Goal: Transaction & Acquisition: Book appointment/travel/reservation

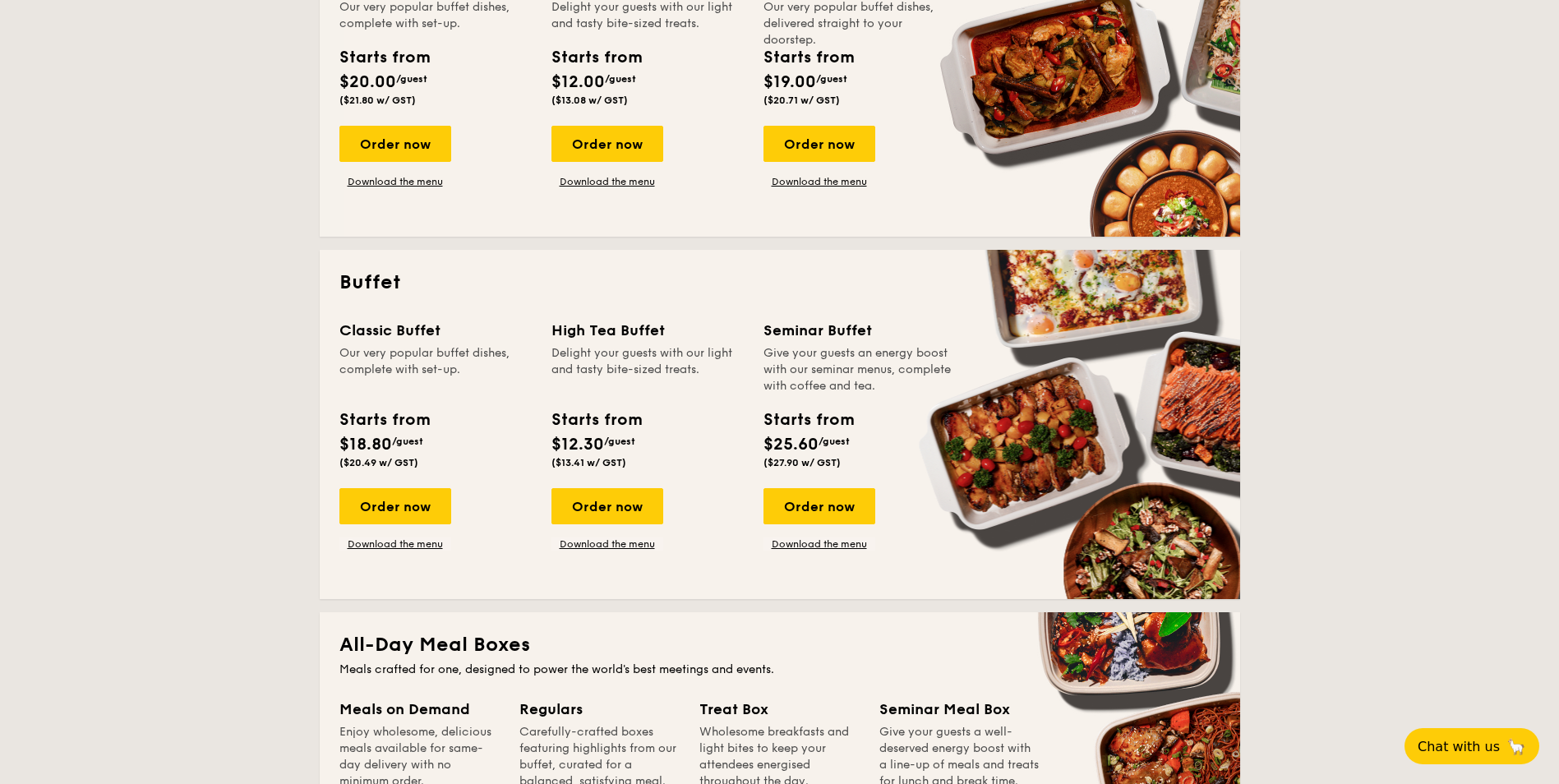
scroll to position [575, 0]
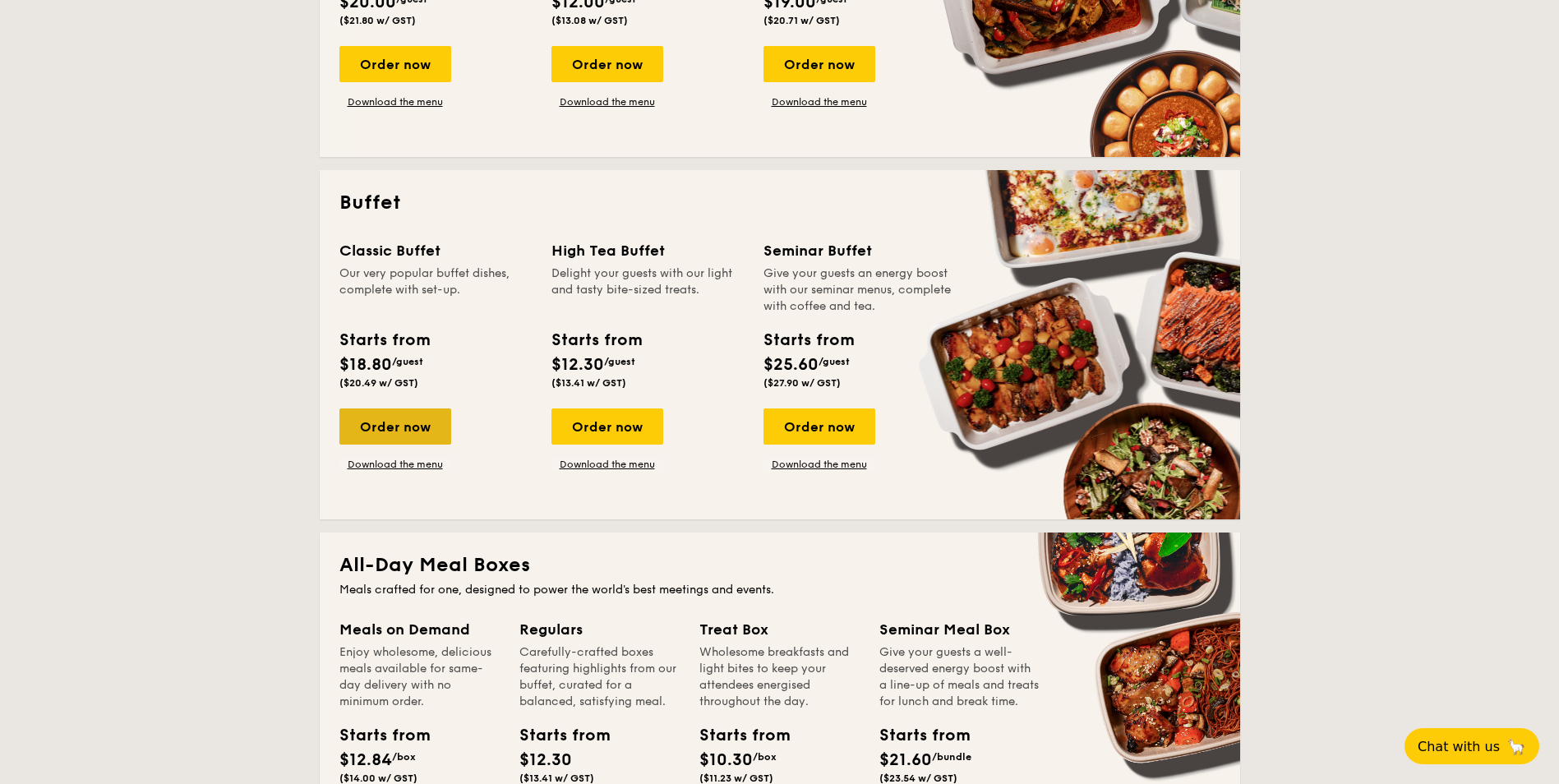
click at [438, 420] on div "Order now" at bounding box center [394, 426] width 112 height 36
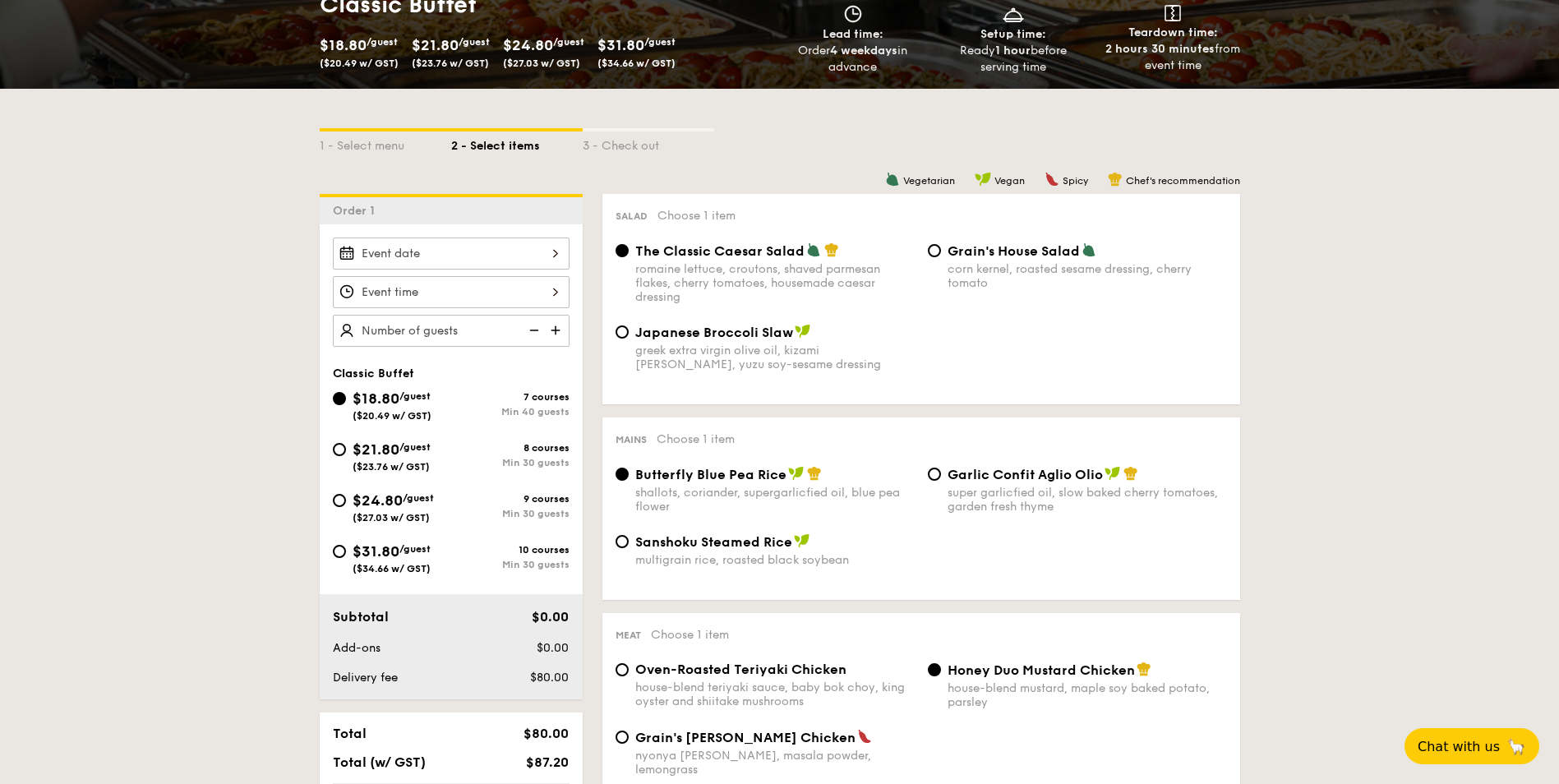
scroll to position [246, 0]
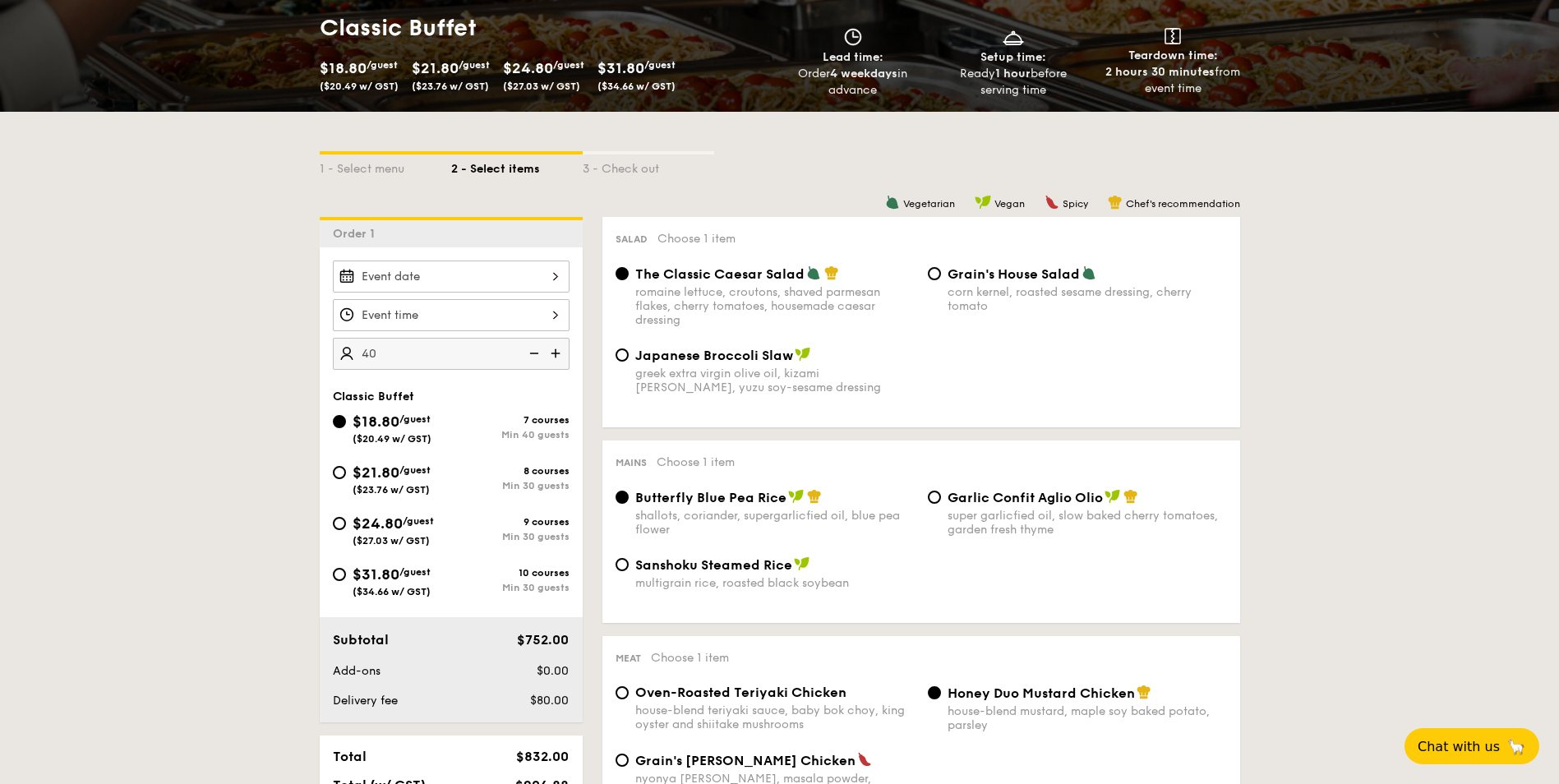
click at [468, 350] on input "40" at bounding box center [451, 354] width 237 height 32
type input "4"
type input "40 guests"
click at [397, 294] on div "40 guests" at bounding box center [451, 315] width 237 height 109
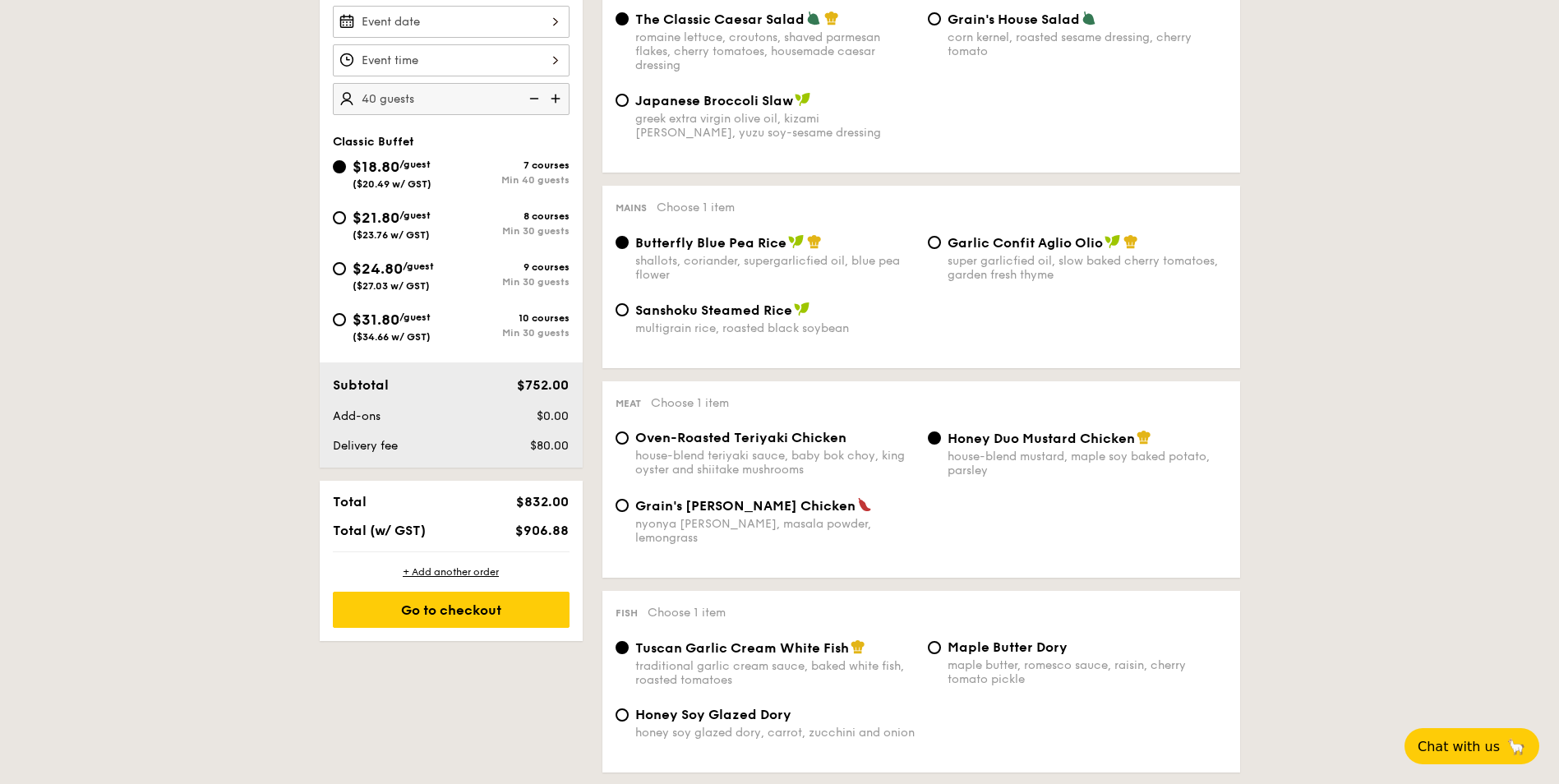
scroll to position [493, 0]
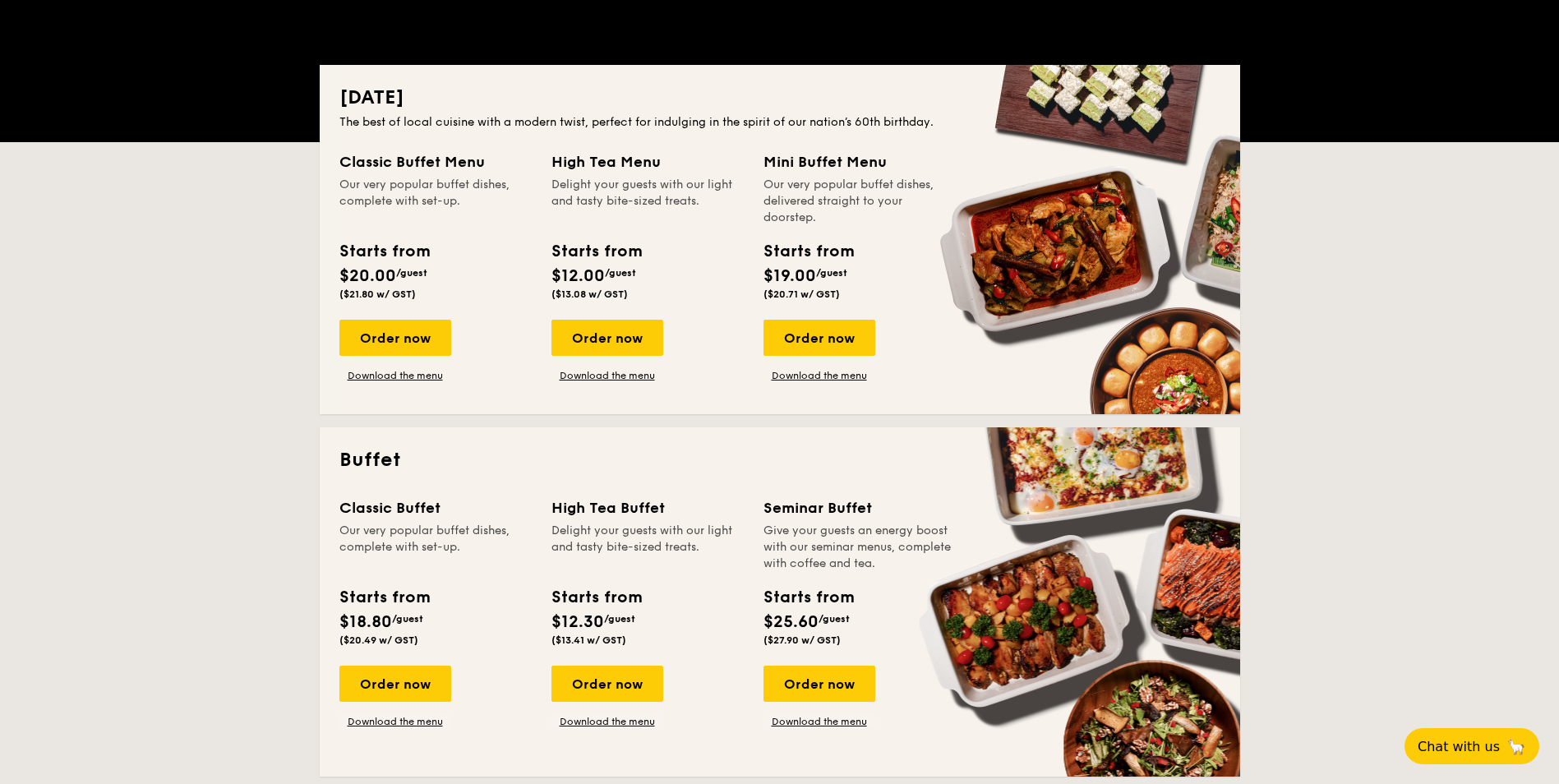
scroll to position [317, 0]
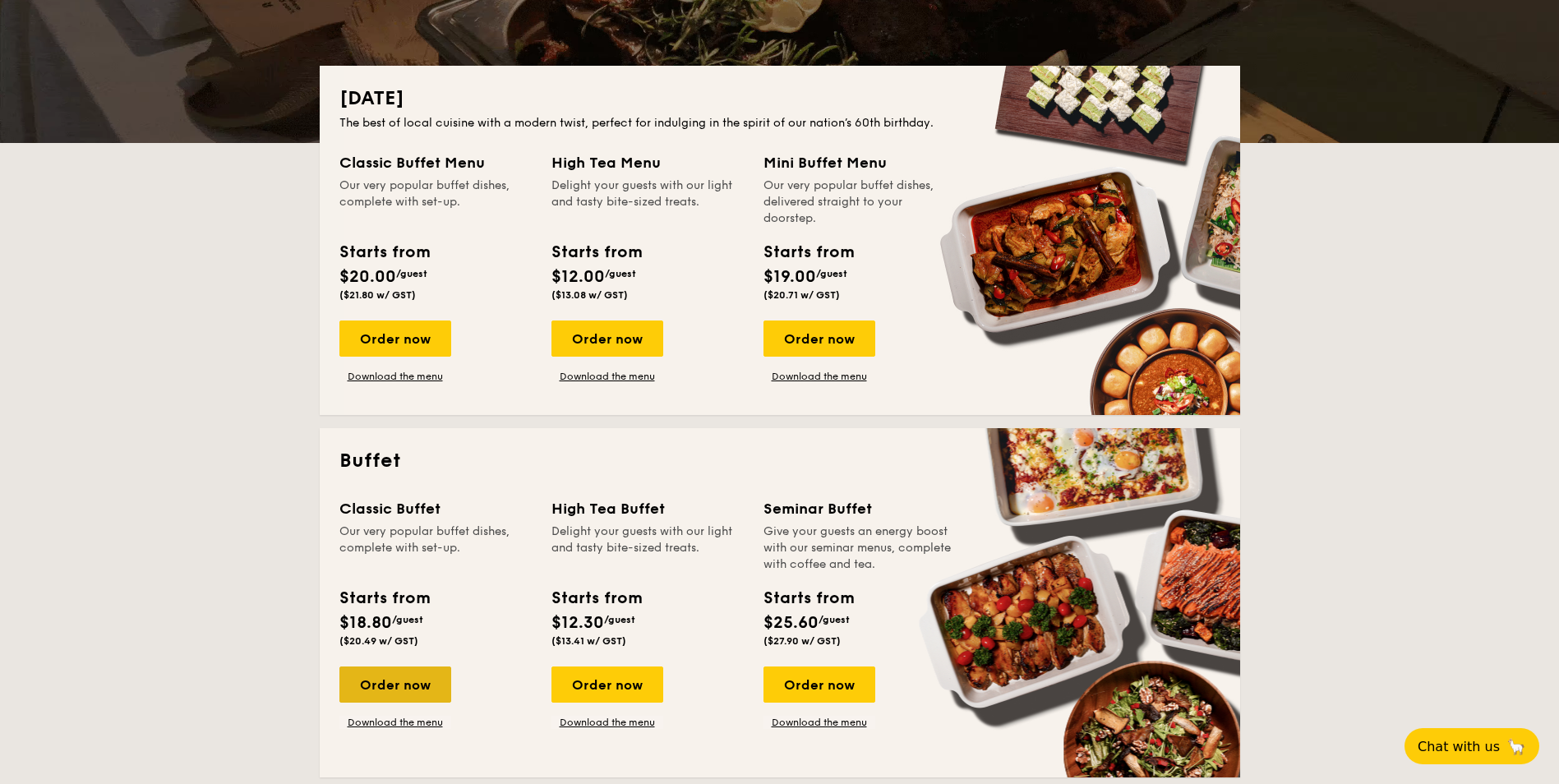
click at [401, 697] on div "Order now" at bounding box center [394, 685] width 112 height 36
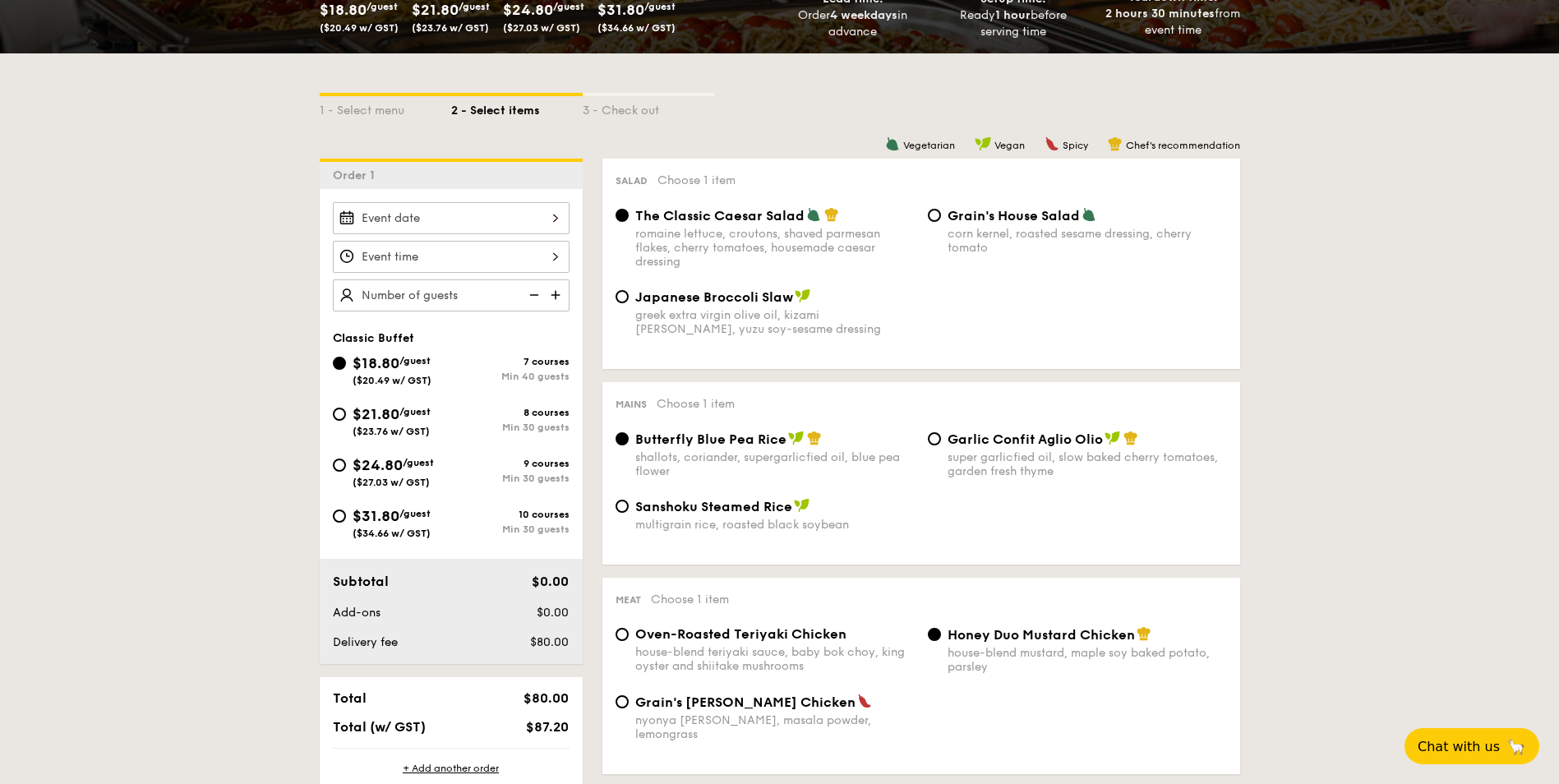
scroll to position [328, 0]
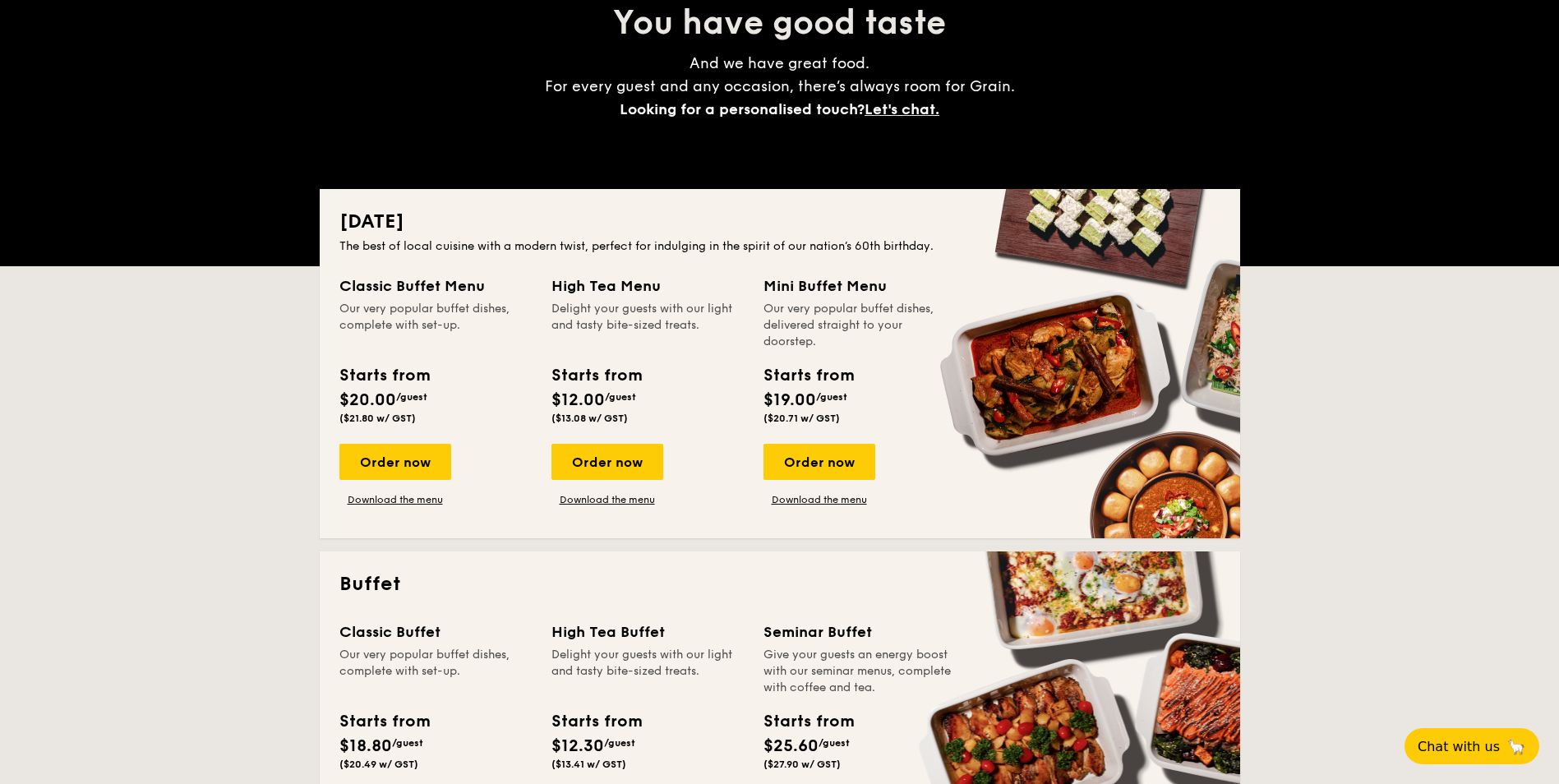
scroll to position [153, 0]
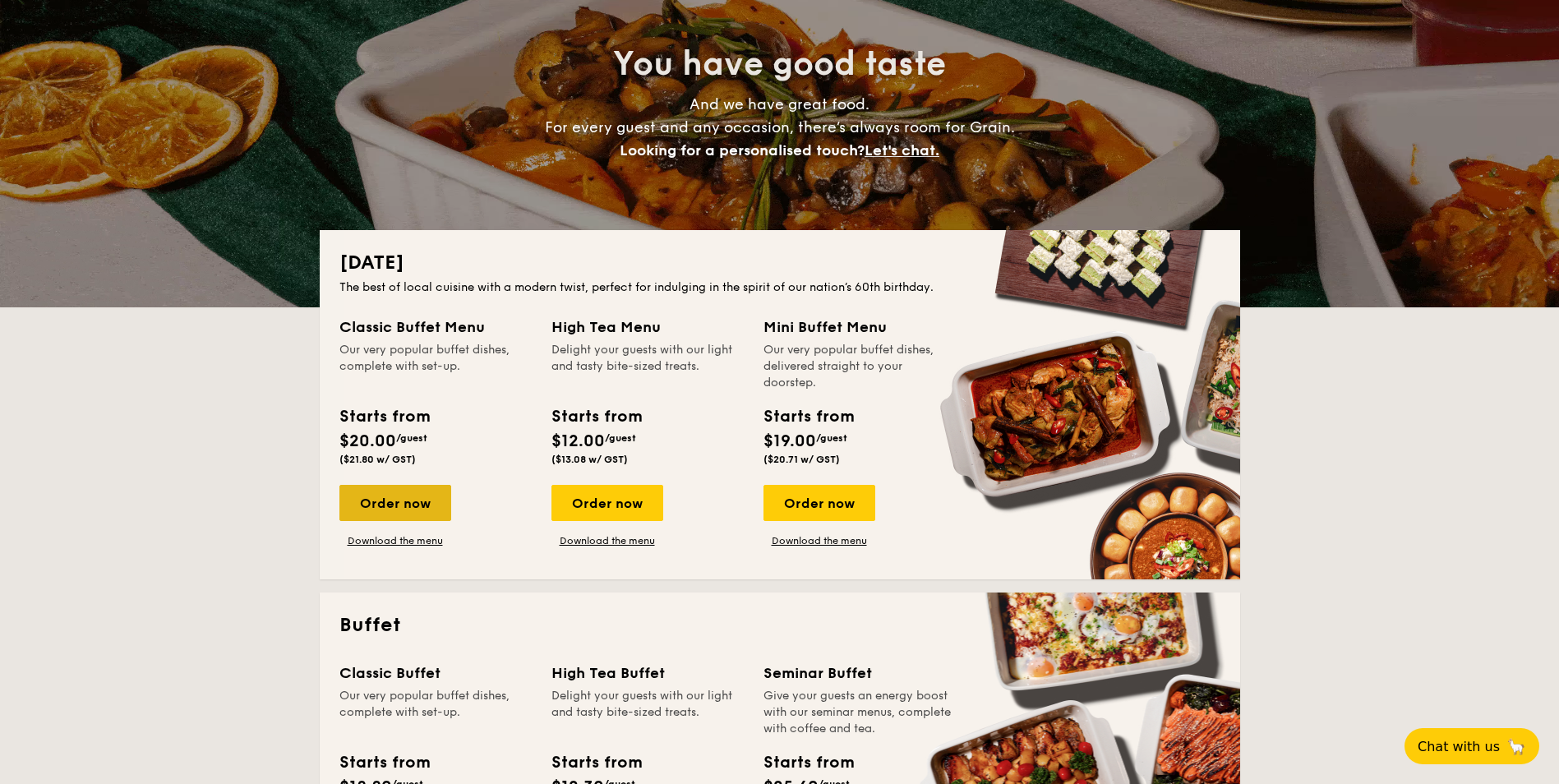
click at [407, 506] on div "Order now" at bounding box center [394, 503] width 112 height 36
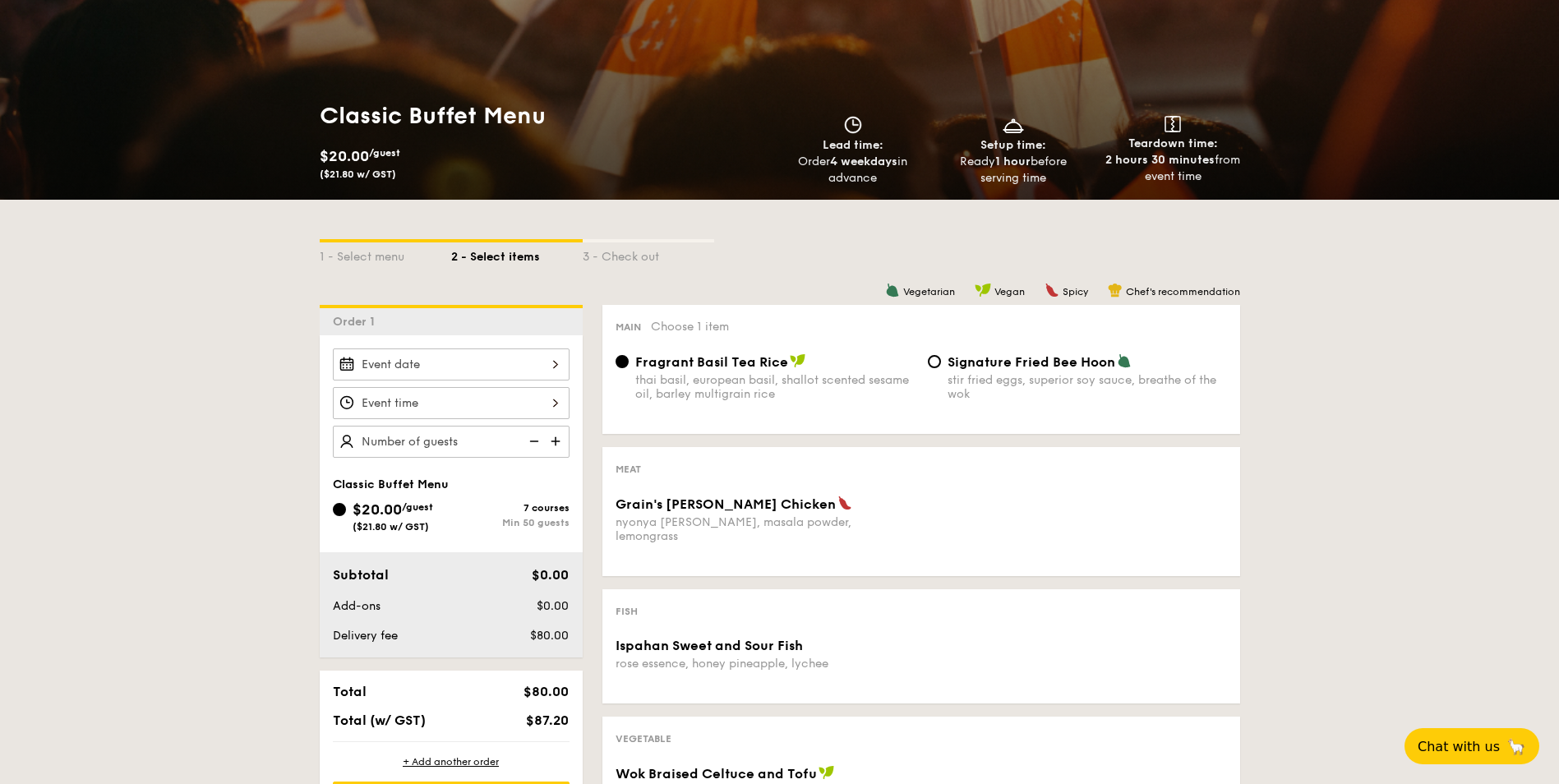
scroll to position [164, 0]
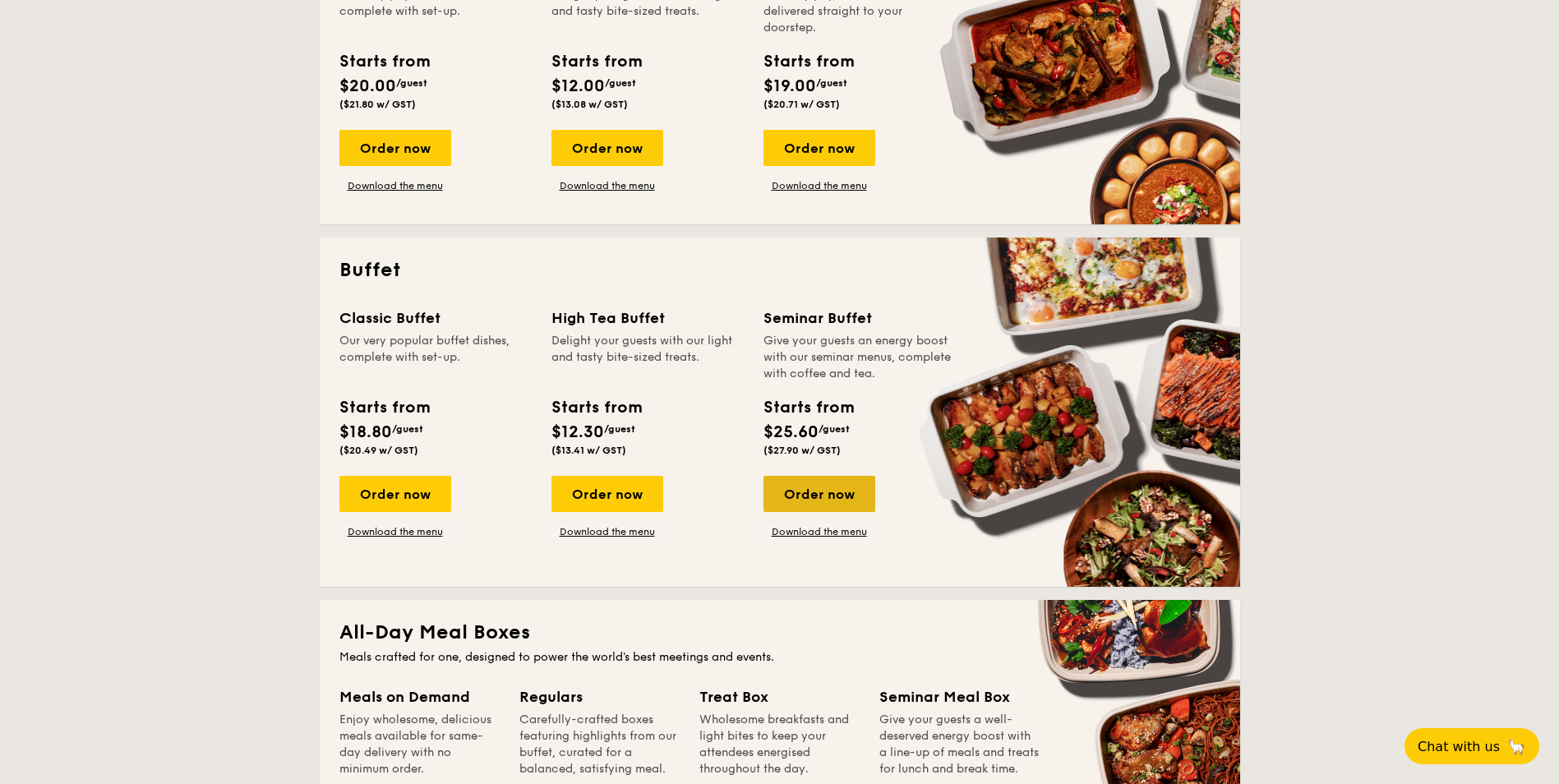
scroll to position [646, 0]
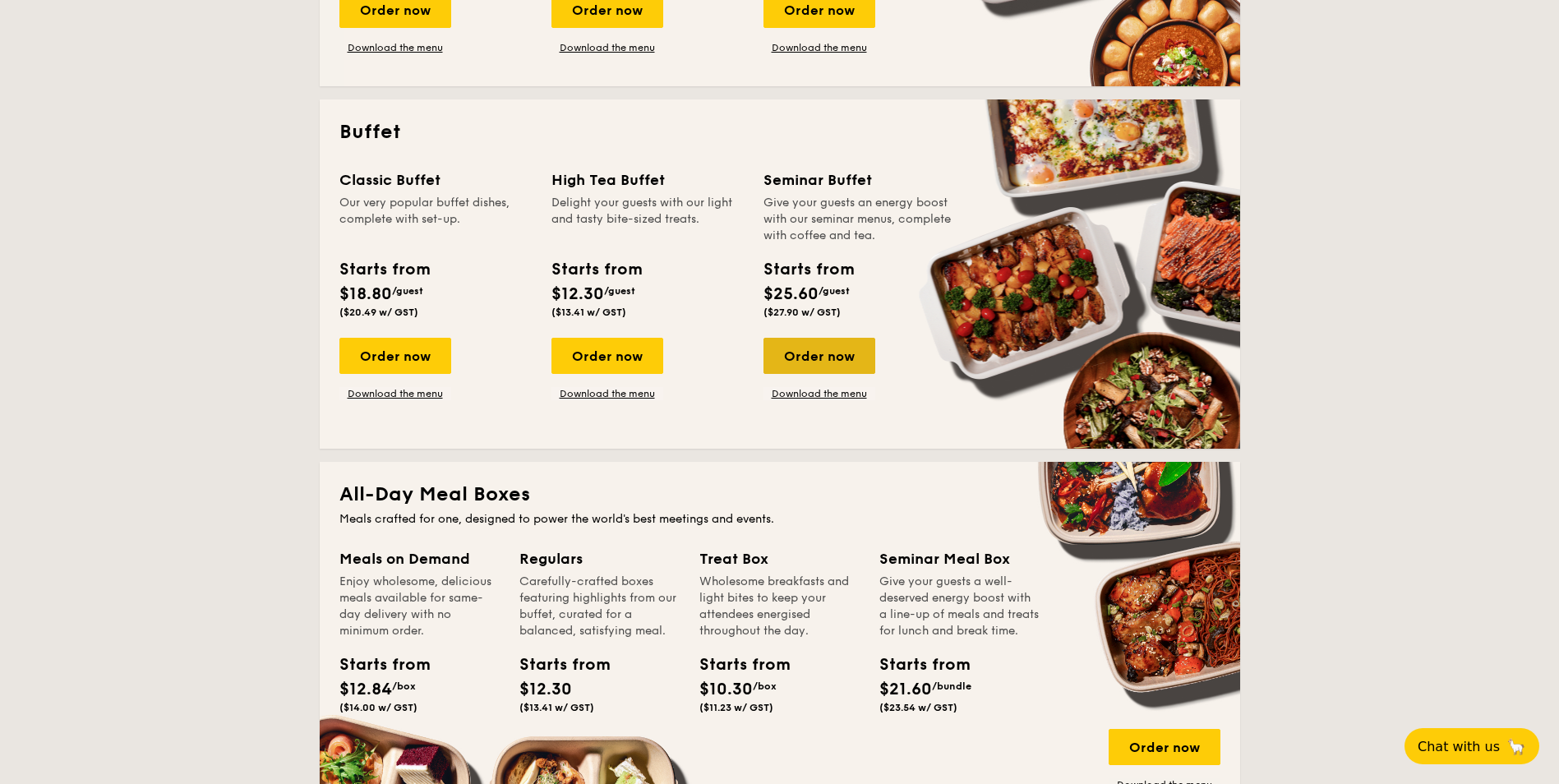
click at [835, 356] on div "Order now" at bounding box center [819, 356] width 112 height 36
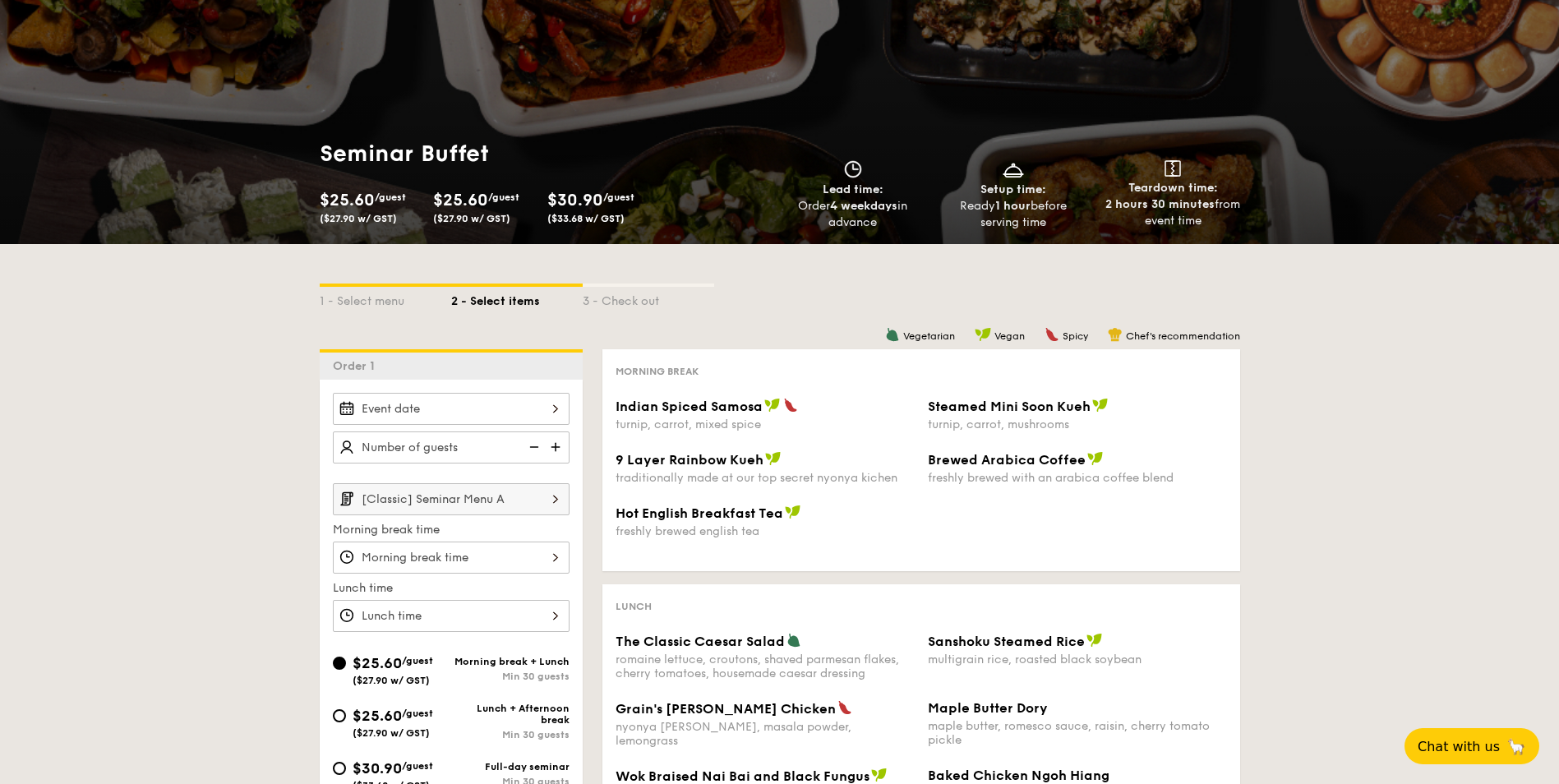
scroll to position [164, 0]
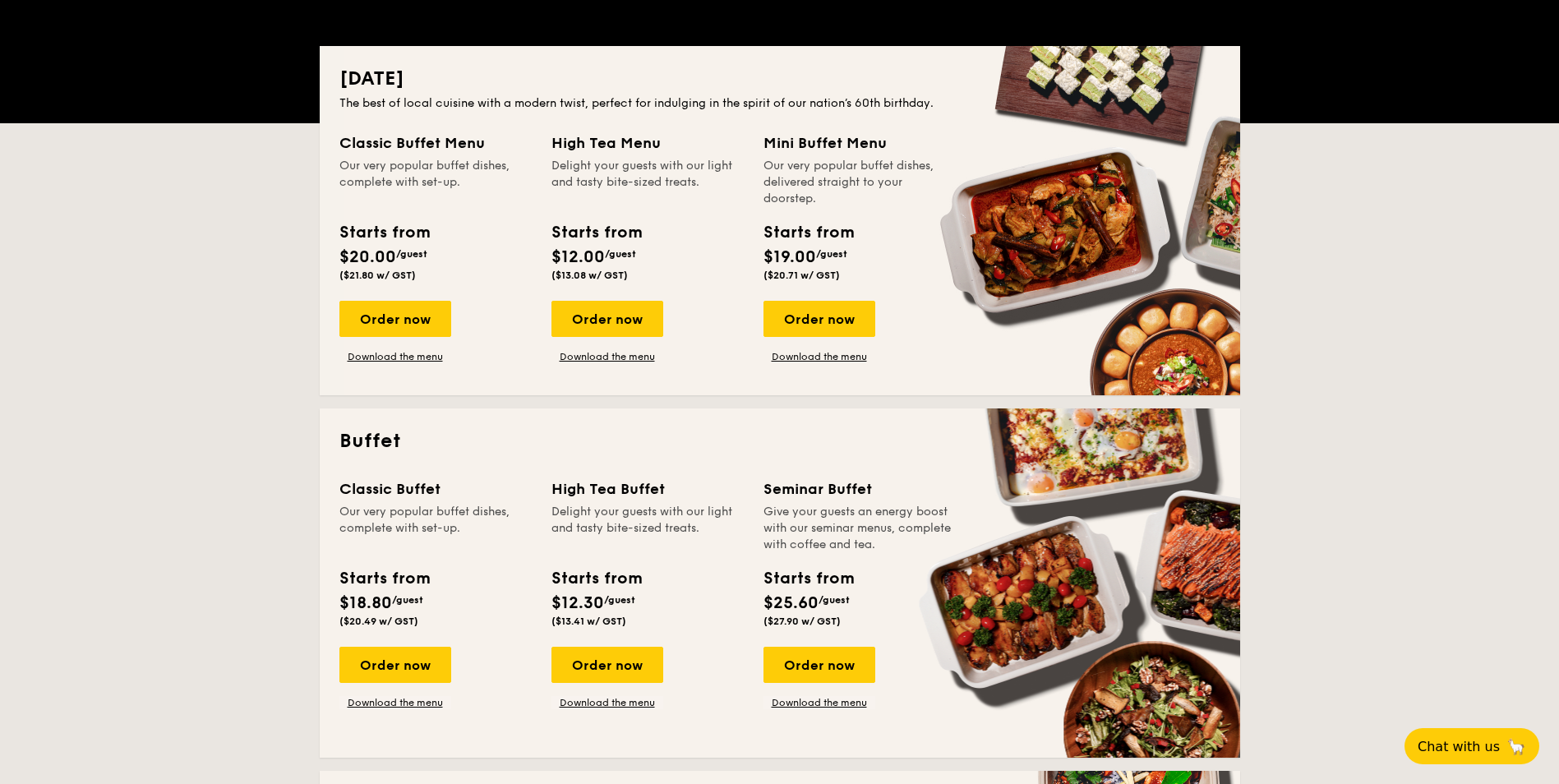
scroll to position [305, 0]
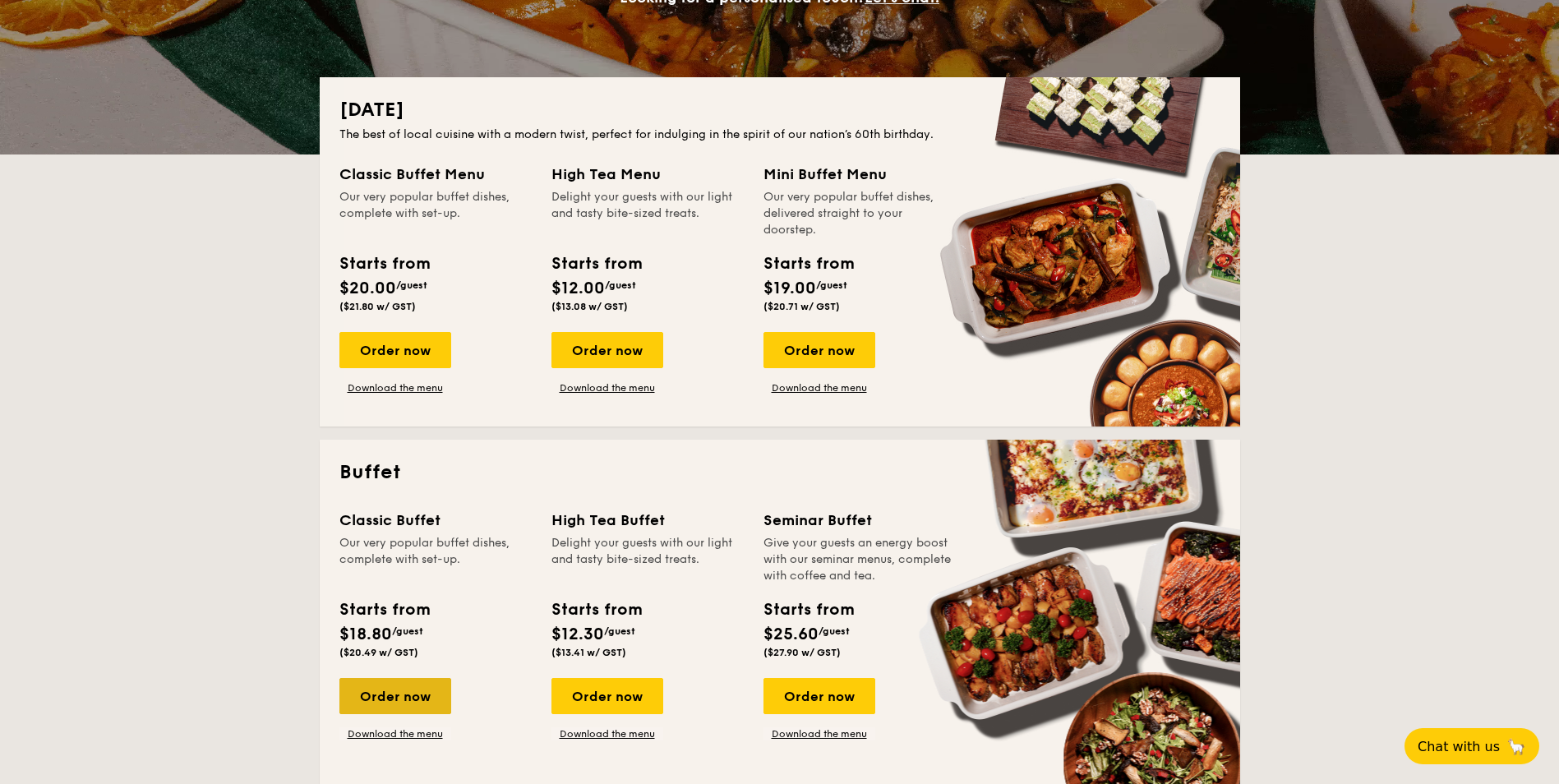
click at [392, 702] on div "Order now" at bounding box center [394, 696] width 112 height 36
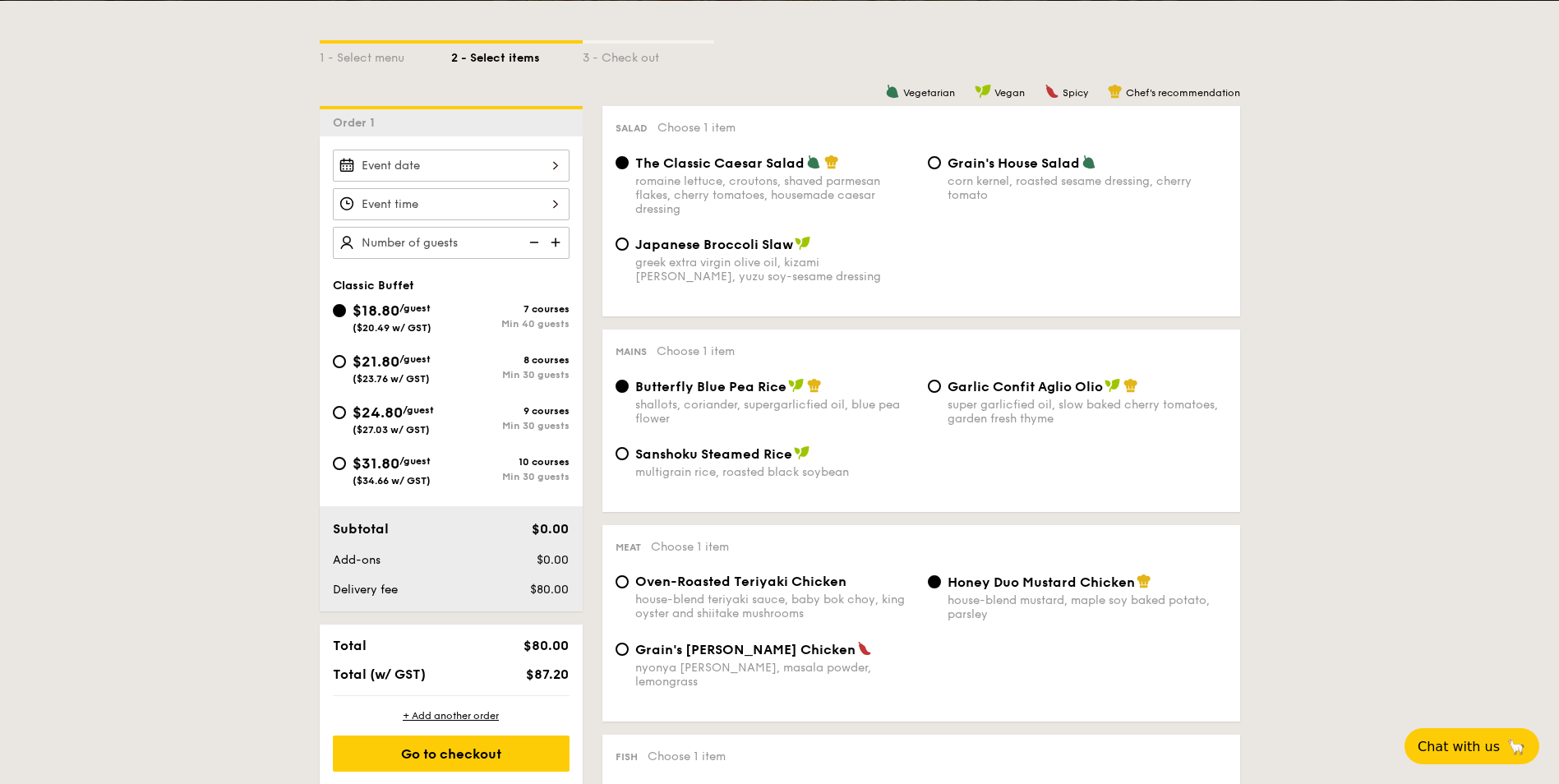
scroll to position [328, 0]
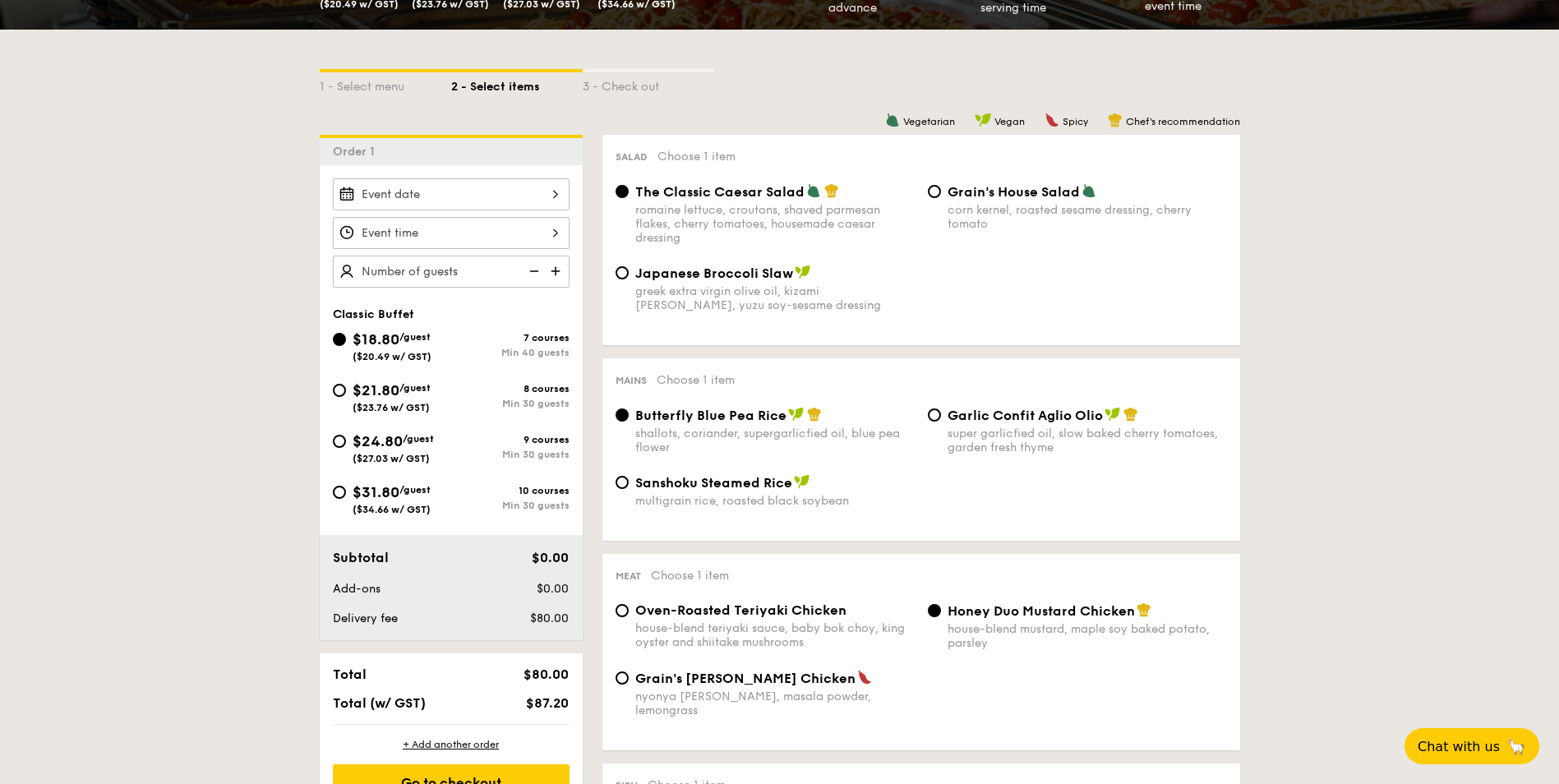
click at [427, 401] on div "$21.80 /guest ($23.76 w/ GST)" at bounding box center [392, 396] width 78 height 35
click at [346, 397] on input "$21.80 /guest ($23.76 w/ GST) 8 courses Min 30 guests" at bounding box center [339, 390] width 13 height 13
radio input "true"
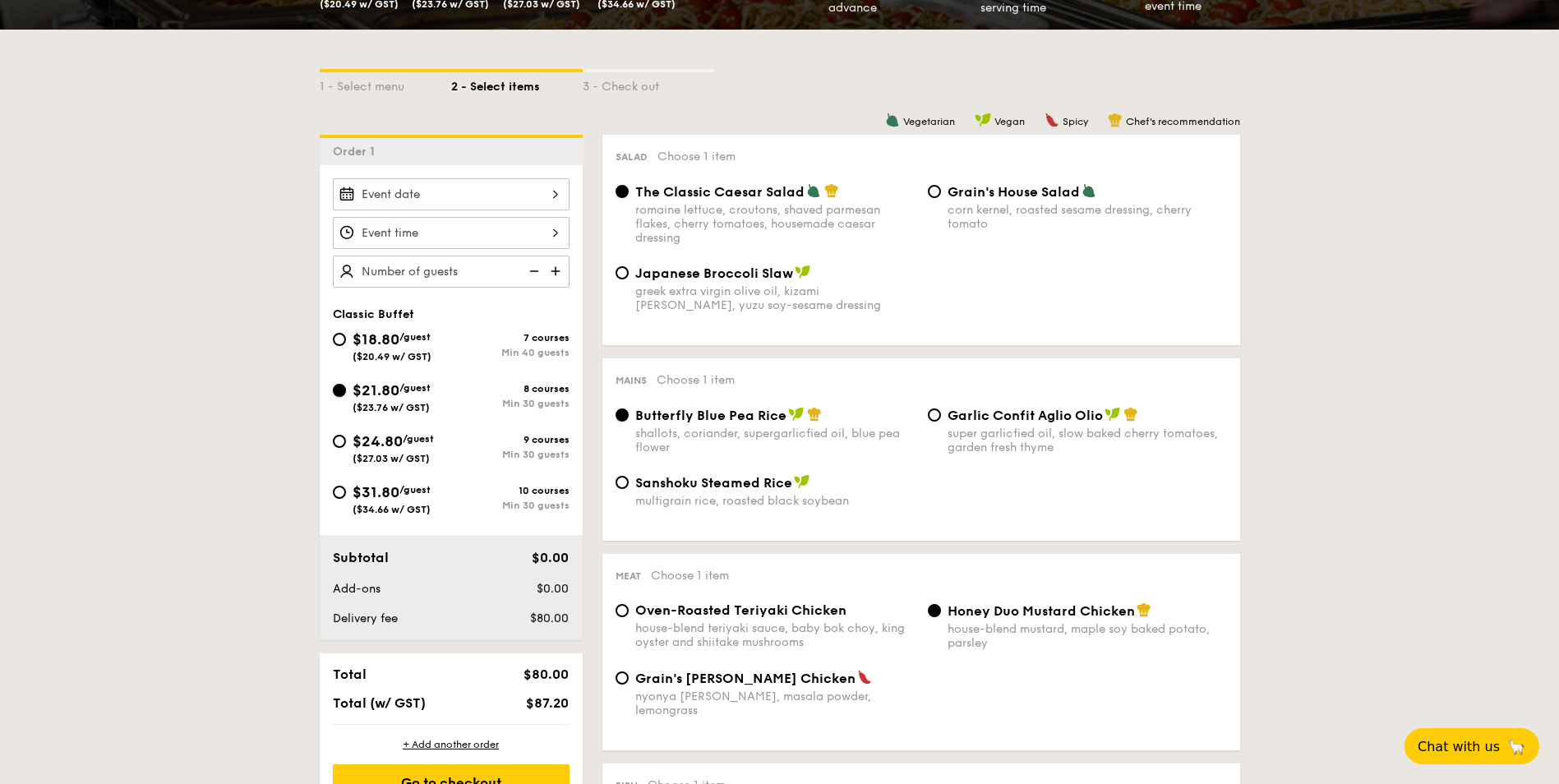
radio input "true"
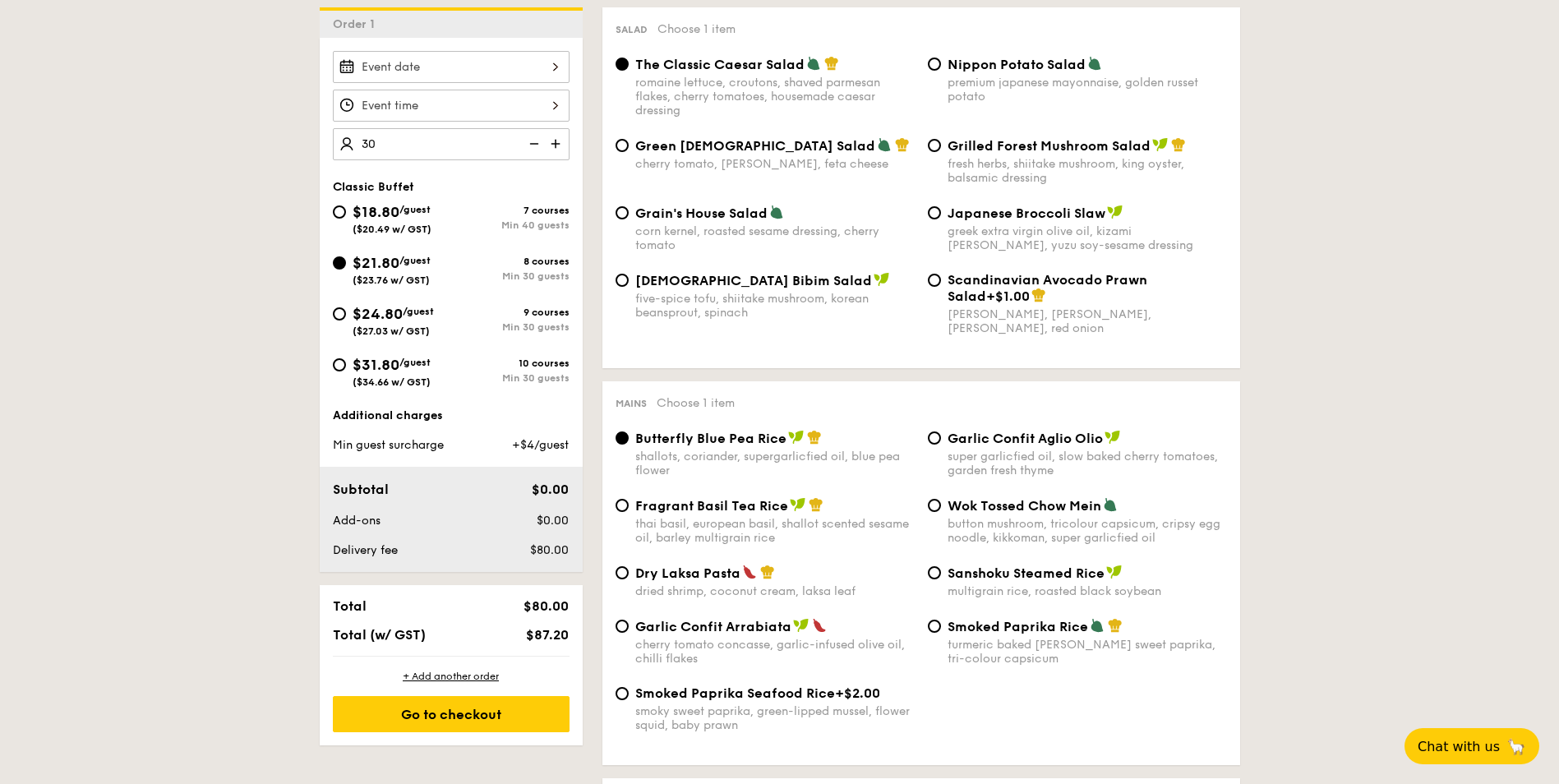
scroll to position [493, 0]
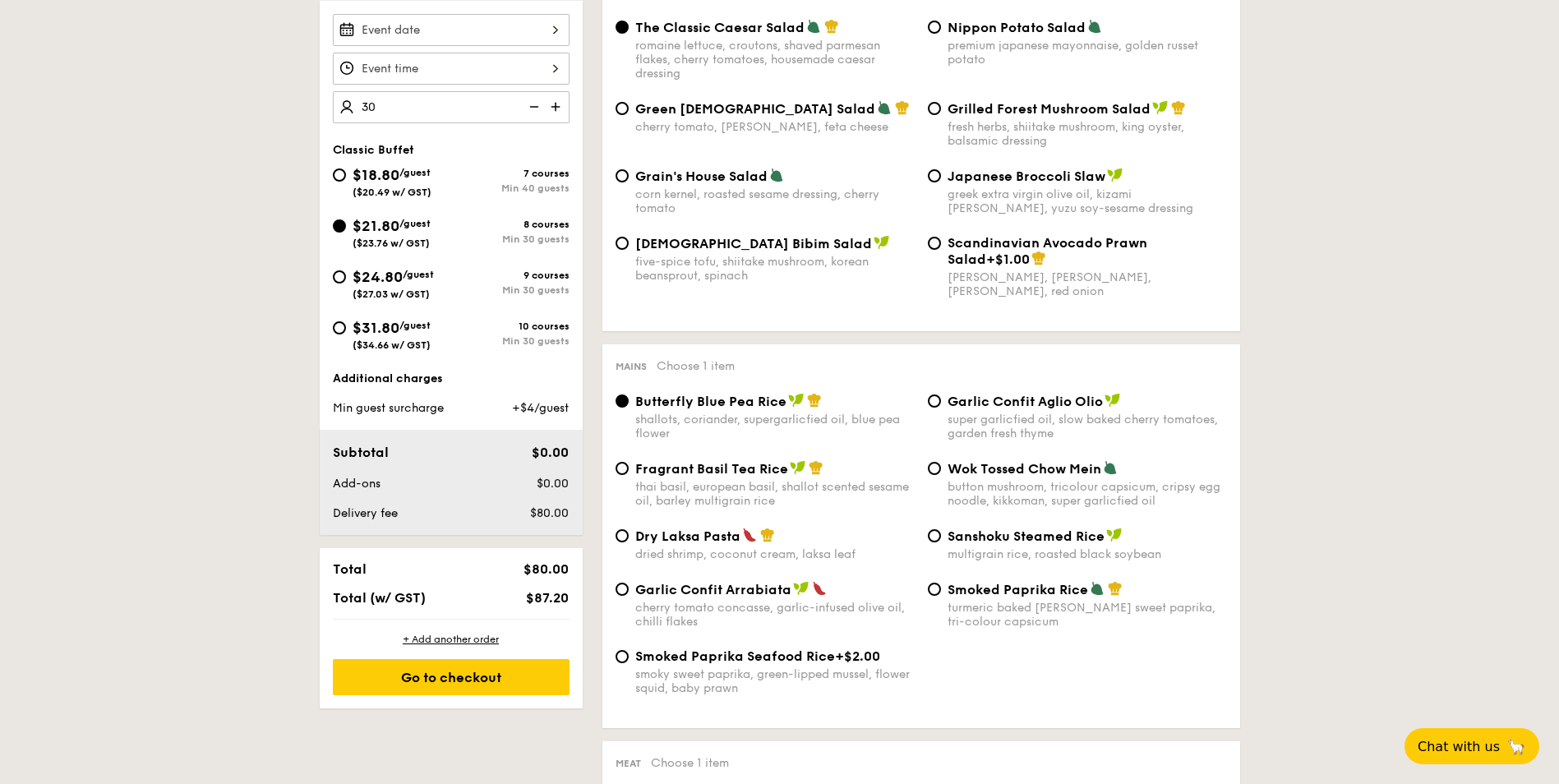
type input "30 guests"
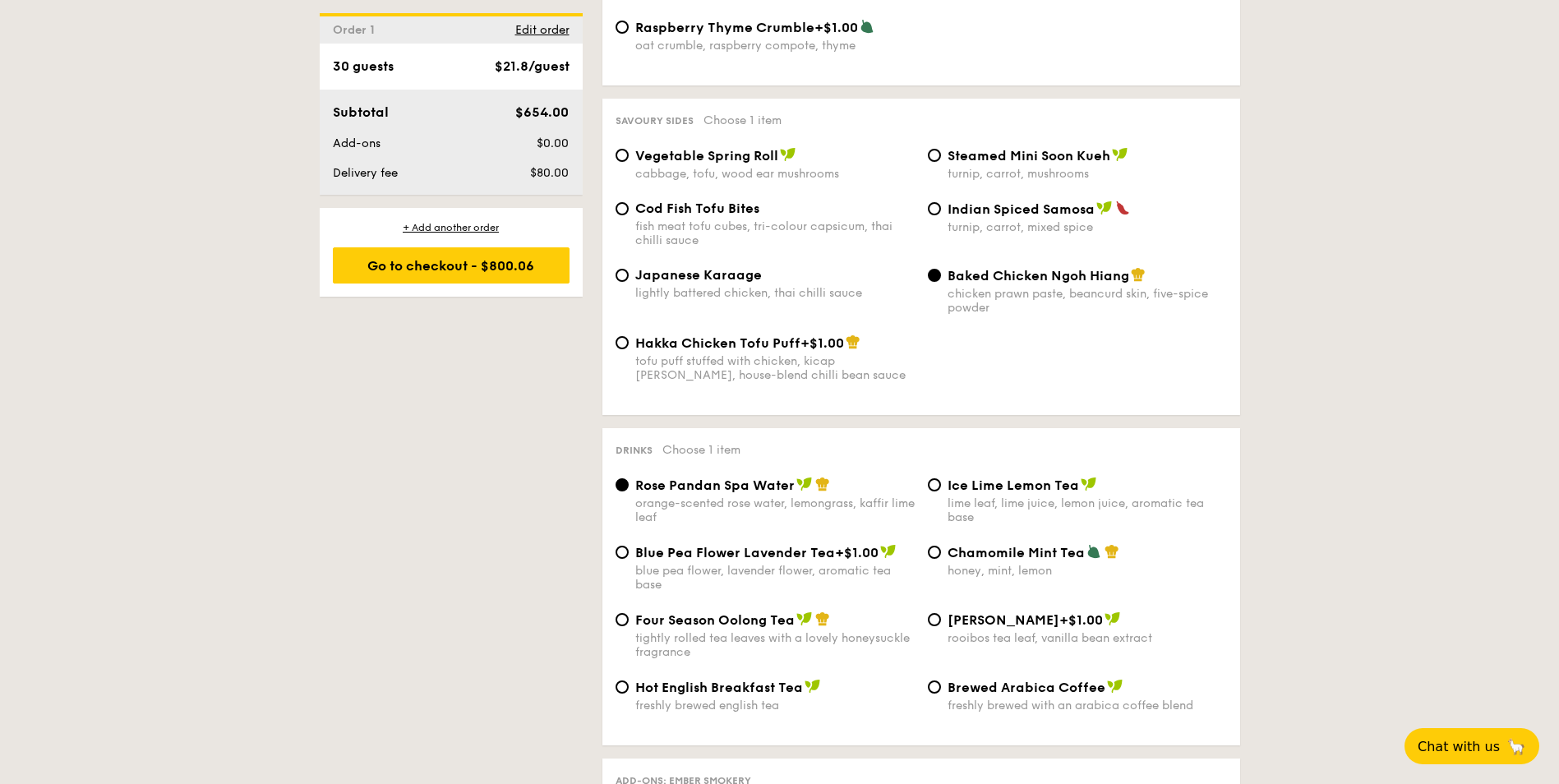
scroll to position [2793, 0]
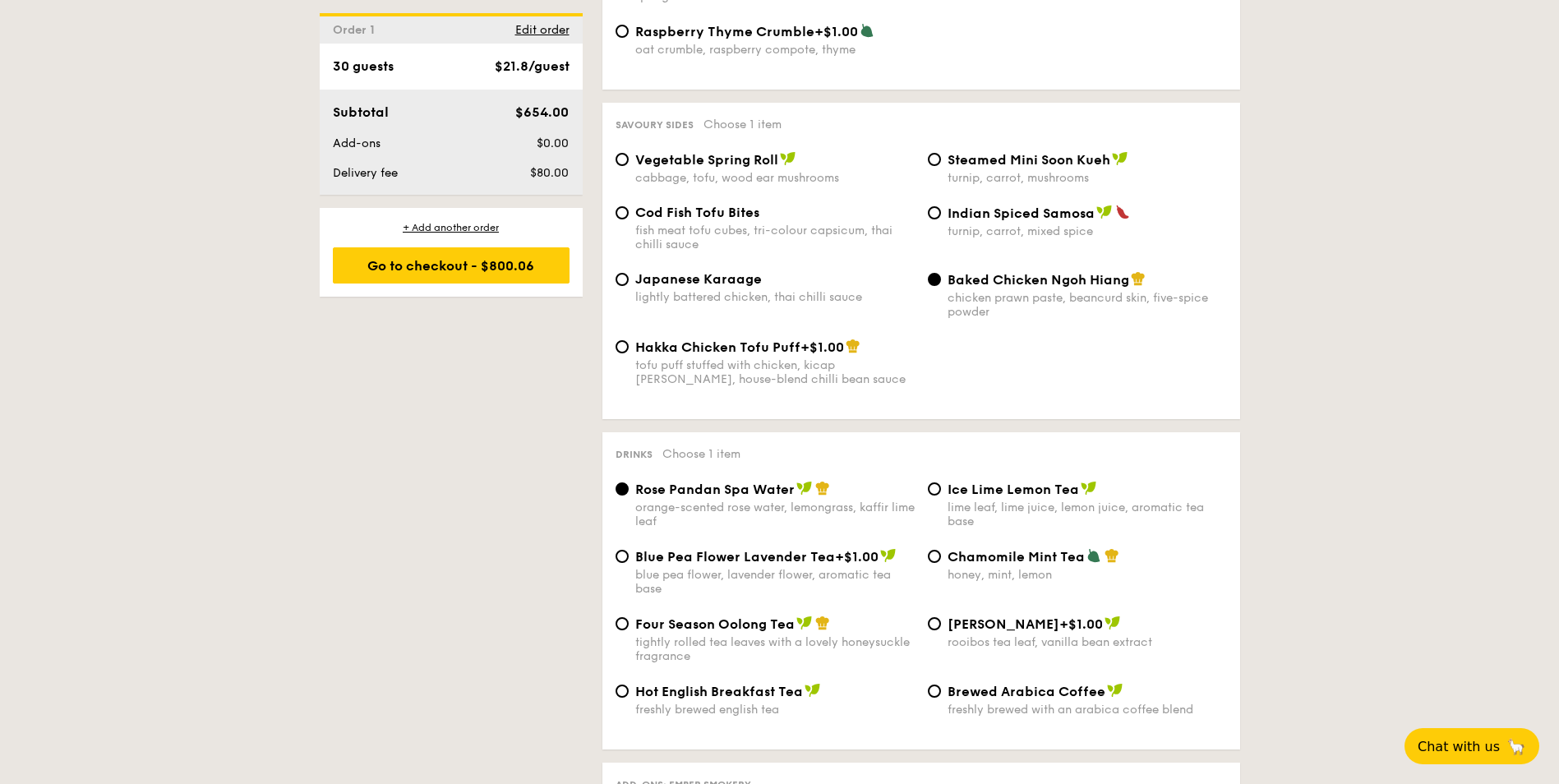
click at [988, 500] on div "lime leaf, lime juice, lemon juice, aromatic tea base" at bounding box center [1087, 514] width 279 height 28
click at [941, 482] on input "Ice Lime Lemon Tea lime leaf, lime juice, lemon juice, aromatic tea base" at bounding box center [934, 488] width 13 height 13
radio input "true"
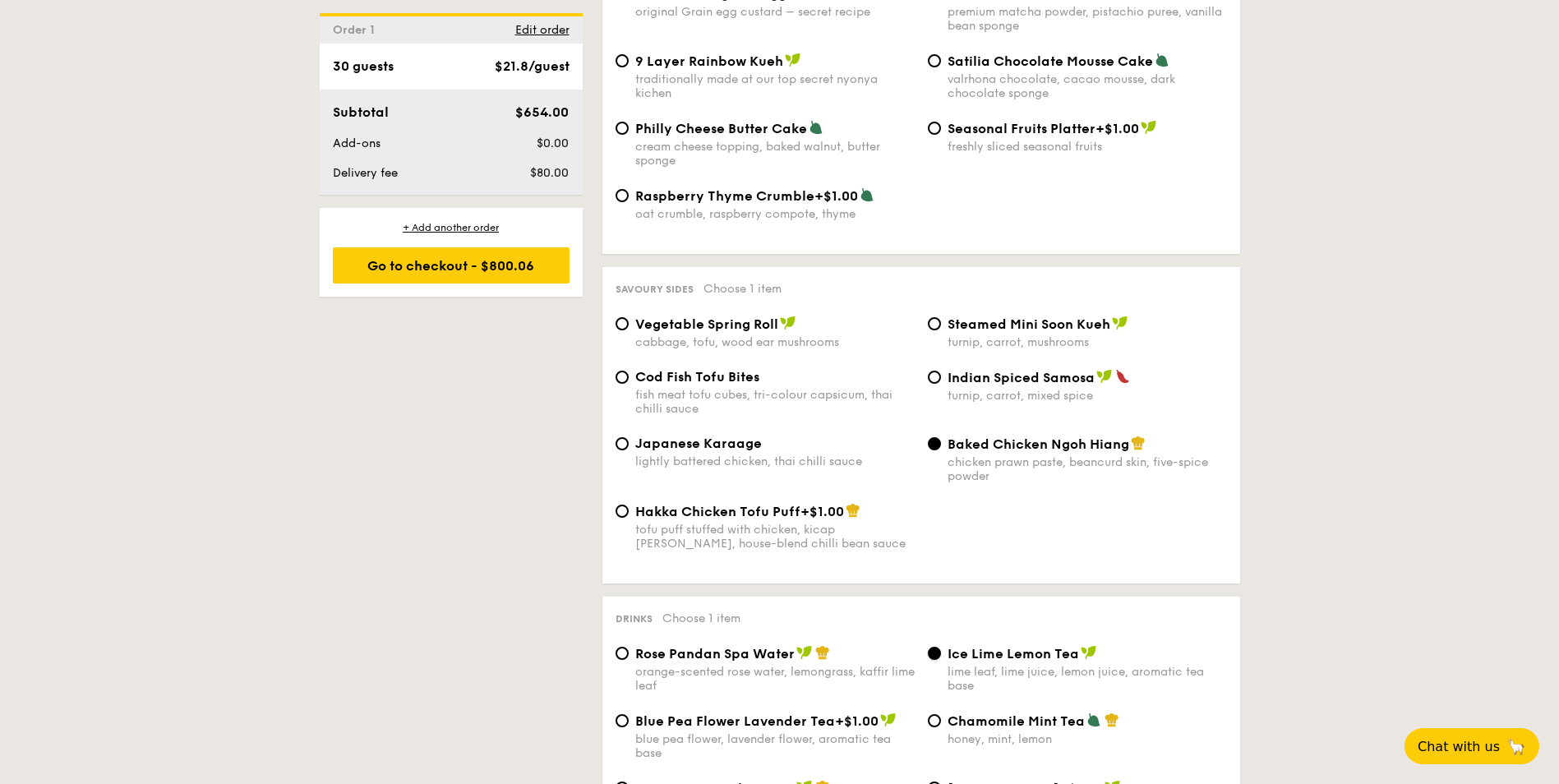
scroll to position [2546, 0]
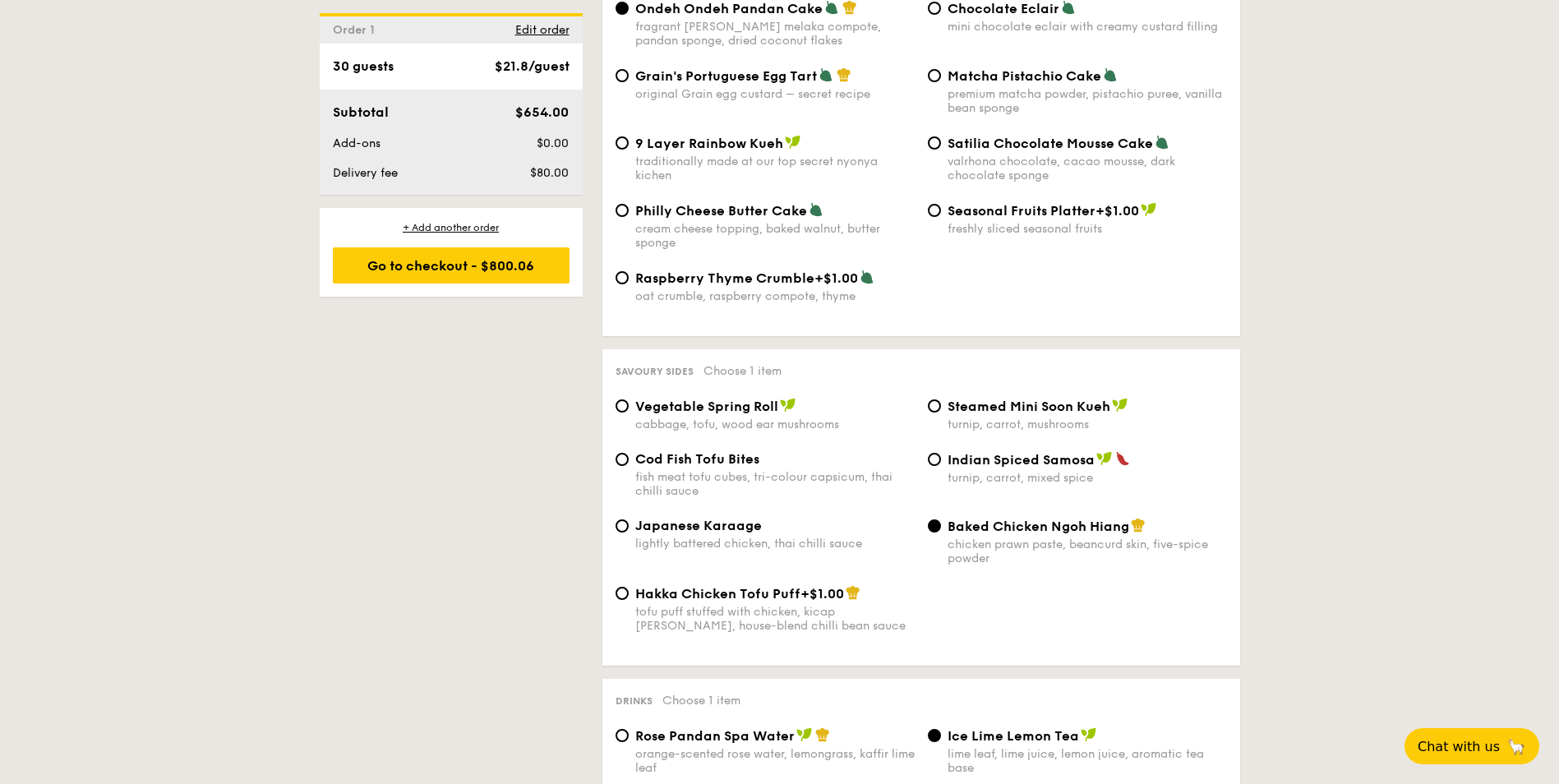
click at [788, 518] on div "Japanese Karaage lightly battered chicken, thai chilli sauce" at bounding box center [775, 534] width 279 height 33
click at [629, 519] on input "Japanese Karaage lightly battered chicken, thai chilli sauce" at bounding box center [622, 526] width 13 height 13
radio input "true"
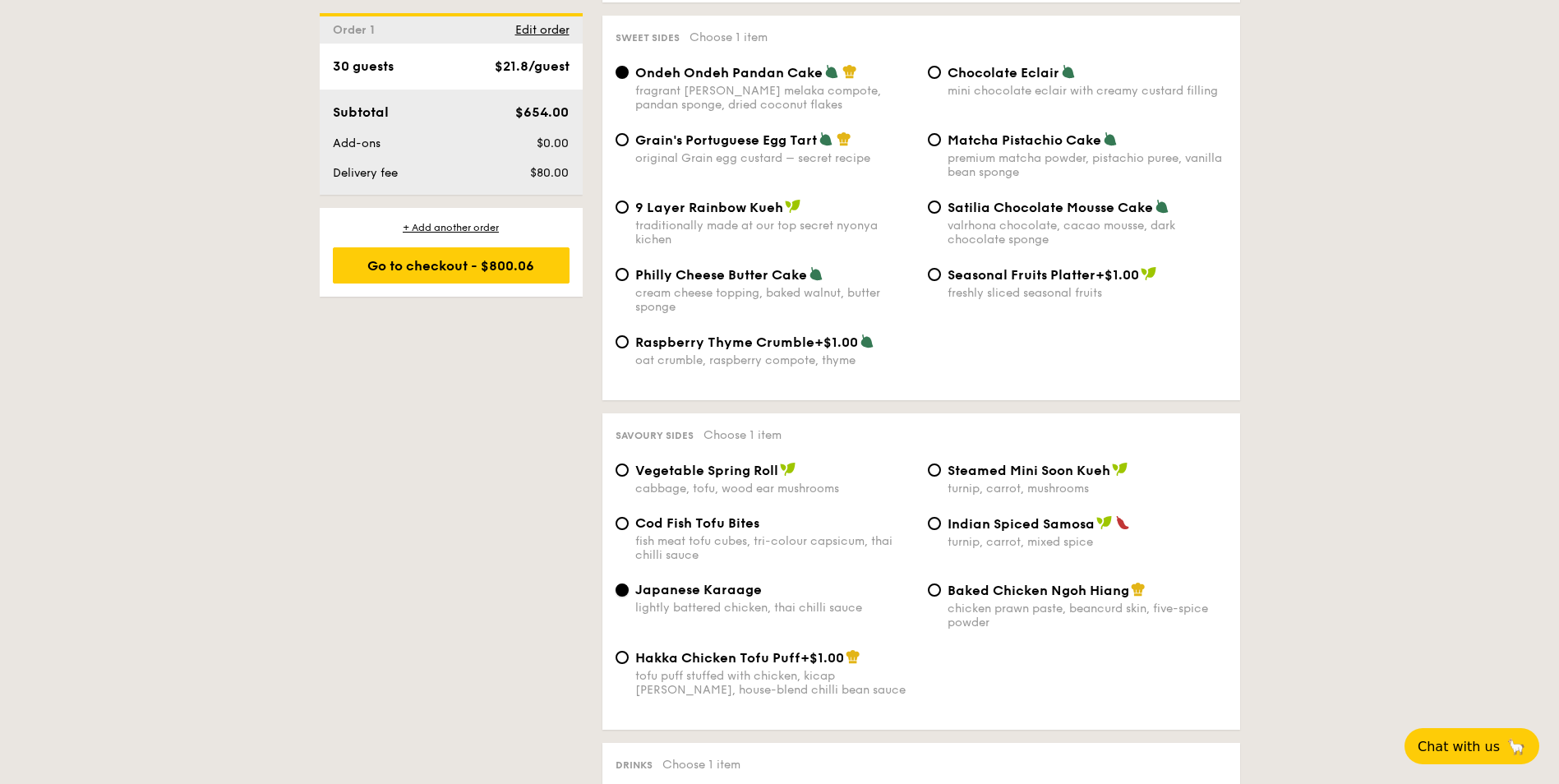
scroll to position [2464, 0]
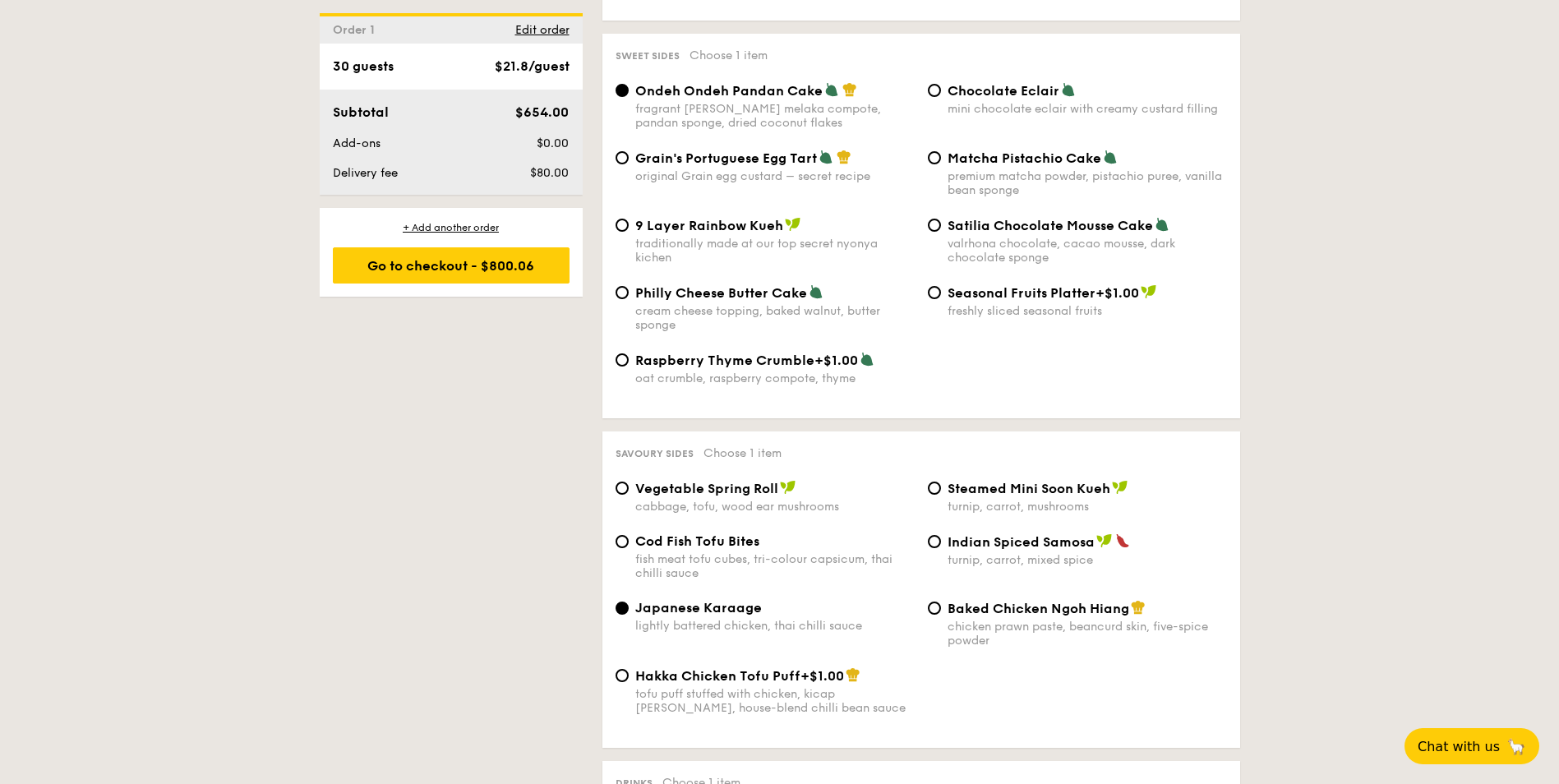
click at [741, 533] on span "Cod Fish Tofu Bites" at bounding box center [697, 541] width 124 height 16
click at [629, 535] on input "Cod Fish Tofu Bites fish meat tofu cubes, tri-colour capsicum, thai chilli sauce" at bounding box center [622, 541] width 13 height 13
radio input "true"
click at [787, 619] on div "lightly battered chicken, thai chilli sauce" at bounding box center [775, 626] width 279 height 14
click at [629, 602] on input "Japanese Karaage lightly battered chicken, thai chilli sauce" at bounding box center [622, 608] width 13 height 13
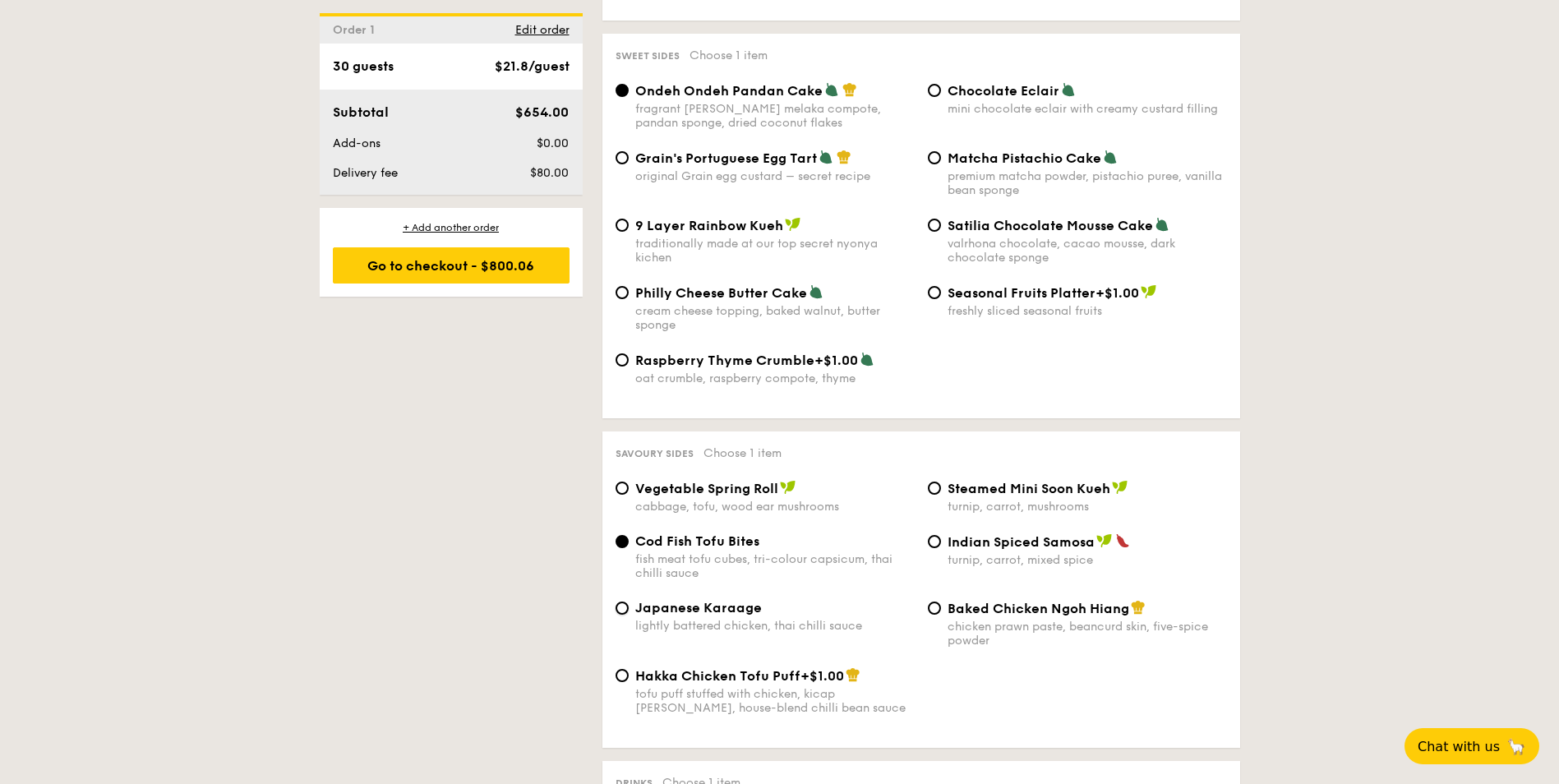
radio input "true"
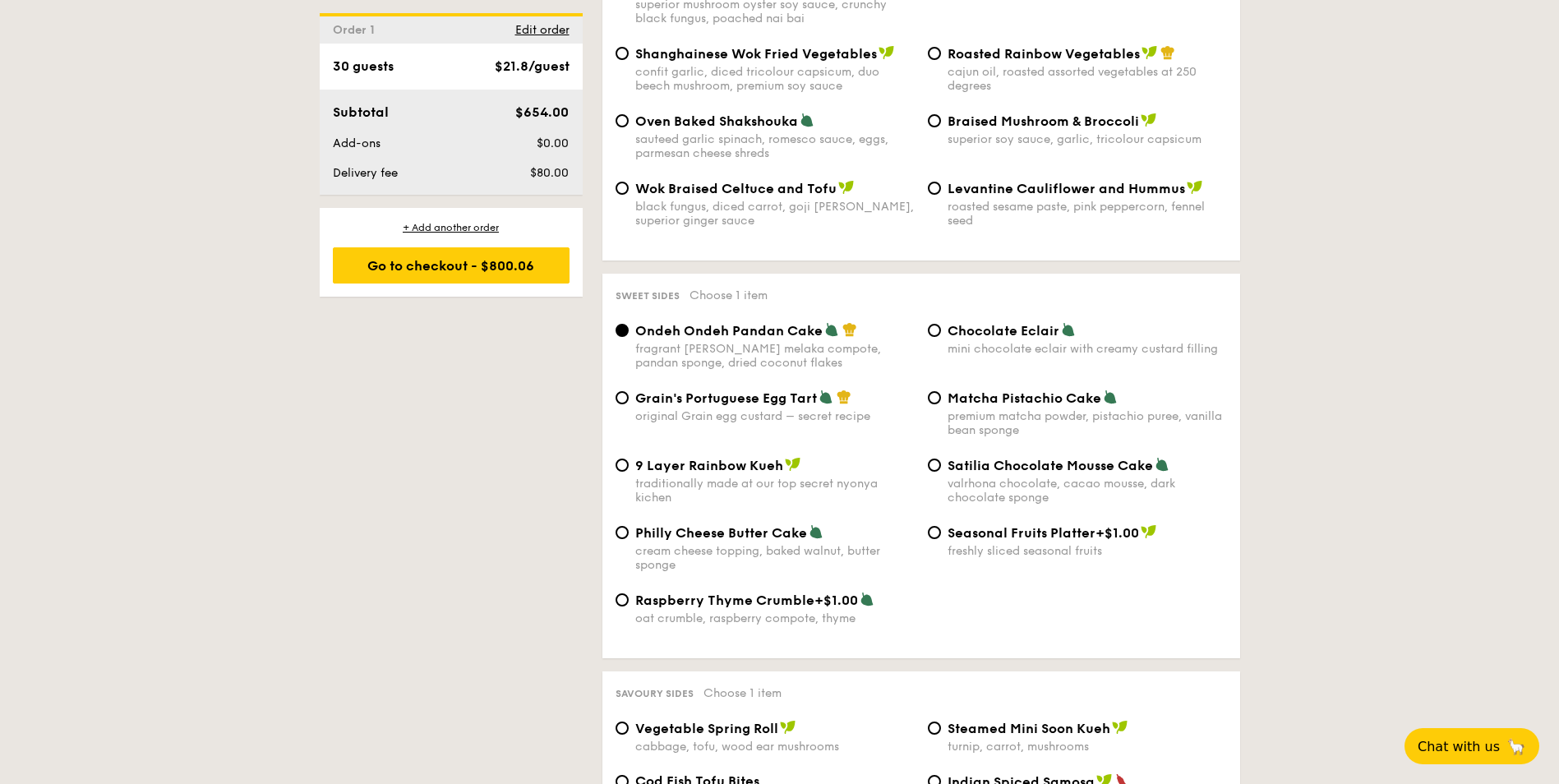
scroll to position [2218, 0]
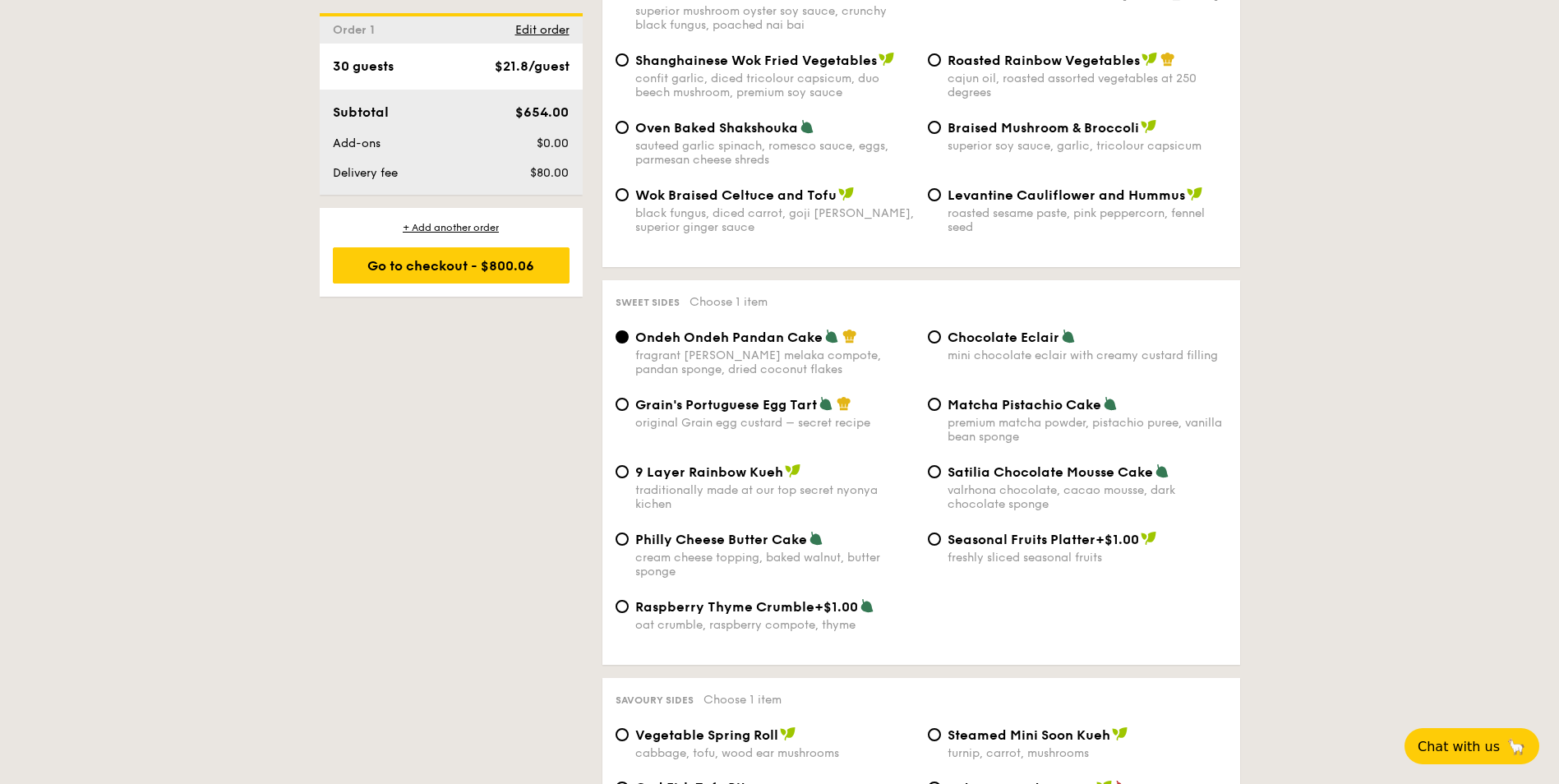
click at [967, 329] on span "Chocolate Eclair" at bounding box center [1003, 337] width 112 height 16
click at [941, 330] on input "Chocolate Eclair mini chocolate eclair with creamy custard filling" at bounding box center [934, 336] width 13 height 13
radio input "true"
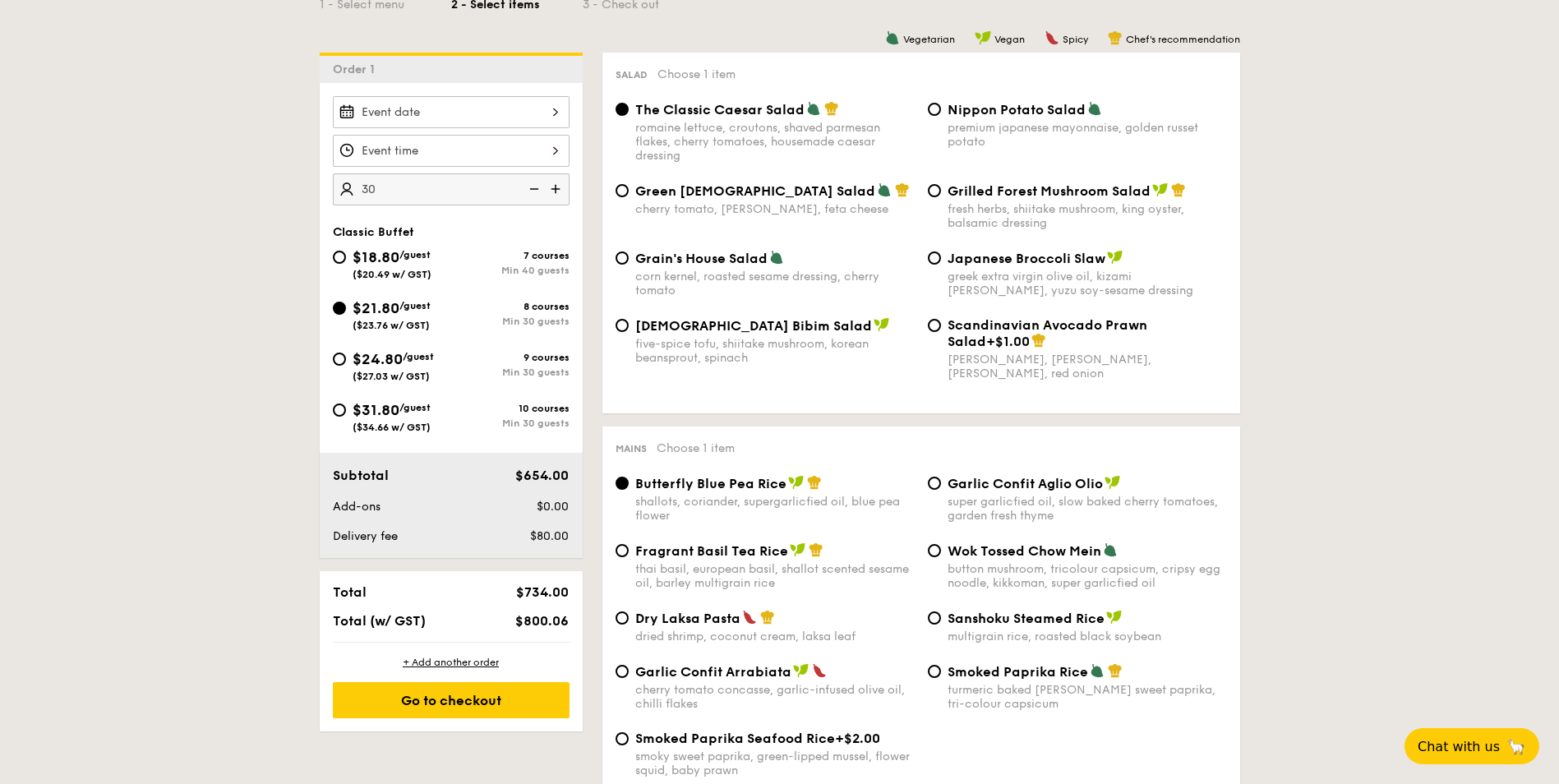
scroll to position [0, 0]
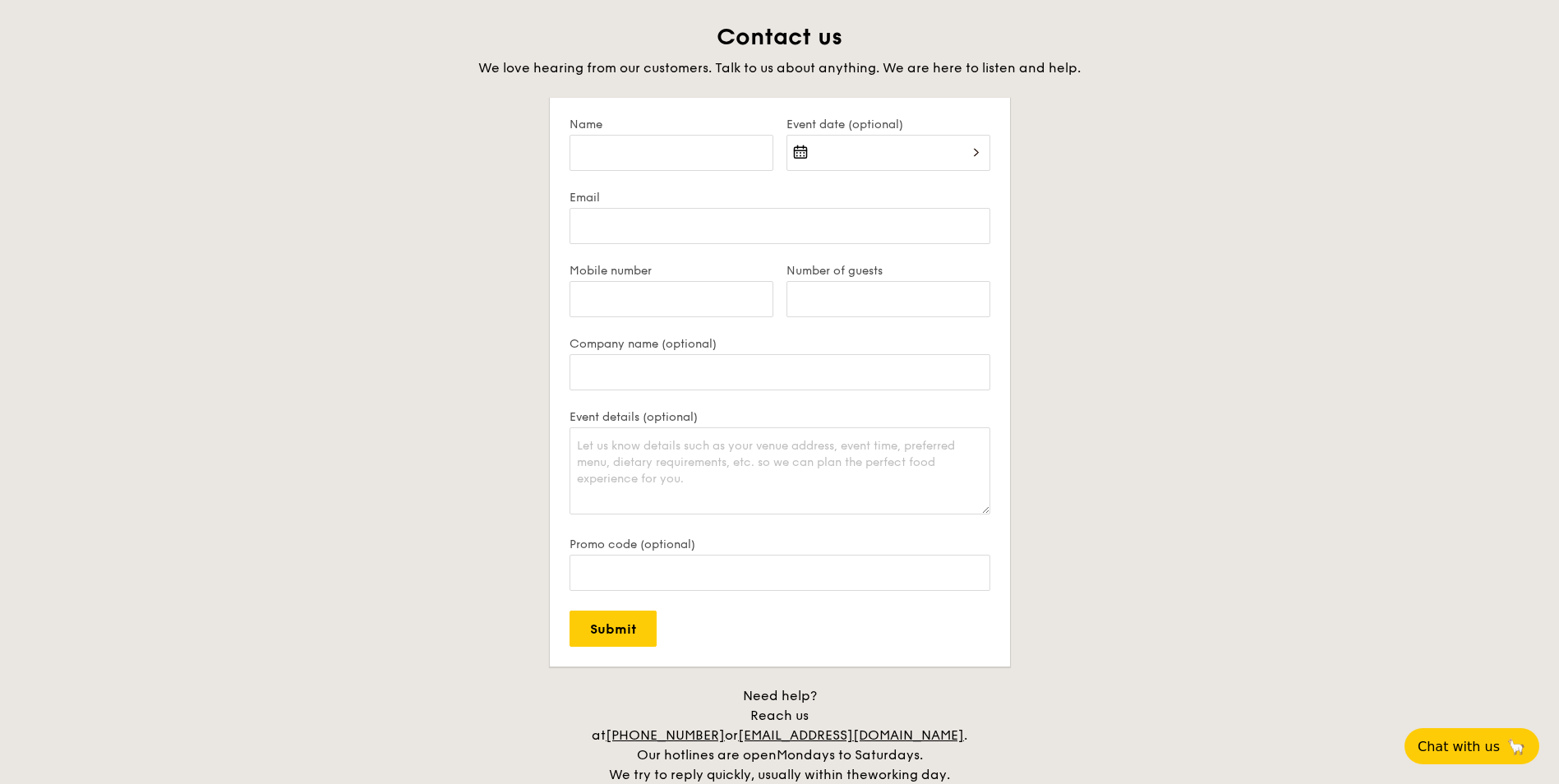
scroll to position [2934, 0]
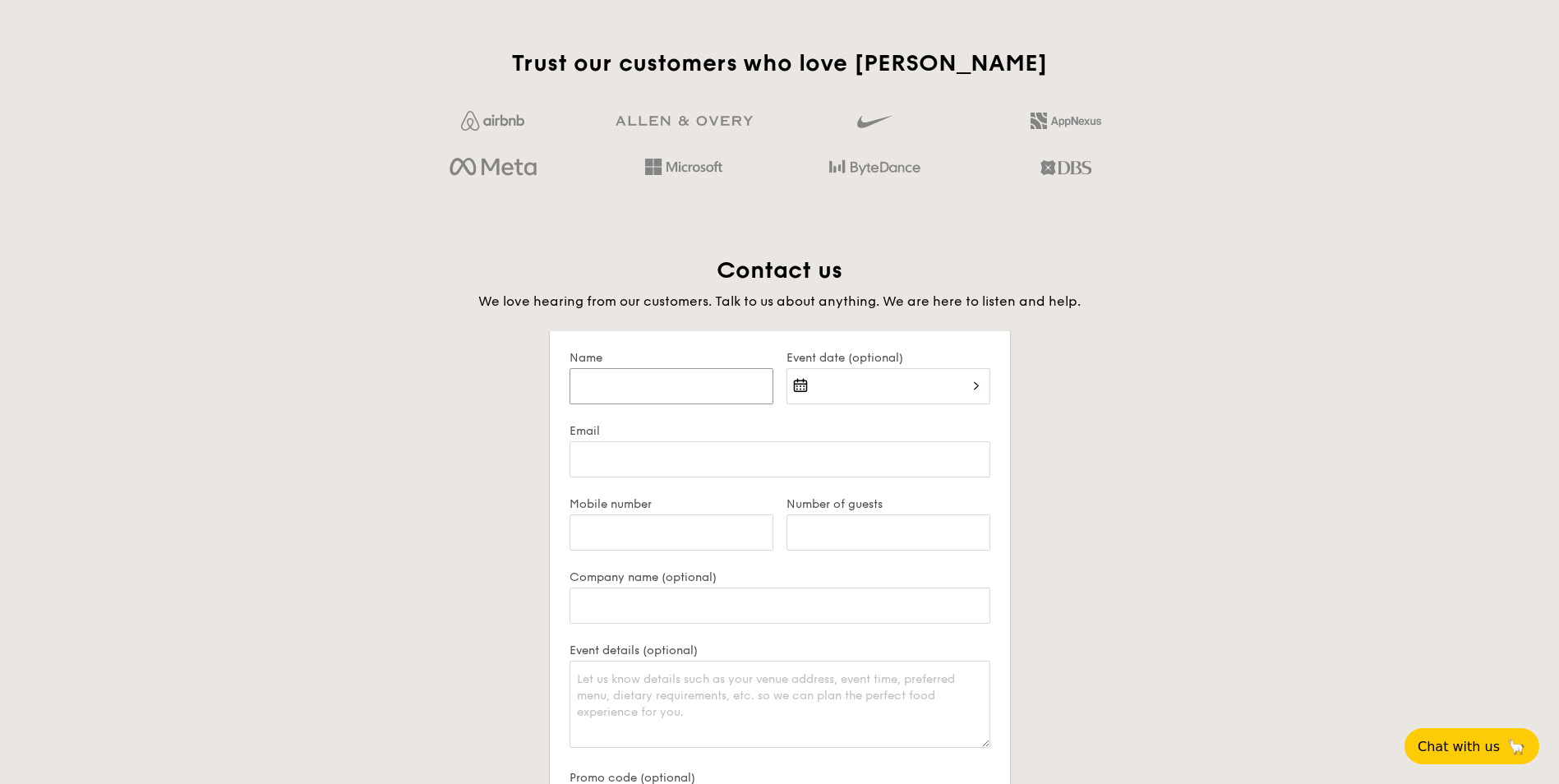
click at [623, 386] on input "Name" at bounding box center [671, 386] width 204 height 36
type input "Xinxia"
click at [852, 386] on div at bounding box center [888, 396] width 204 height 56
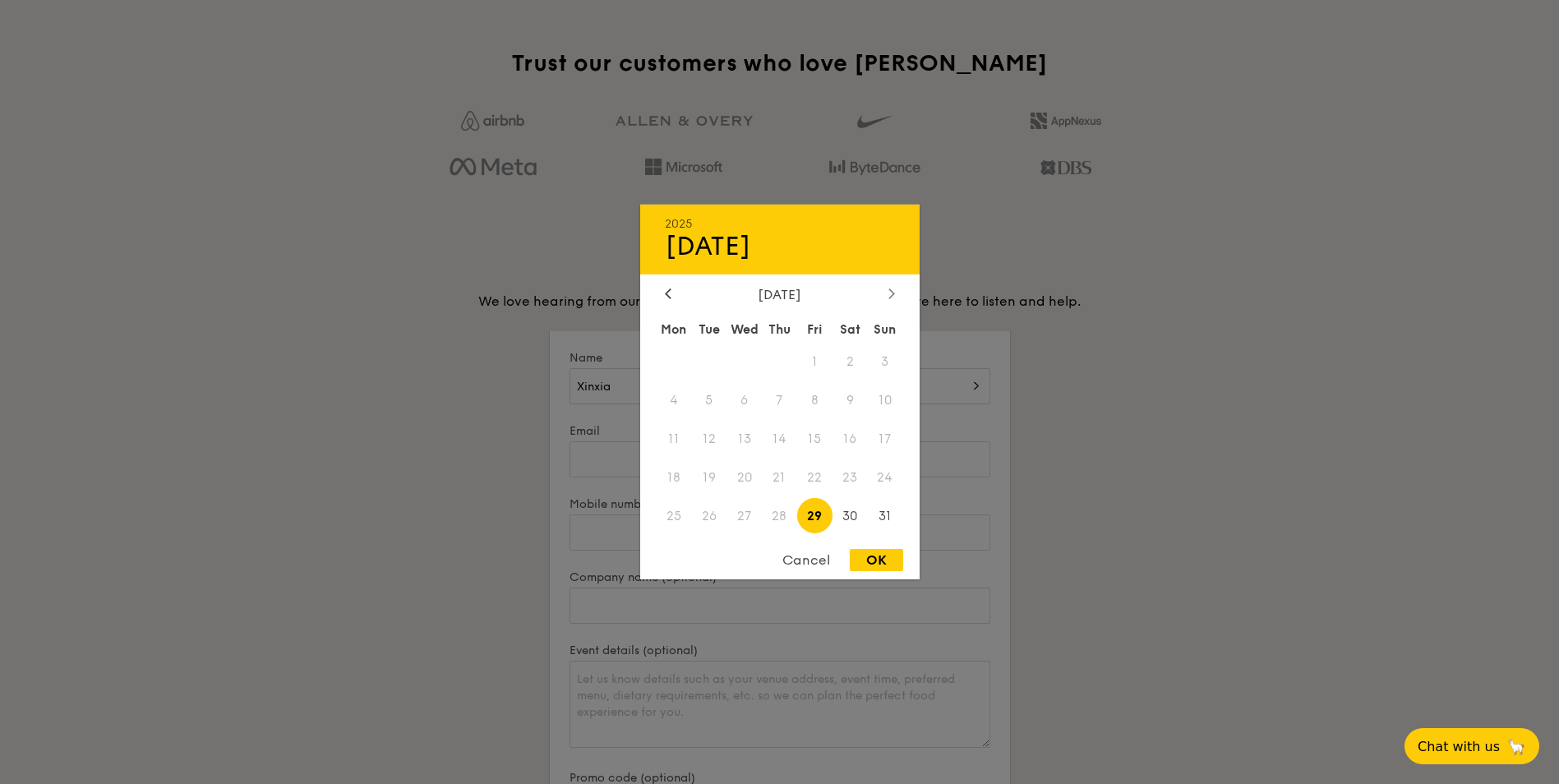
click at [892, 296] on icon at bounding box center [891, 293] width 5 height 10
click at [676, 353] on span "1" at bounding box center [674, 361] width 35 height 35
click at [706, 358] on span "2" at bounding box center [708, 361] width 35 height 35
click at [741, 360] on span "3" at bounding box center [744, 361] width 35 height 35
click at [671, 360] on span "1" at bounding box center [674, 361] width 35 height 35
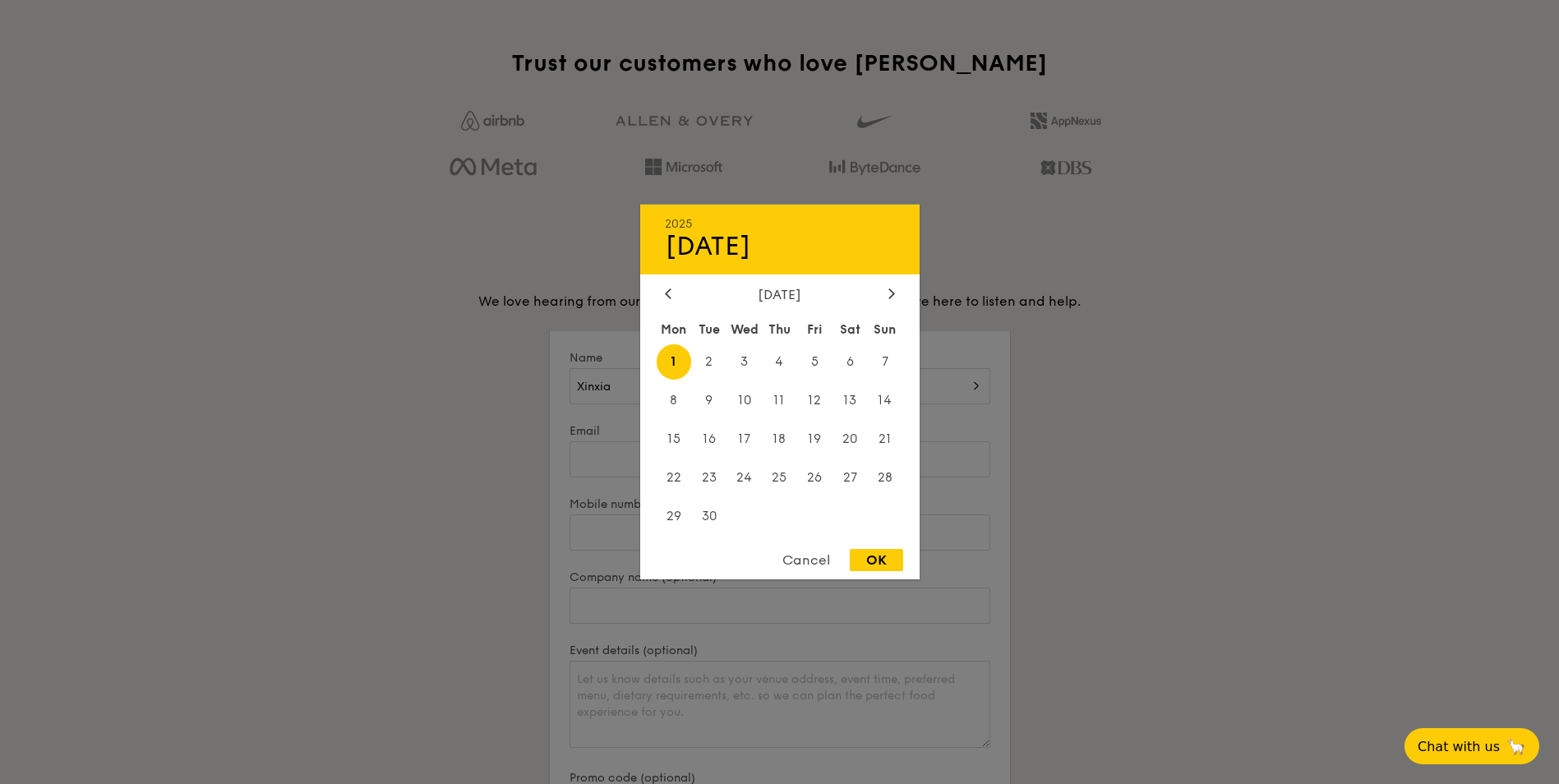
click at [879, 562] on div "OK" at bounding box center [877, 560] width 54 height 22
type input "[DATE]"
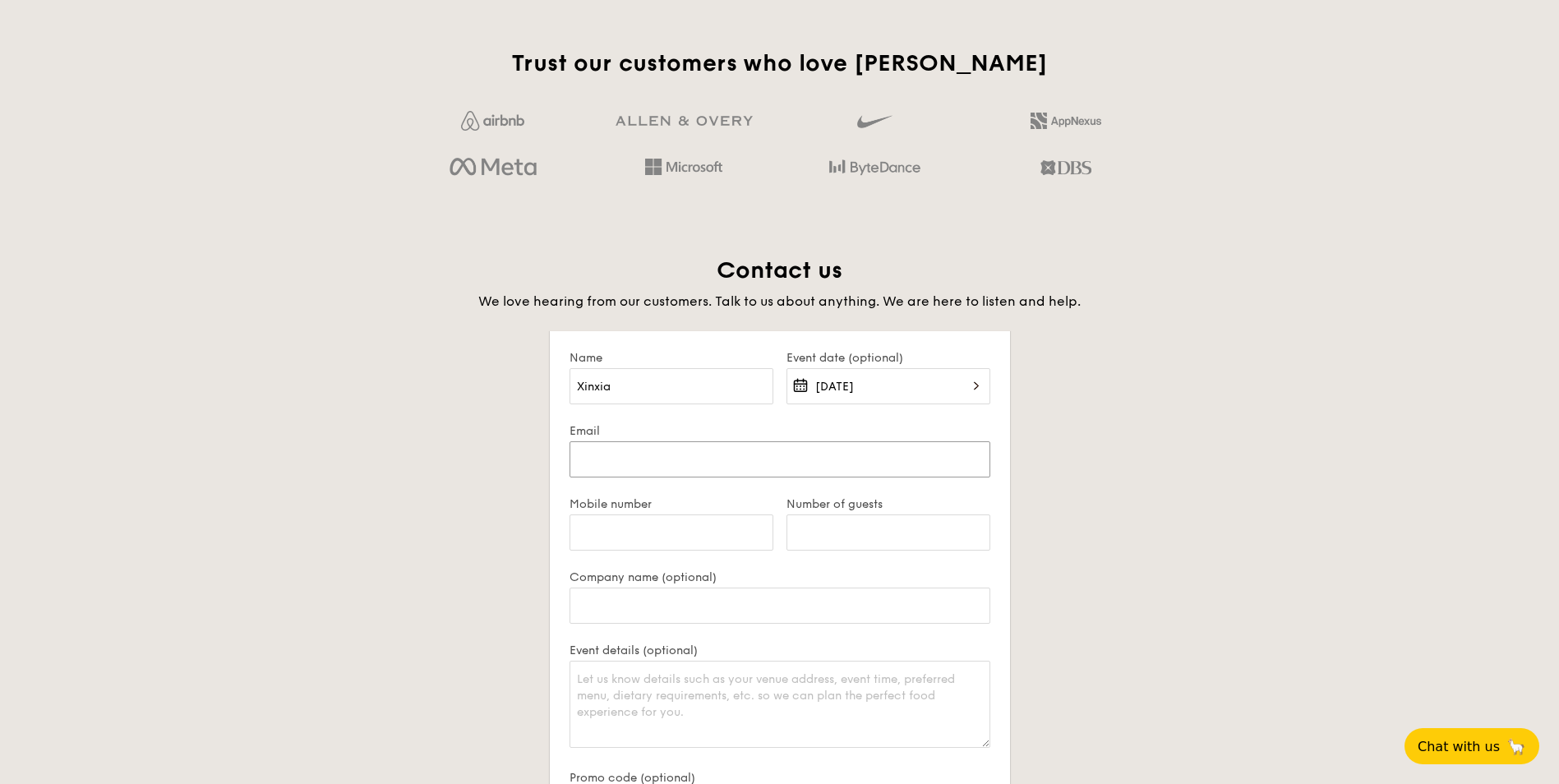
click at [661, 447] on input "Email" at bounding box center [779, 459] width 421 height 36
type input "[DOMAIN_NAME][EMAIL_ADDRESS][DOMAIN_NAME]"
type input "90496824"
type input "Temus"
click at [825, 541] on input "Number of guests" at bounding box center [888, 532] width 204 height 36
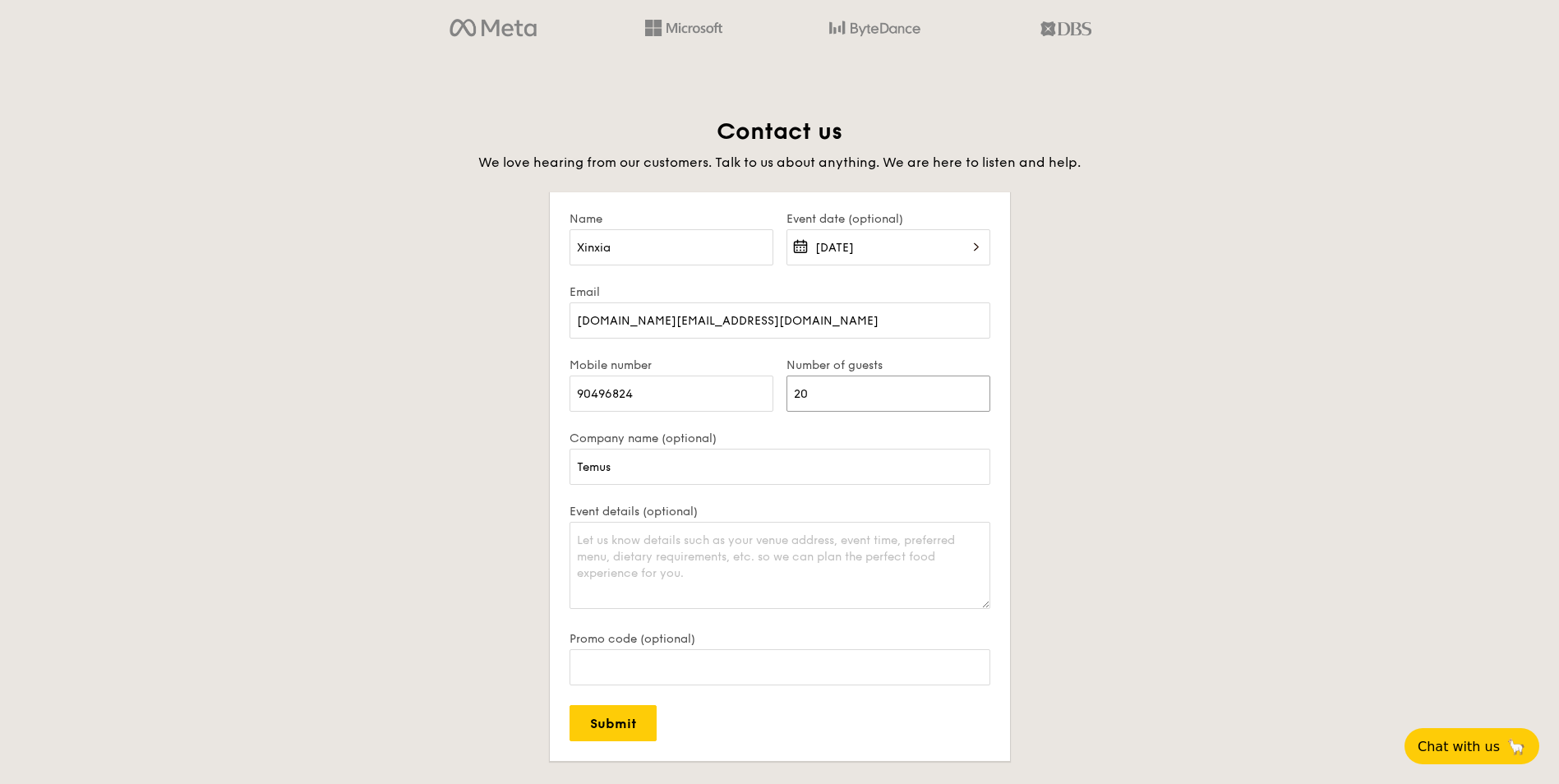
scroll to position [3098, 0]
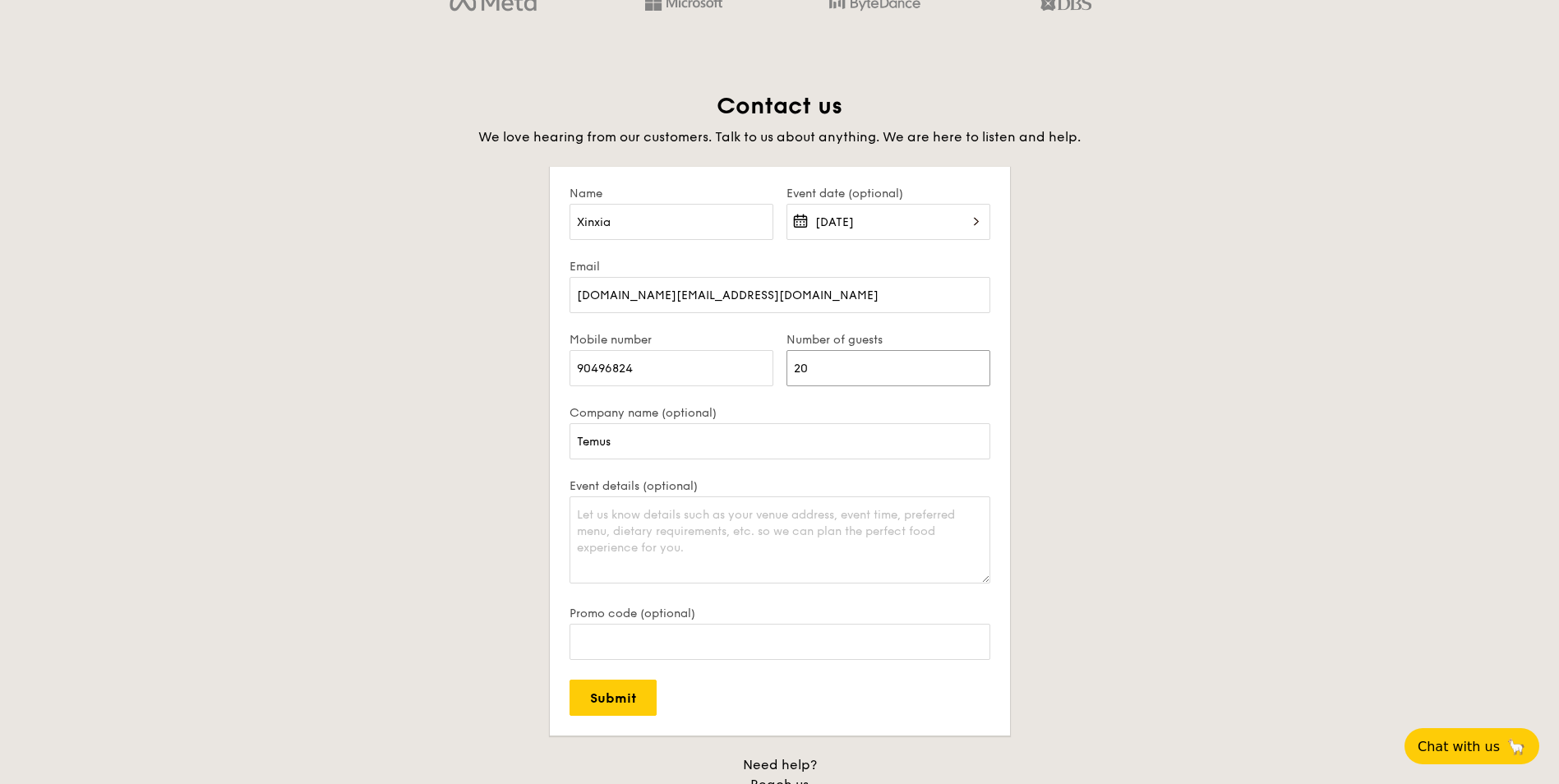
type input "20"
click at [698, 498] on div "Event details (optional)" at bounding box center [779, 542] width 421 height 127
click at [659, 509] on textarea "Event details (optional)" at bounding box center [779, 539] width 421 height 87
click at [908, 570] on textarea "Hi, I would like to enquire if it is possible to order catering services for 20…" at bounding box center [779, 539] width 421 height 87
click at [923, 568] on textarea "Hi, I would like to enquire if it is possible to order catering services for 20…" at bounding box center [779, 539] width 421 height 87
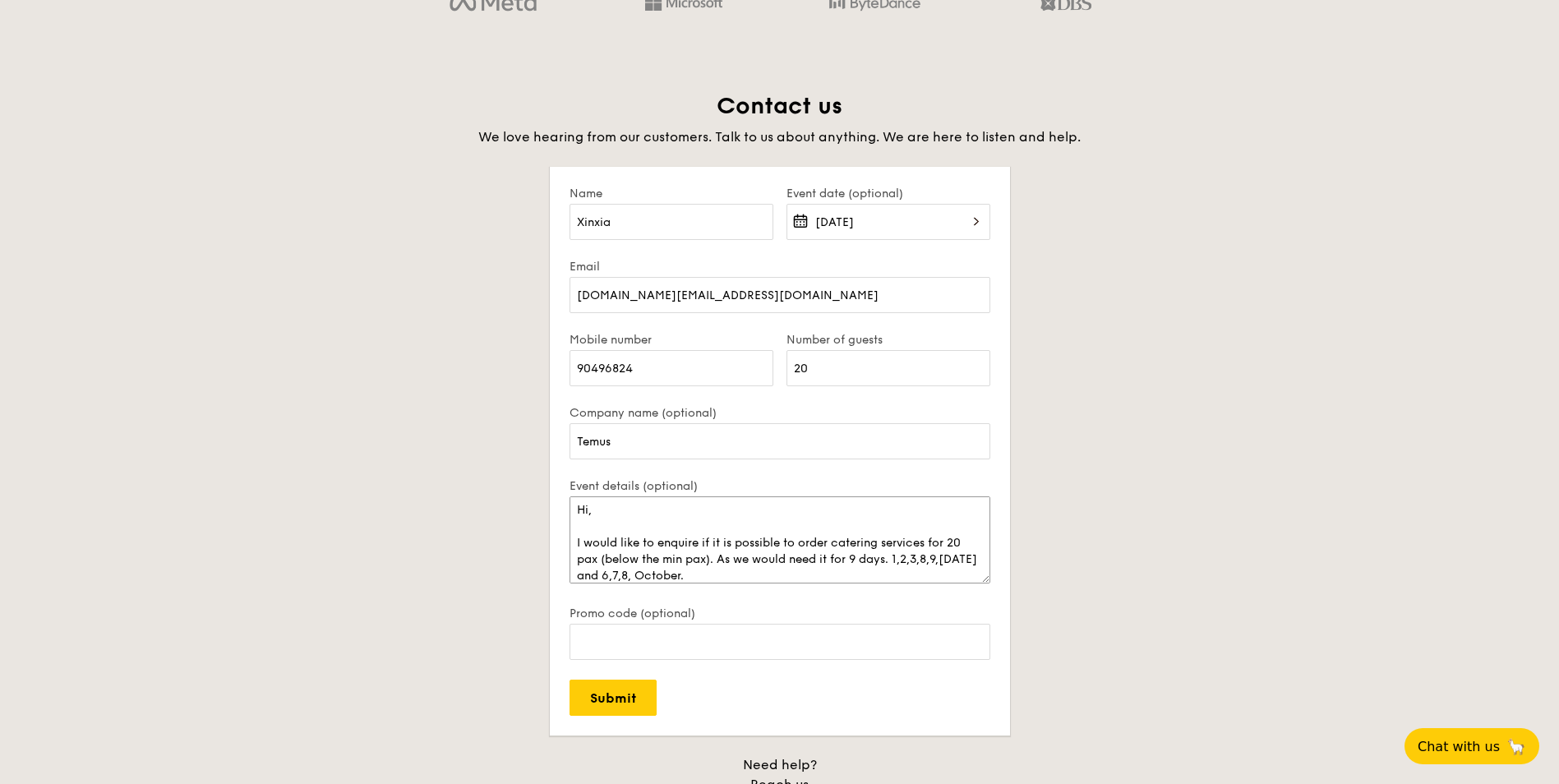
scroll to position [38, 0]
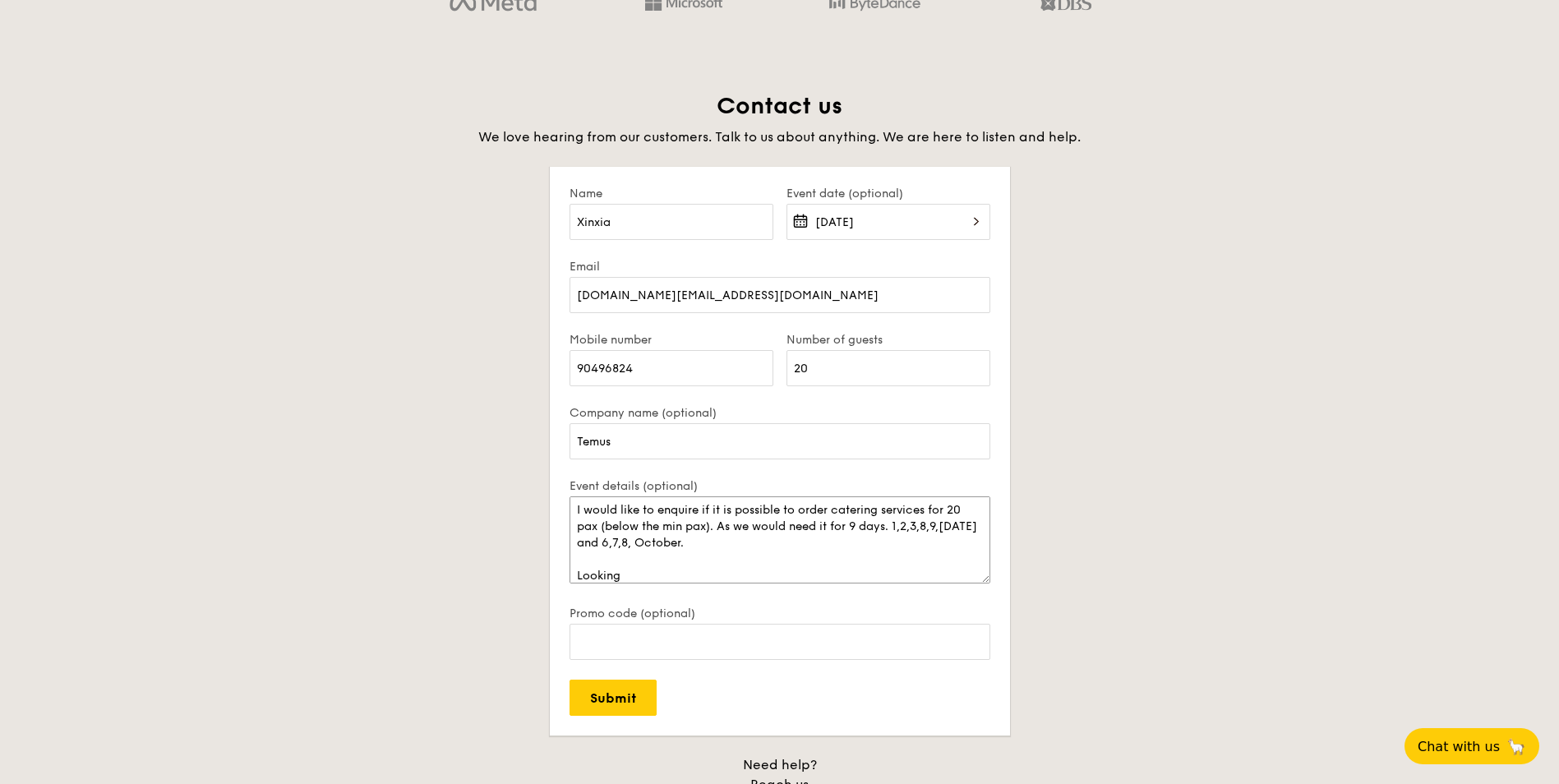
click at [844, 538] on textarea "Hi, I would like to enquire if it is possible to order catering services for 20…" at bounding box center [779, 539] width 421 height 87
drag, startPoint x: 851, startPoint y: 543, endPoint x: 916, endPoint y: 545, distance: 65.0
click at [923, 544] on textarea "Hi, I would like to enquire if it is possible to order catering services for 20…" at bounding box center [779, 539] width 421 height 87
drag, startPoint x: 831, startPoint y: 544, endPoint x: 1012, endPoint y: 545, distance: 181.0
click at [1012, 545] on div "Contact us We love hearing from our customers. Talk to us about anything. We ar…" at bounding box center [780, 472] width 920 height 762
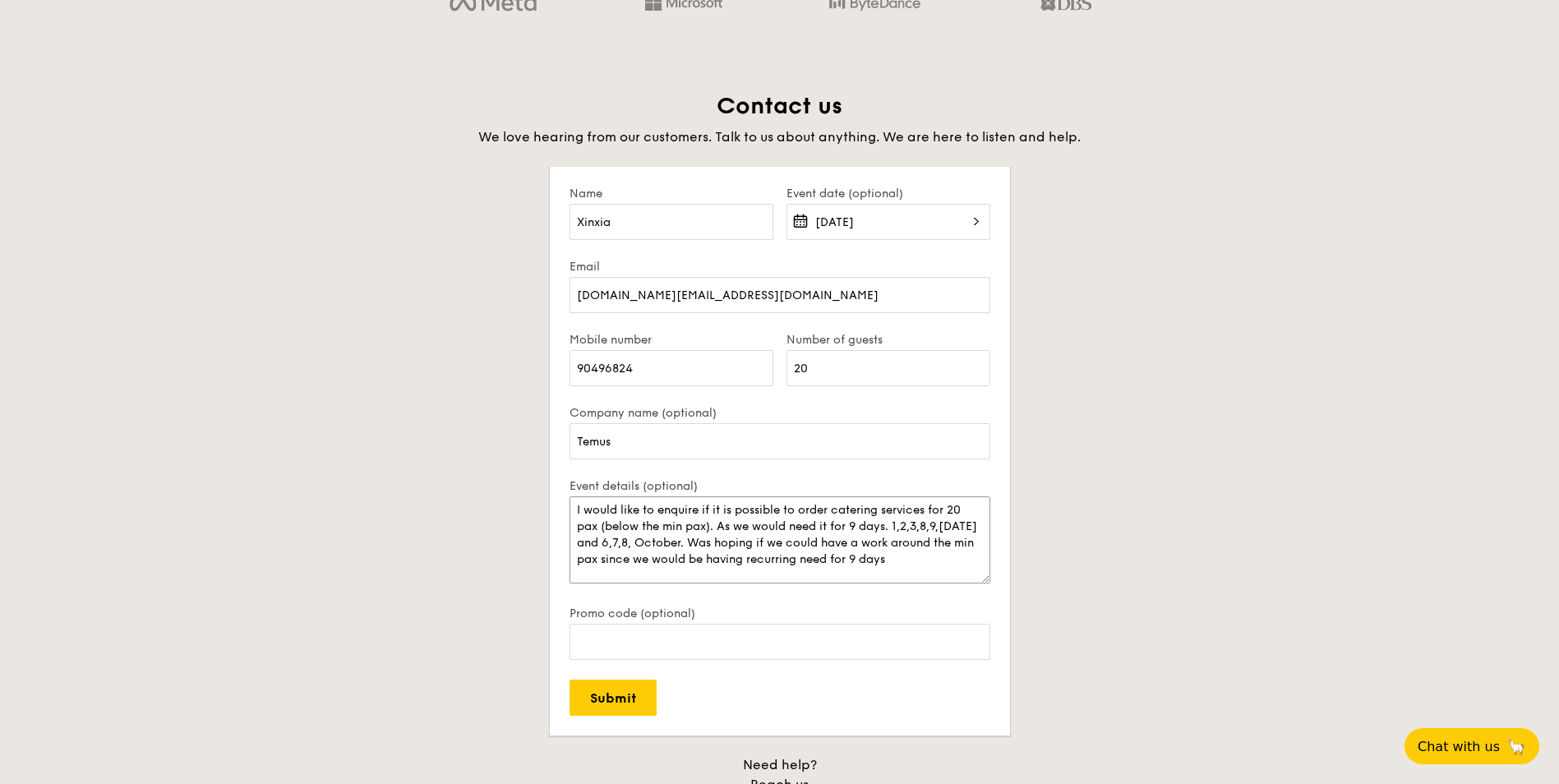
drag, startPoint x: 827, startPoint y: 575, endPoint x: 827, endPoint y: 561, distance: 14.0
click at [827, 561] on textarea "Hi, I would like to enquire if it is possible to order catering services for 20…" at bounding box center [779, 539] width 421 height 87
click at [817, 569] on textarea "Hi, I would like to enquire if it is possible to order catering services for 20…" at bounding box center [779, 539] width 421 height 87
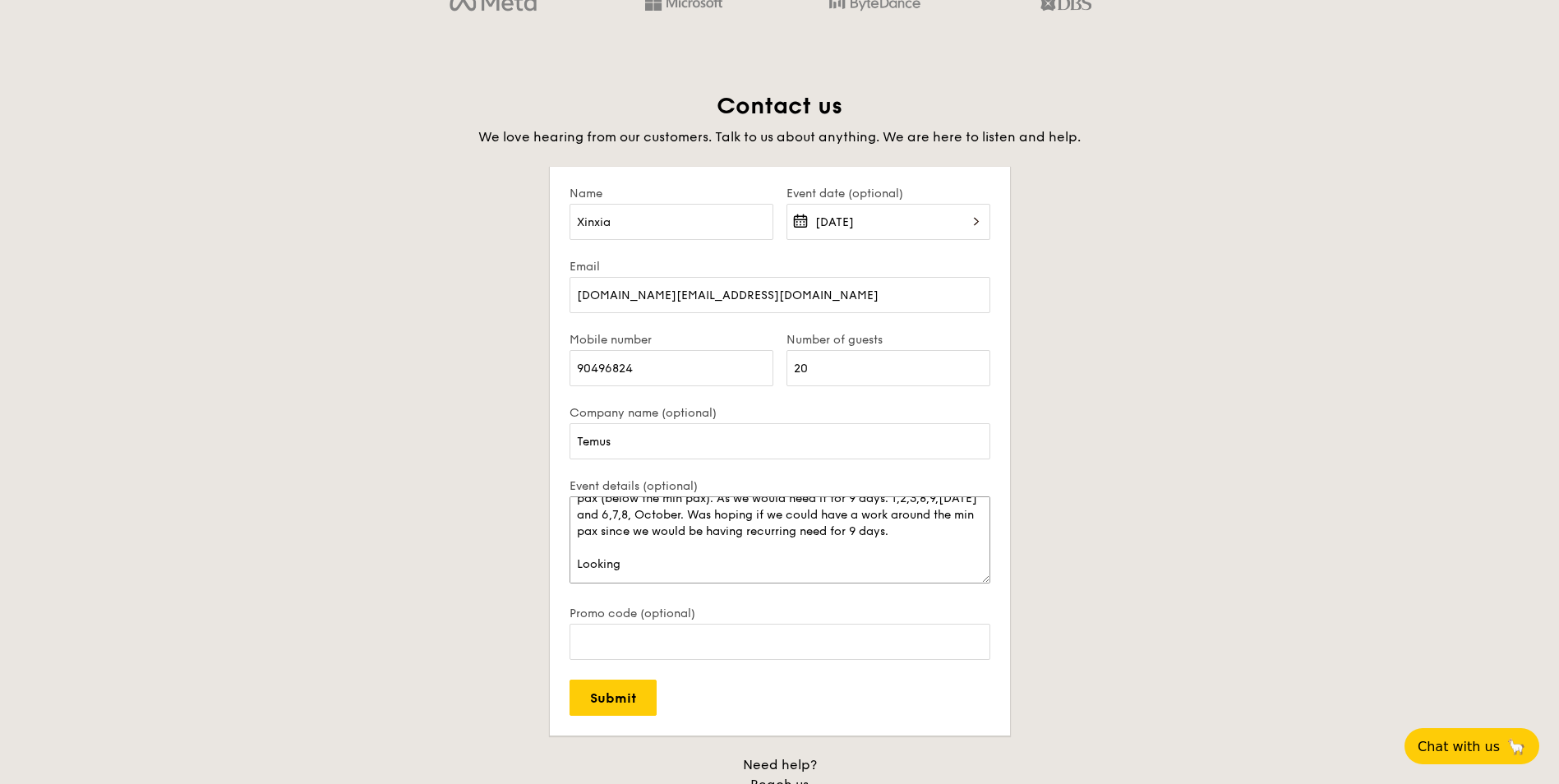
click at [695, 564] on textarea "Hi, I would like to enquire if it is possible to order catering services for 20…" at bounding box center [779, 539] width 421 height 87
type textarea "Hi, I would like to enquire if it is possible to order catering services for 20…"
click at [585, 705] on input "Submit" at bounding box center [612, 698] width 87 height 36
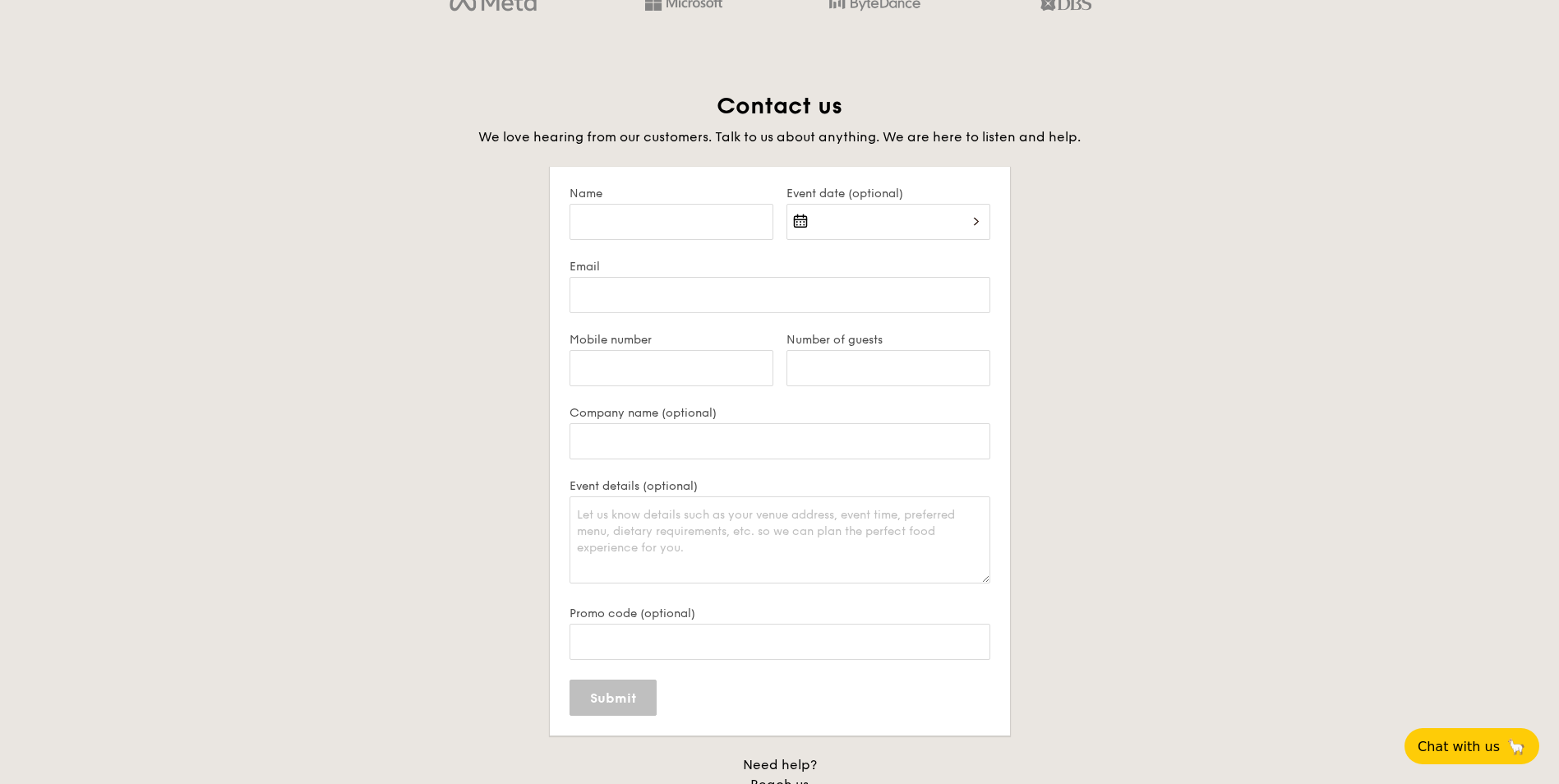
scroll to position [0, 0]
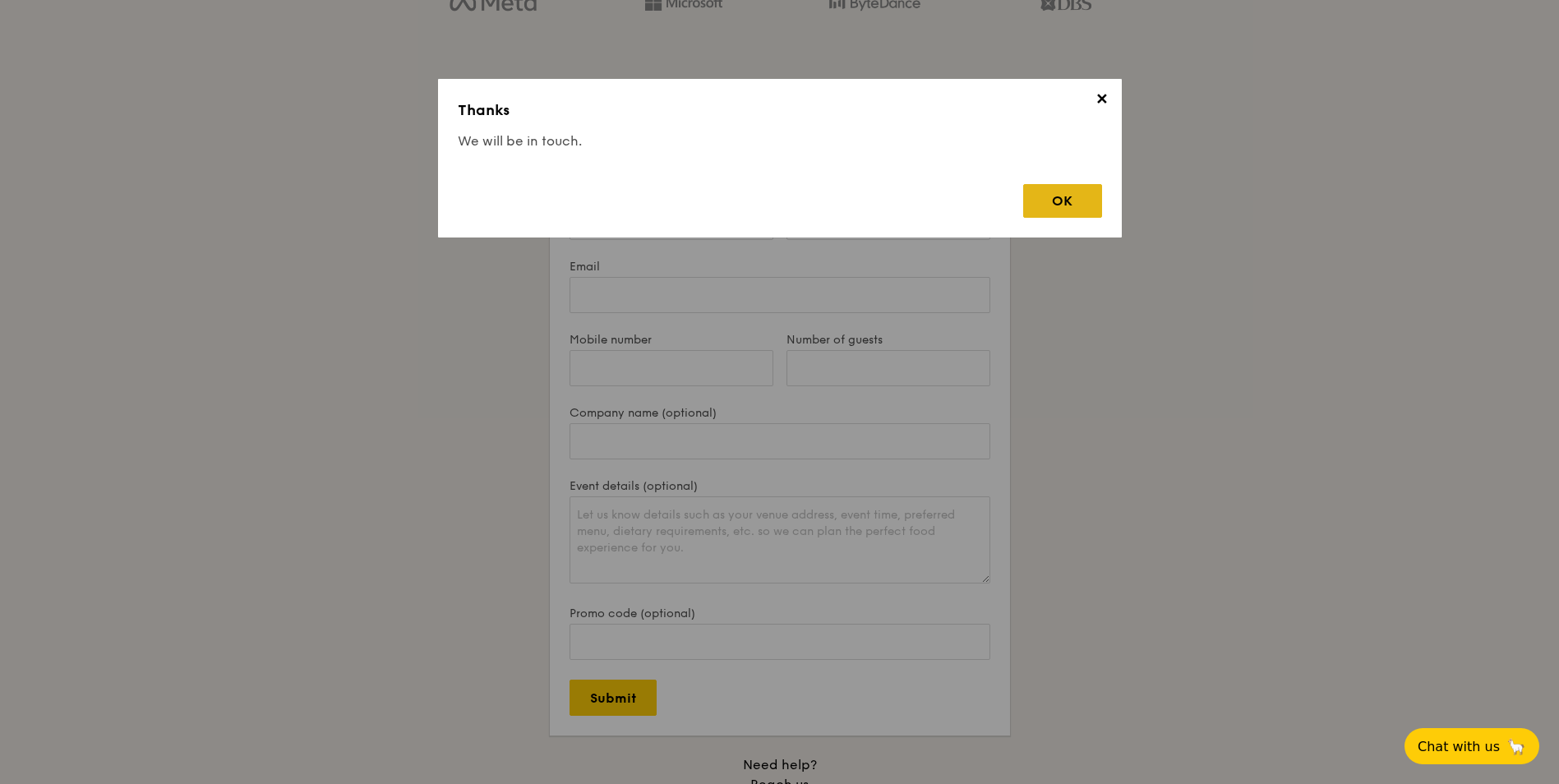
click at [1085, 201] on div "OK" at bounding box center [1062, 201] width 79 height 34
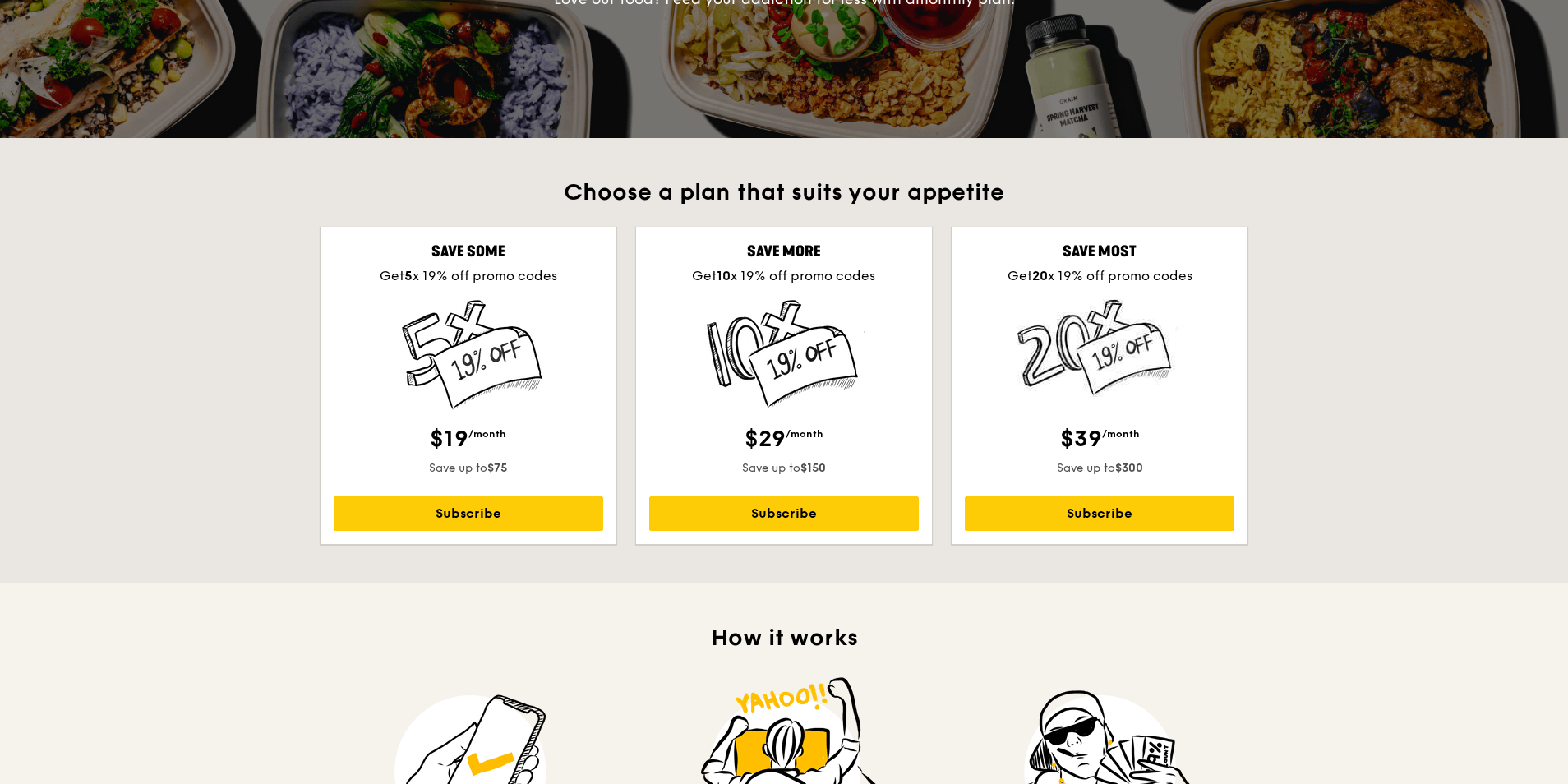
scroll to position [328, 0]
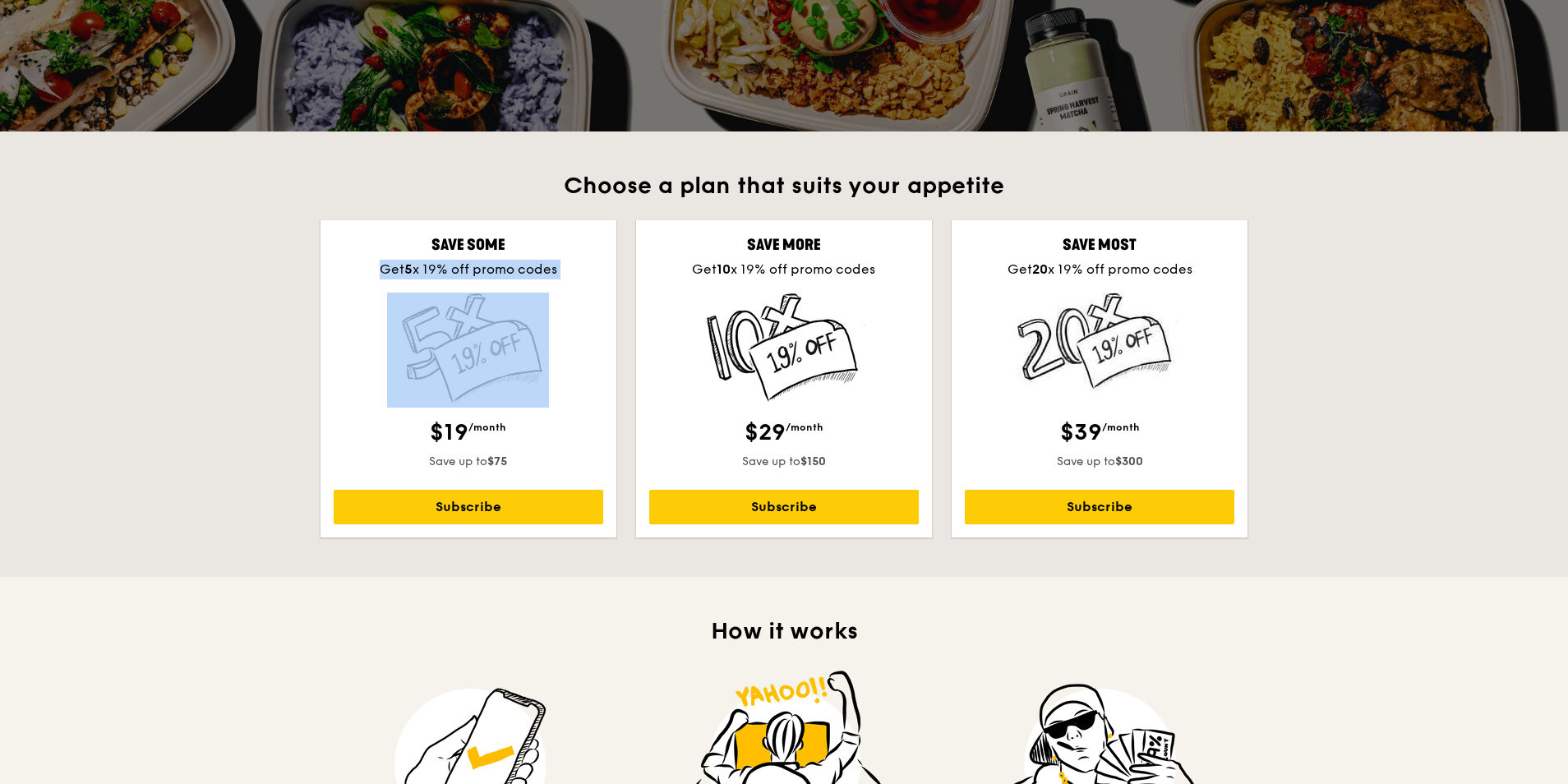
drag, startPoint x: 361, startPoint y: 257, endPoint x: 560, endPoint y: 311, distance: 206.2
click at [560, 311] on div "Save some Get 5 x 19% off promo codes $19 /month Save up to $75 Subscribe" at bounding box center [469, 379] width 296 height 317
drag, startPoint x: 560, startPoint y: 311, endPoint x: 567, endPoint y: 368, distance: 57.4
click at [567, 369] on div at bounding box center [469, 347] width 270 height 112
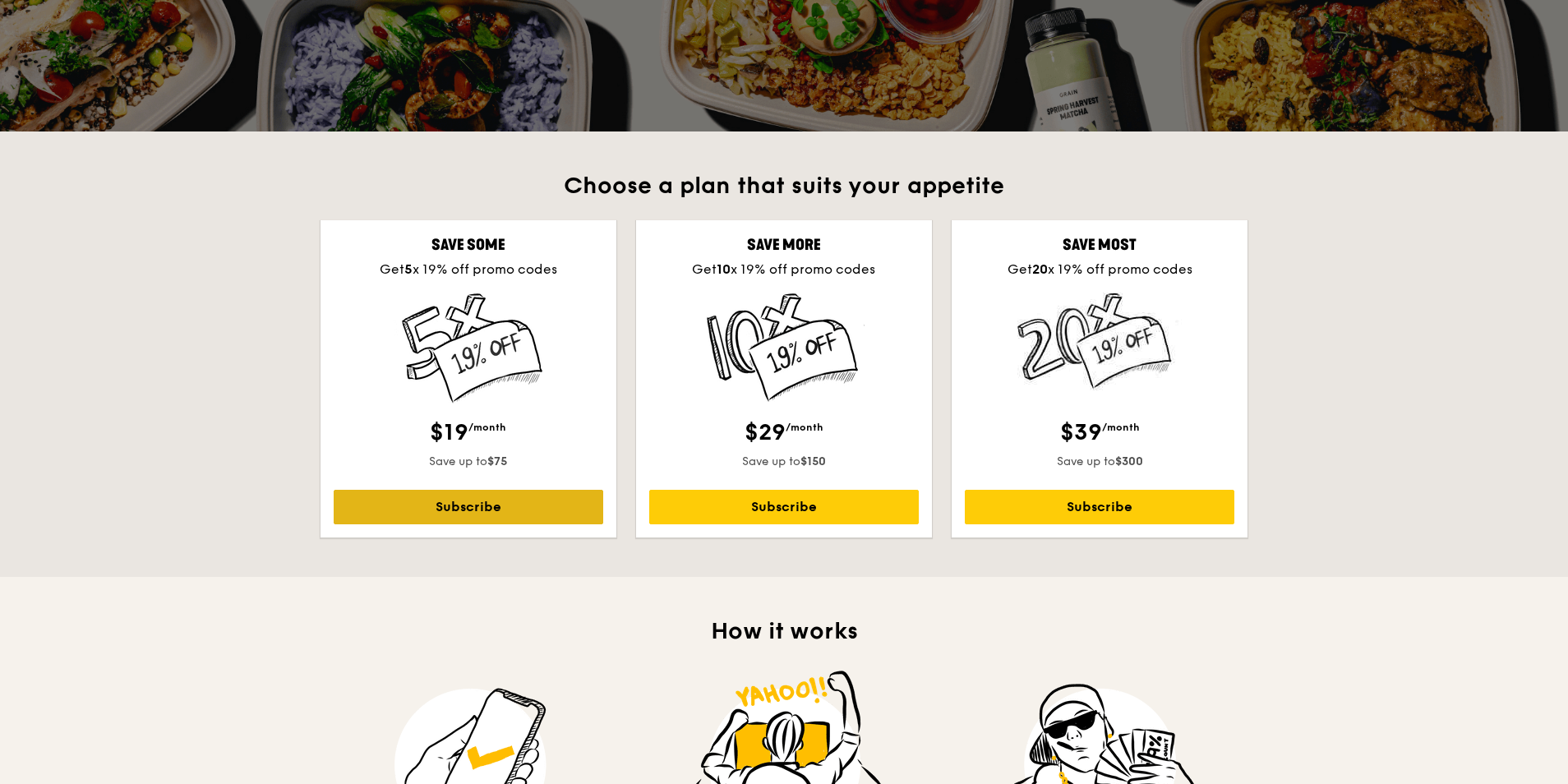
click at [539, 516] on link "Subscribe" at bounding box center [469, 507] width 270 height 35
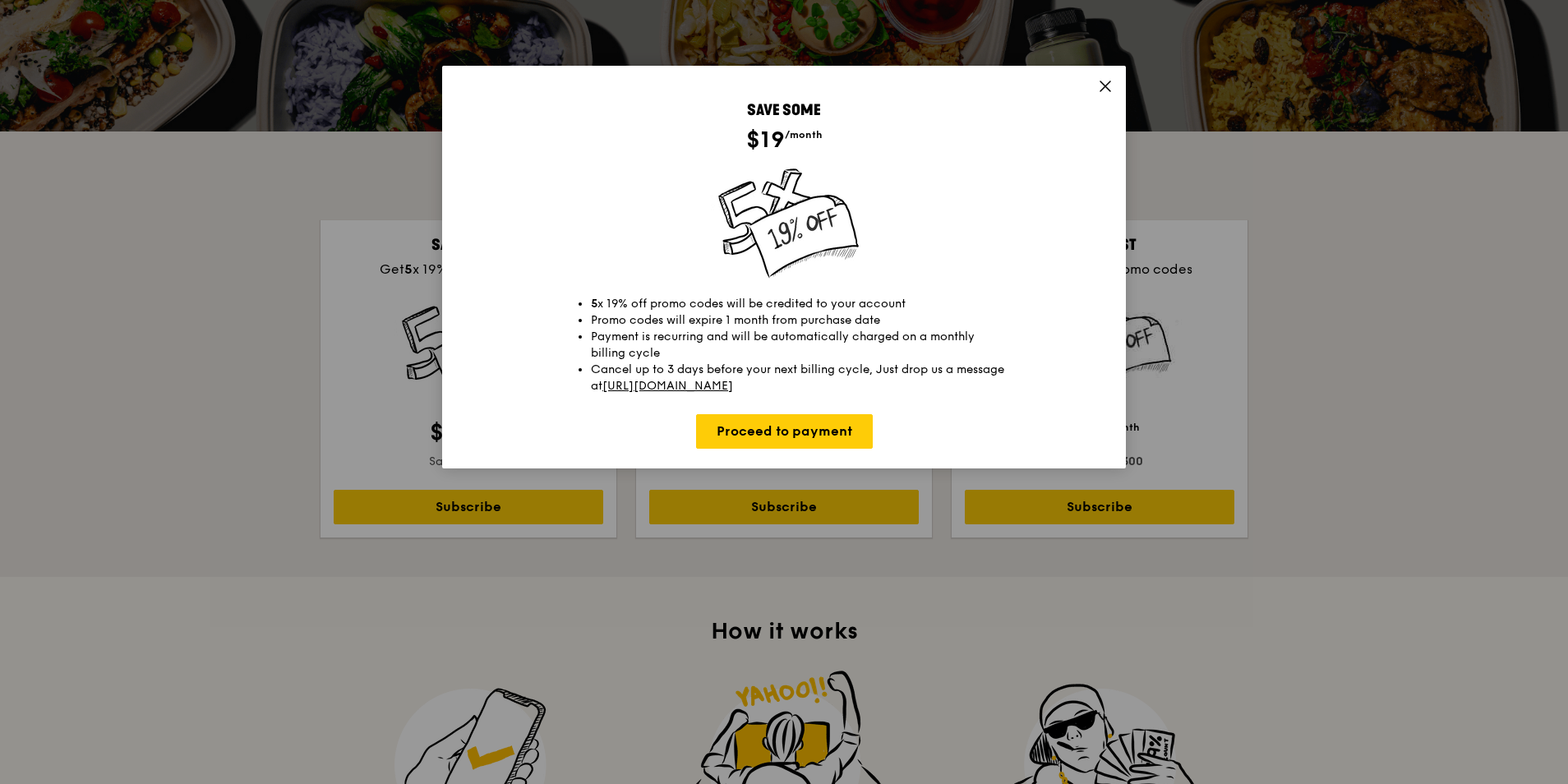
drag, startPoint x: 643, startPoint y: 310, endPoint x: 968, endPoint y: 379, distance: 332.2
click at [968, 379] on ul "5 x 19% off promo codes will be credited to your account Promo codes will expir…" at bounding box center [784, 345] width 452 height 99
click at [1001, 375] on li "Cancel up to 3 days before your next billing cycle, Just drop us a message at h…" at bounding box center [800, 378] width 419 height 33
click at [967, 392] on li "Cancel up to 3 days before your next billing cycle, Just drop us a message at h…" at bounding box center [800, 378] width 419 height 33
drag, startPoint x: 890, startPoint y: 383, endPoint x: 590, endPoint y: 289, distance: 314.4
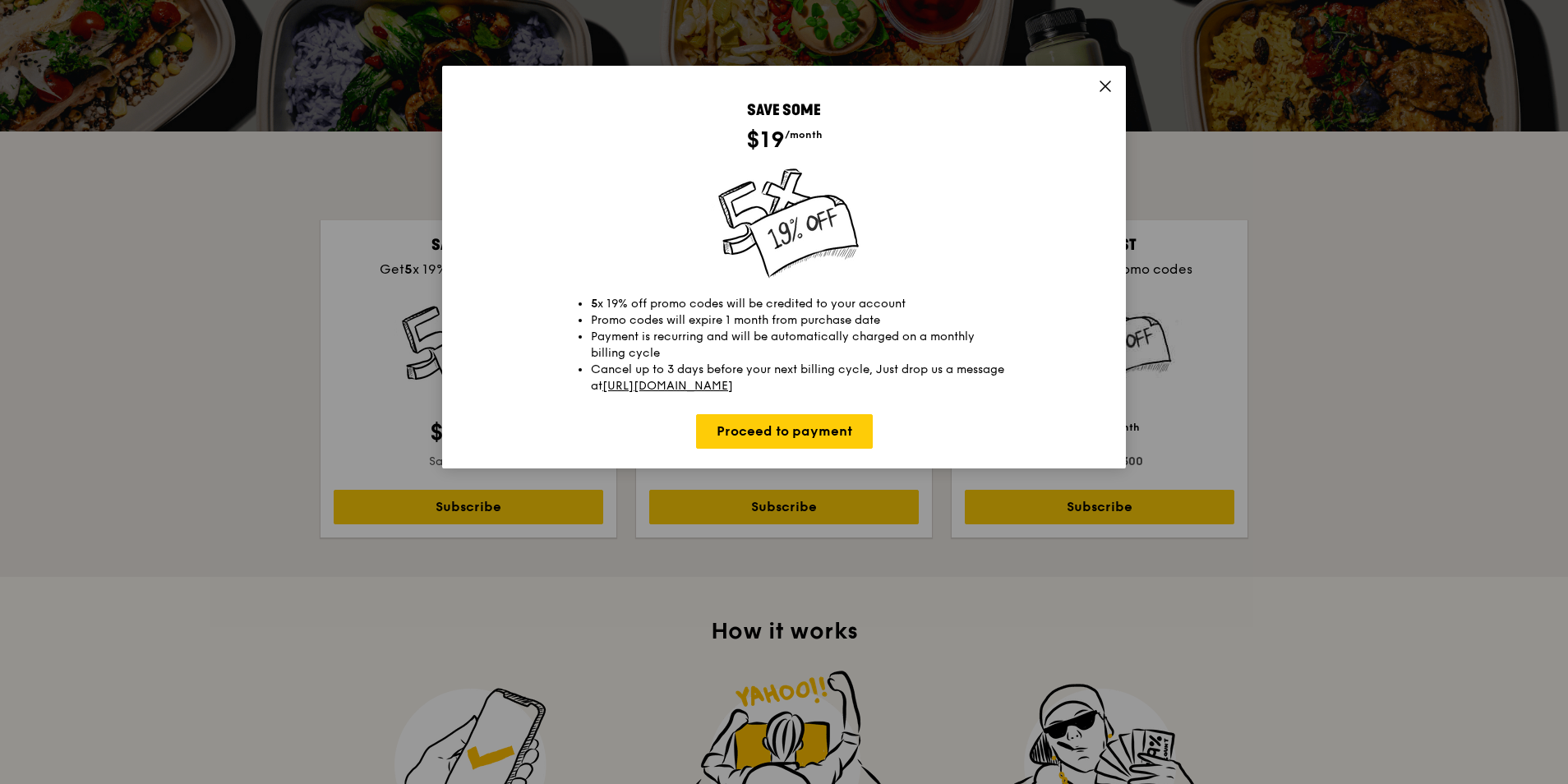
click at [590, 289] on div "Save some $19 /month 5 x 19% off promo codes will be credited to your account P…" at bounding box center [784, 273] width 644 height 350
drag, startPoint x: 590, startPoint y: 289, endPoint x: 996, endPoint y: 250, distance: 407.9
click at [995, 280] on div at bounding box center [784, 225] width 644 height 115
click at [1098, 84] on icon at bounding box center [1104, 86] width 15 height 15
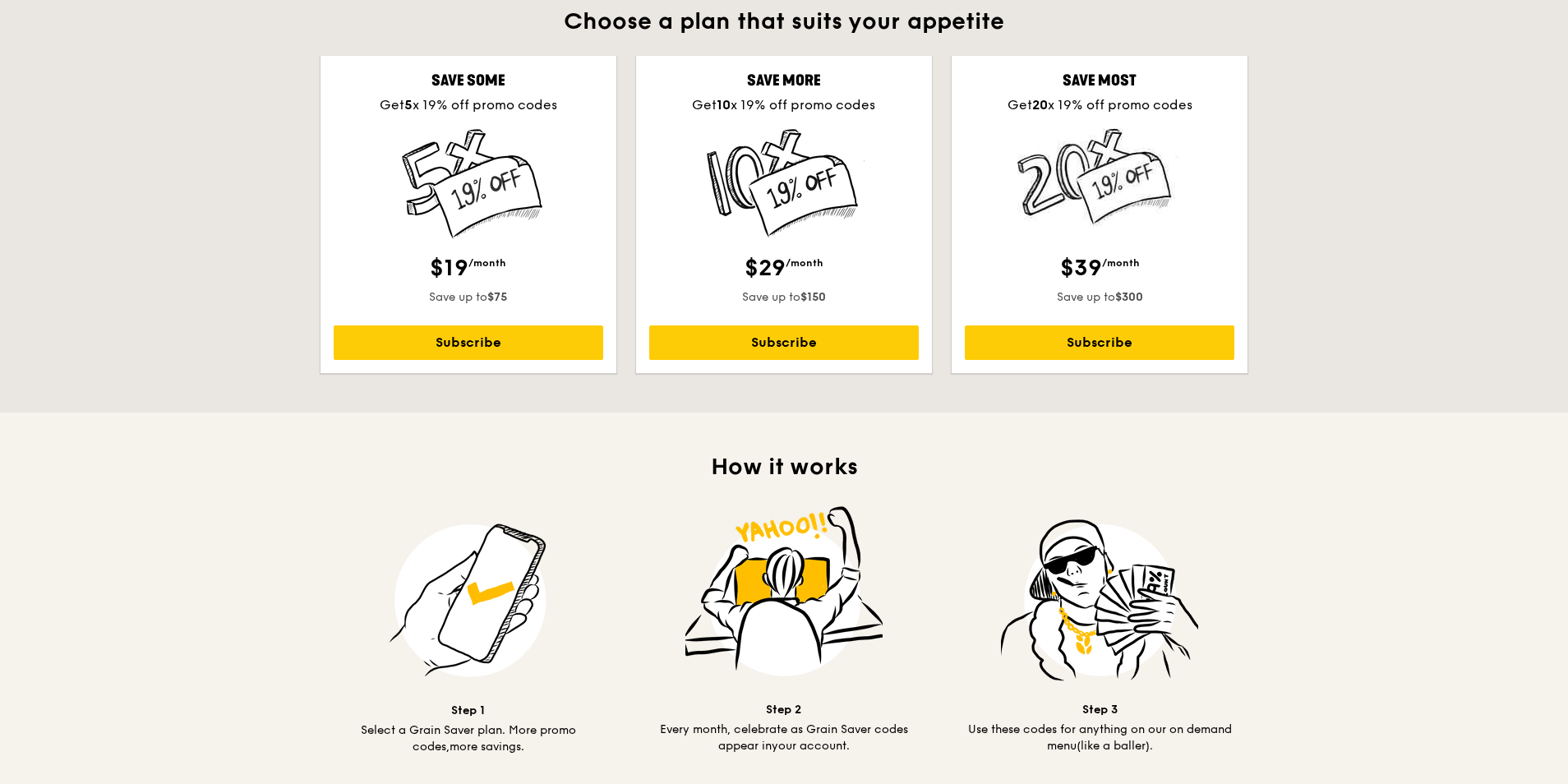
scroll to position [411, 0]
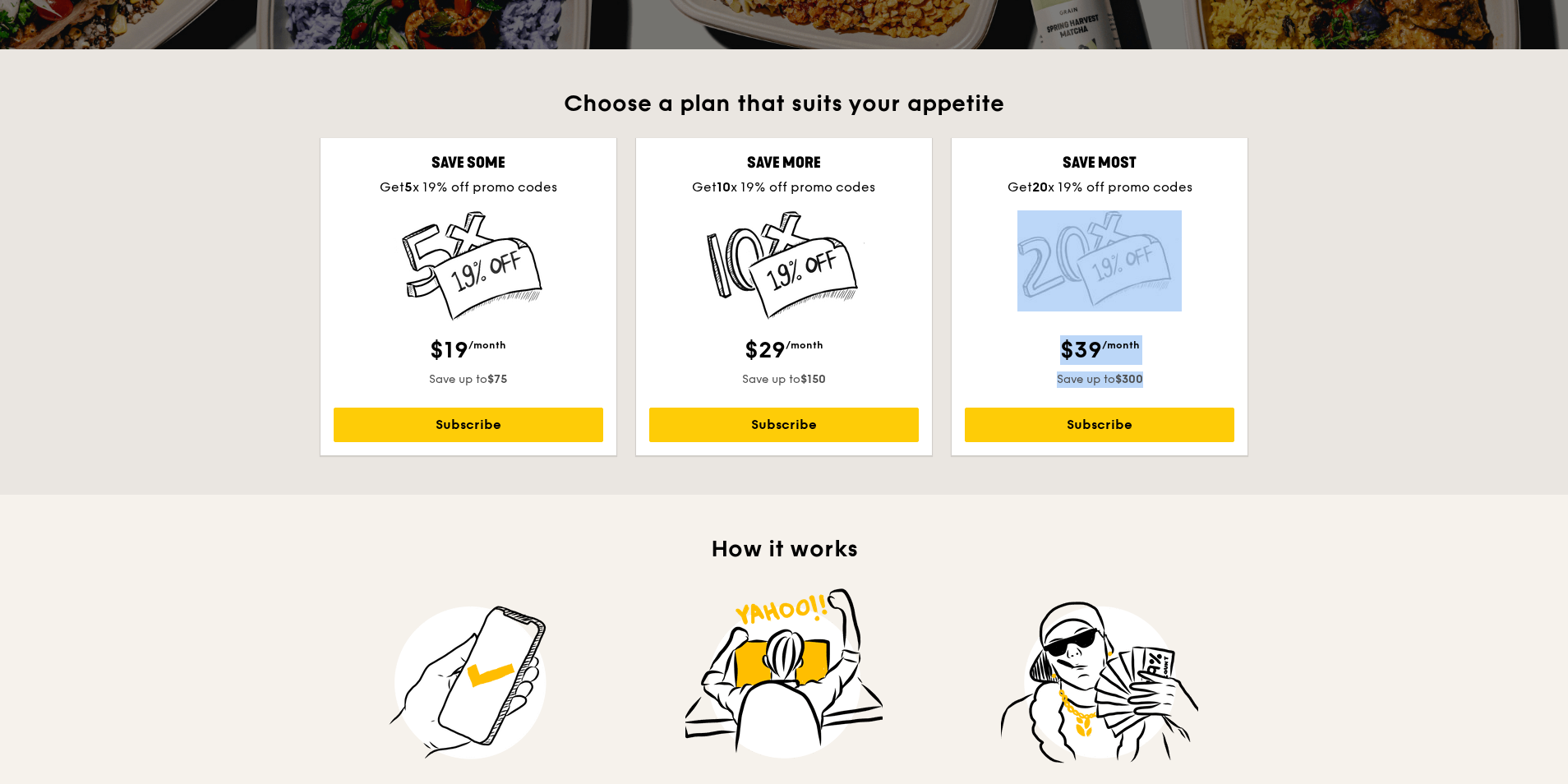
drag, startPoint x: 1143, startPoint y: 373, endPoint x: 1077, endPoint y: 222, distance: 164.8
click at [1077, 222] on div "Save most Get 20 x 19% off promo codes $39 /month Save up to $300 Subscribe" at bounding box center [1099, 296] width 296 height 317
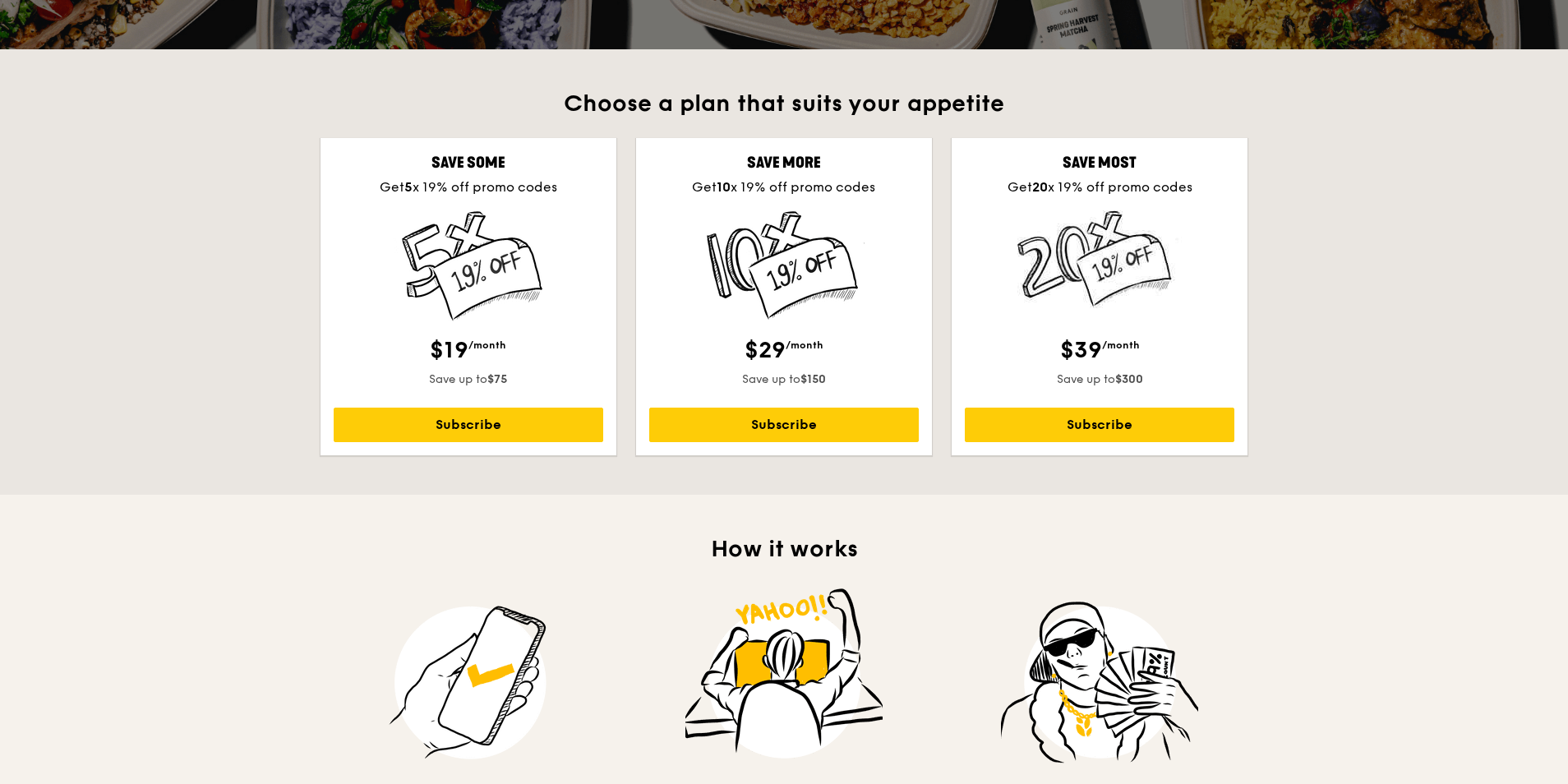
drag, startPoint x: 1077, startPoint y: 222, endPoint x: 1005, endPoint y: 183, distance: 81.9
click at [1007, 183] on div "Get 20 x 19% off promo codes" at bounding box center [1100, 187] width 270 height 20
drag, startPoint x: 979, startPoint y: 181, endPoint x: 1233, endPoint y: 190, distance: 254.2
click at [1233, 190] on div "Get 20 x 19% off promo codes" at bounding box center [1100, 187] width 270 height 20
drag, startPoint x: 536, startPoint y: 188, endPoint x: 361, endPoint y: 188, distance: 175.0
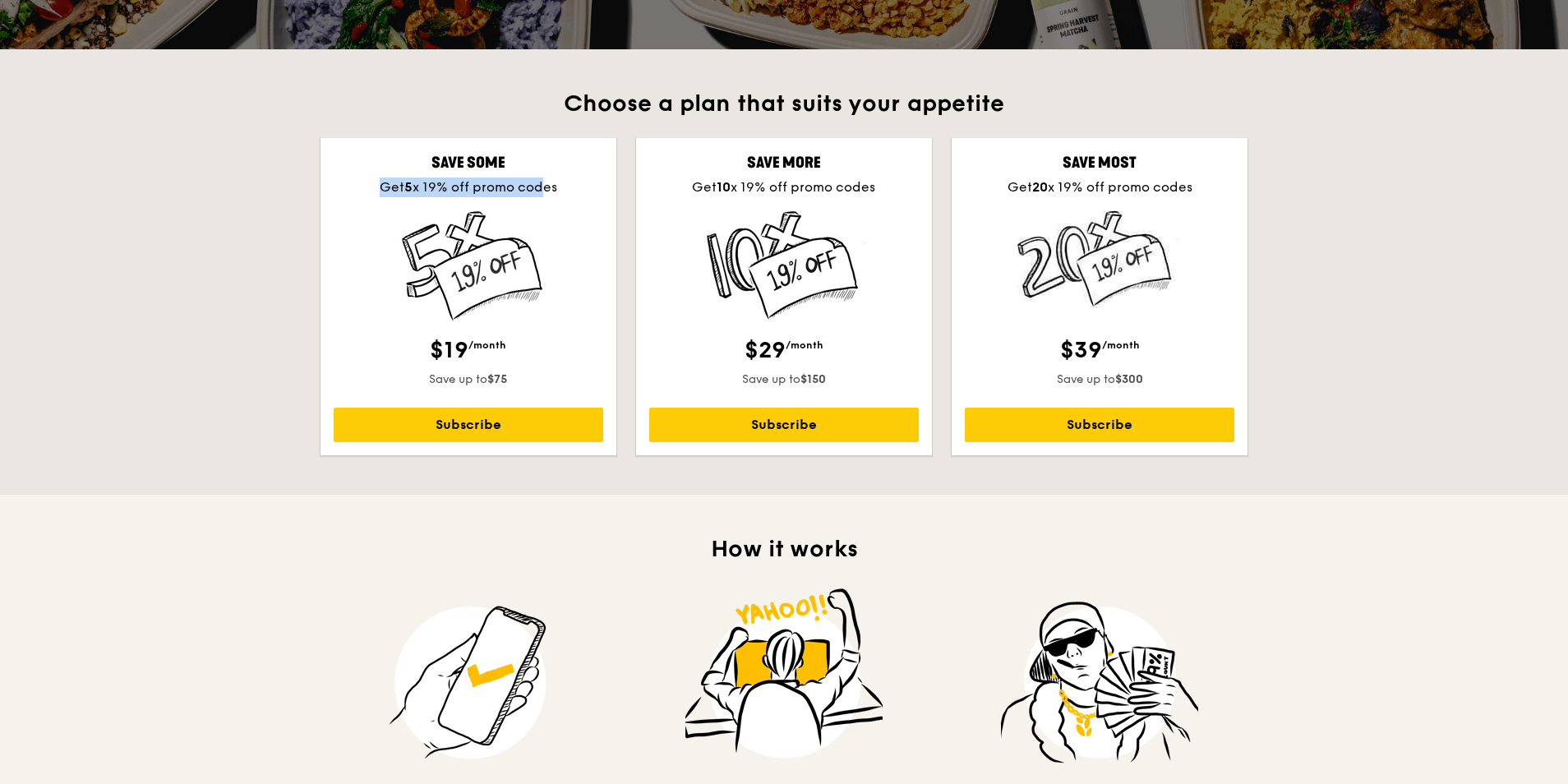
click at [361, 188] on div "Get 5 x 19% off promo codes" at bounding box center [469, 187] width 270 height 20
drag, startPoint x: 685, startPoint y: 181, endPoint x: 899, endPoint y: 190, distance: 214.2
click at [899, 190] on div "Get 10 x 19% off promo codes" at bounding box center [784, 187] width 270 height 20
drag, startPoint x: 899, startPoint y: 190, endPoint x: 897, endPoint y: 217, distance: 27.1
click at [897, 217] on div at bounding box center [784, 265] width 270 height 112
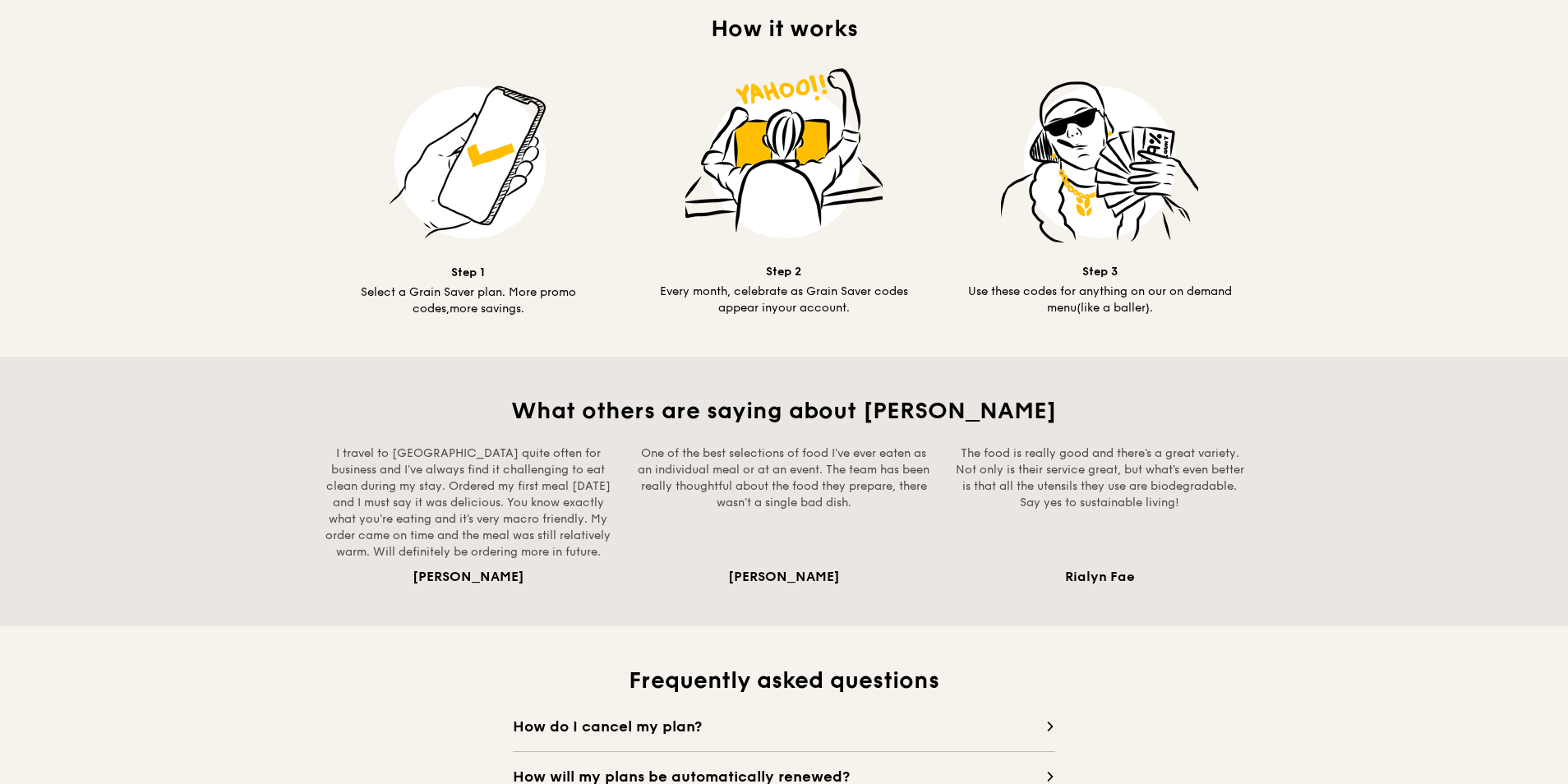
scroll to position [903, 0]
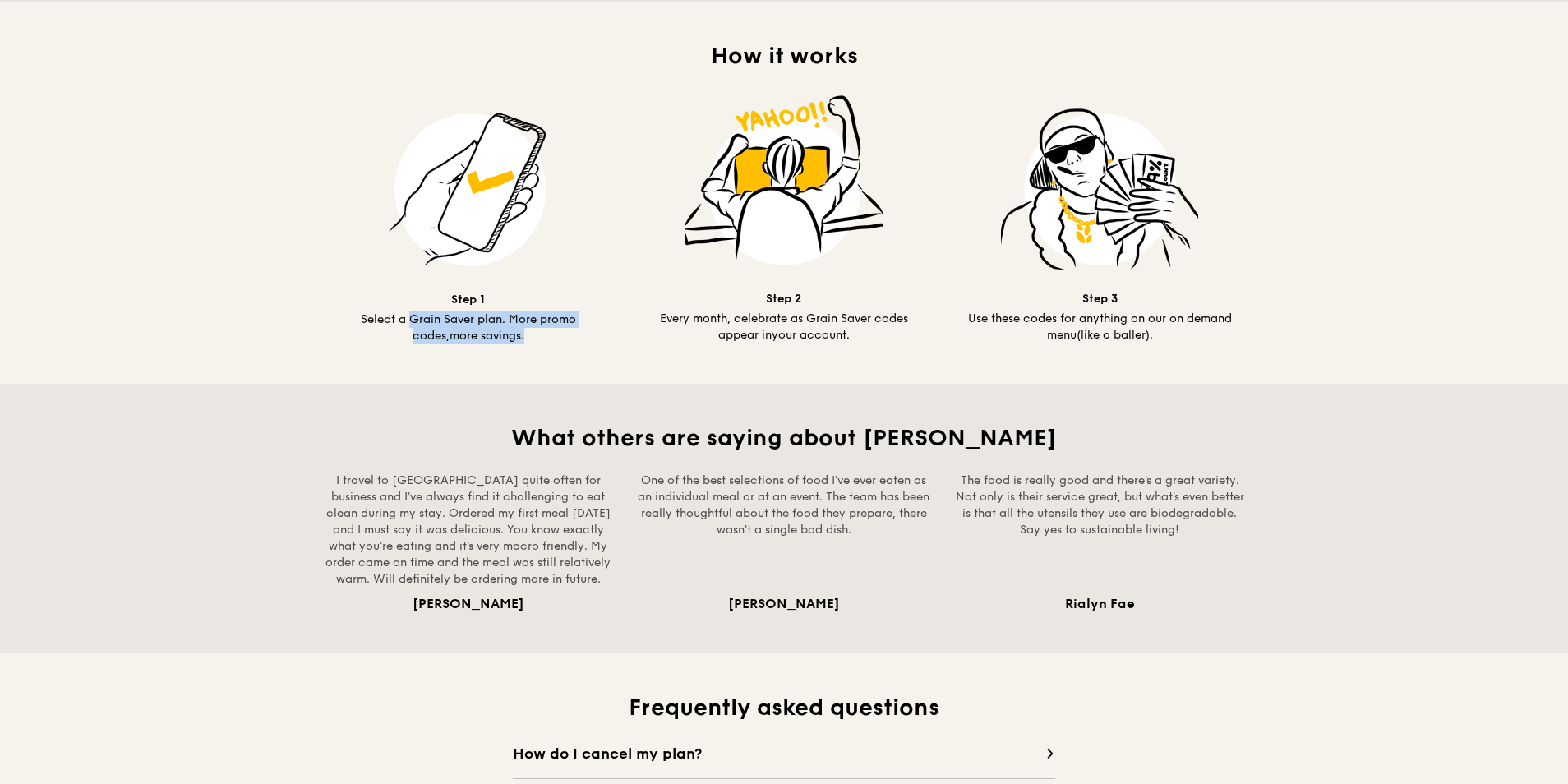
drag, startPoint x: 393, startPoint y: 310, endPoint x: 573, endPoint y: 338, distance: 182.2
click at [573, 338] on div "Step 1 Select a Grain Saver plan. More promo codes, more savings." at bounding box center [468, 218] width 276 height 254
drag, startPoint x: 573, startPoint y: 338, endPoint x: 737, endPoint y: 349, distance: 164.4
click at [737, 349] on div "How it works Step 1 Select a Grain Saver plan. More promo codes, more savings. …" at bounding box center [784, 193] width 947 height 382
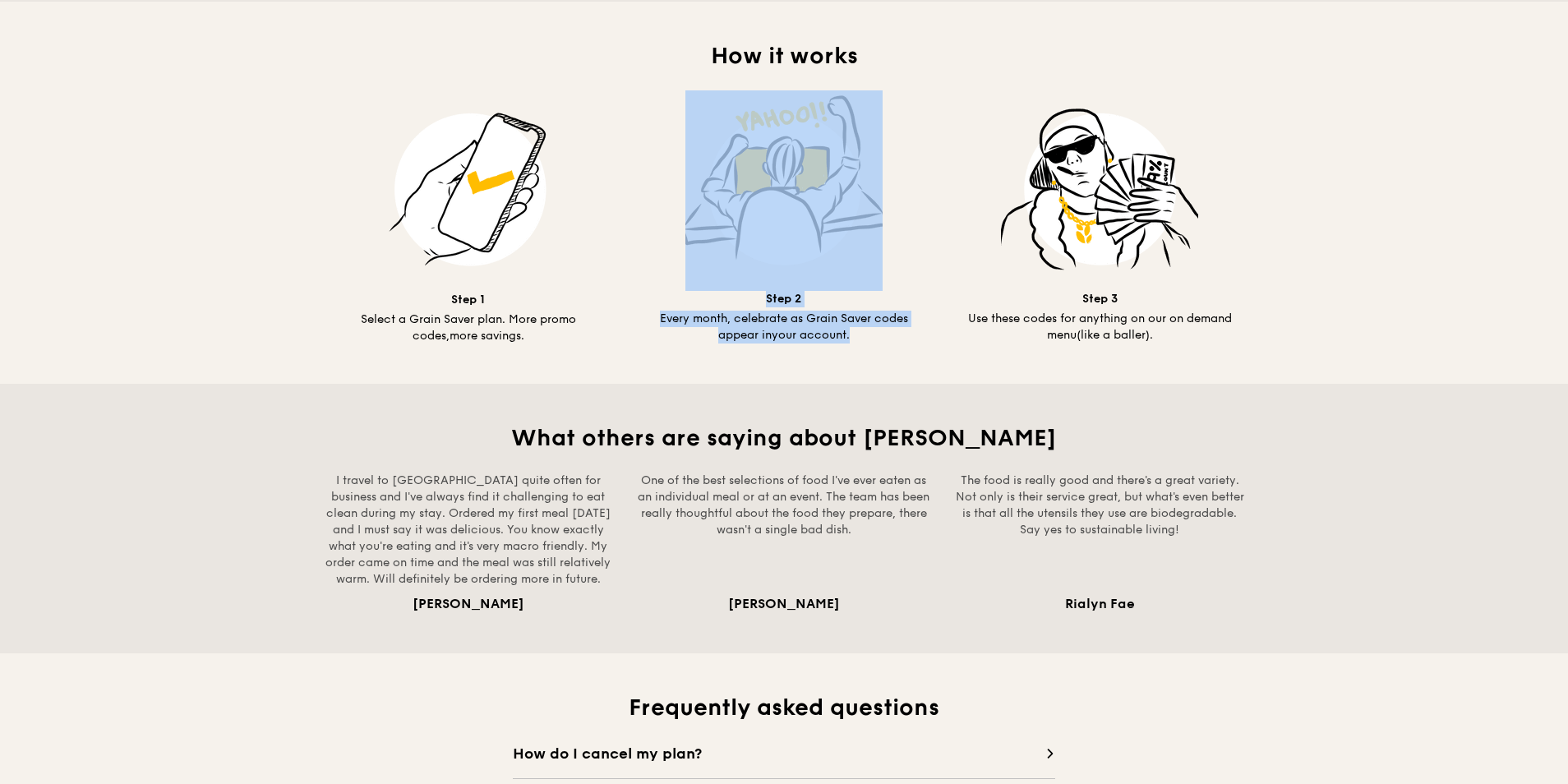
drag, startPoint x: 855, startPoint y: 329, endPoint x: 713, endPoint y: 258, distance: 158.8
click at [713, 258] on div "Step 2 Every month, celebrate as Grain Saver codes appear in your account." at bounding box center [784, 217] width 276 height 253
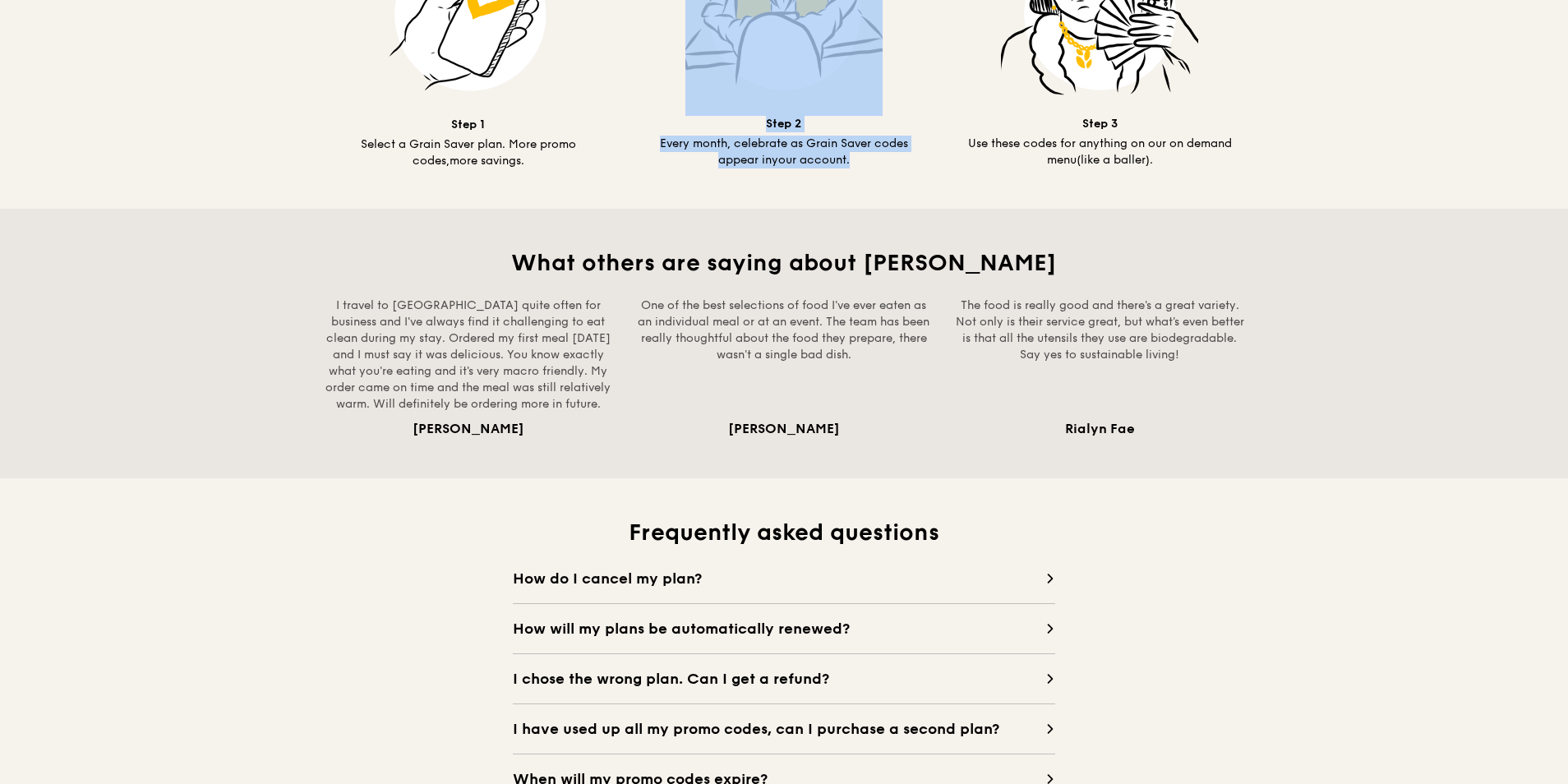
scroll to position [1232, 0]
